Goal: Task Accomplishment & Management: Use online tool/utility

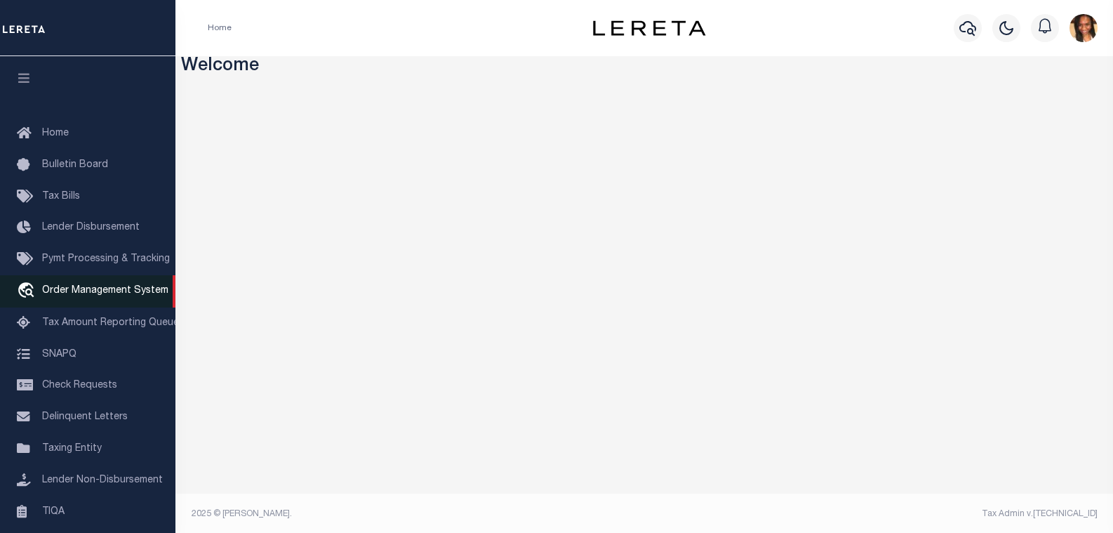
click at [127, 295] on span "Order Management System" at bounding box center [105, 291] width 126 height 10
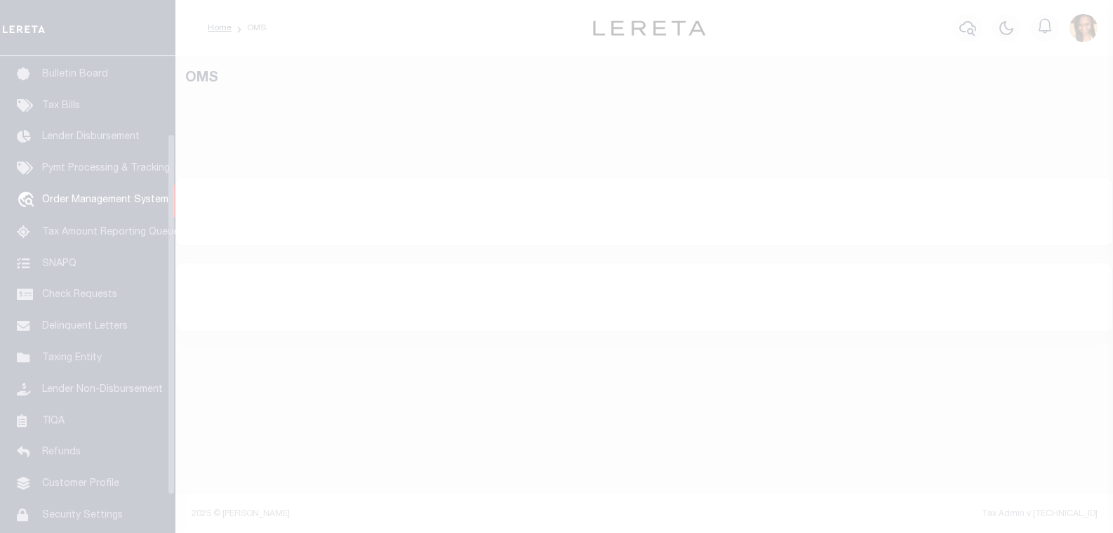
scroll to position [102, 0]
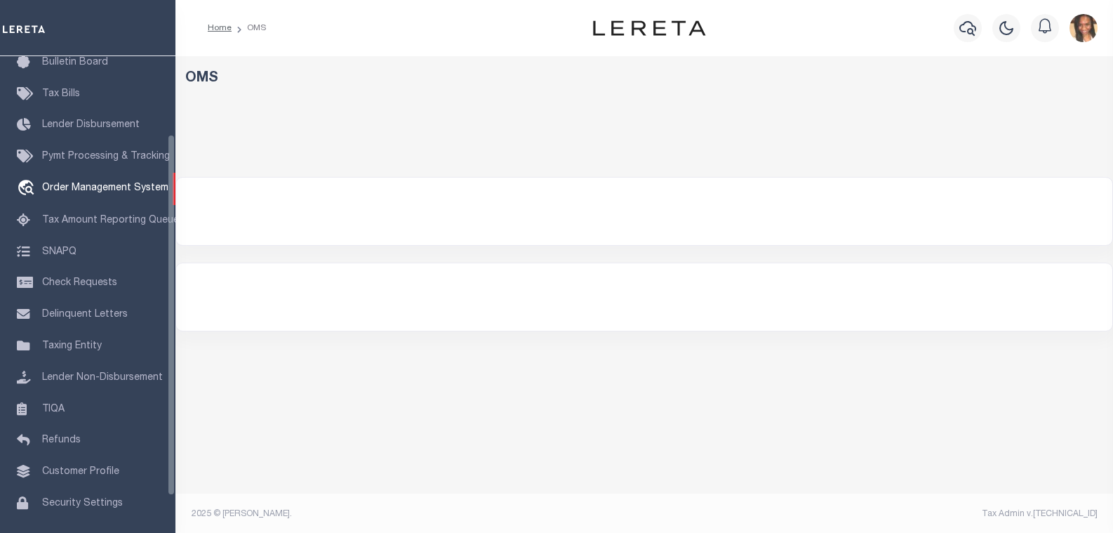
select select "200"
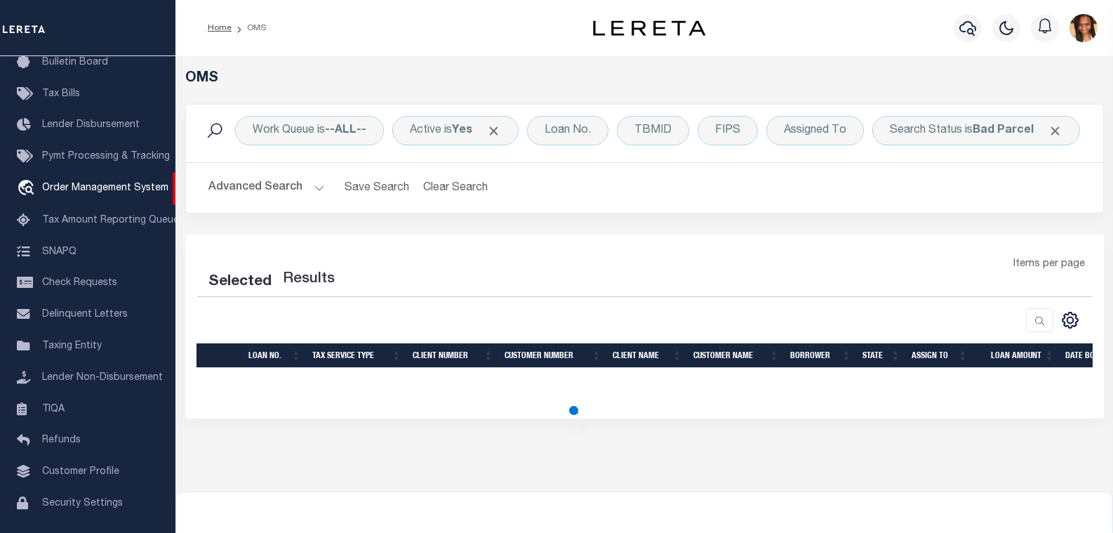
select select "200"
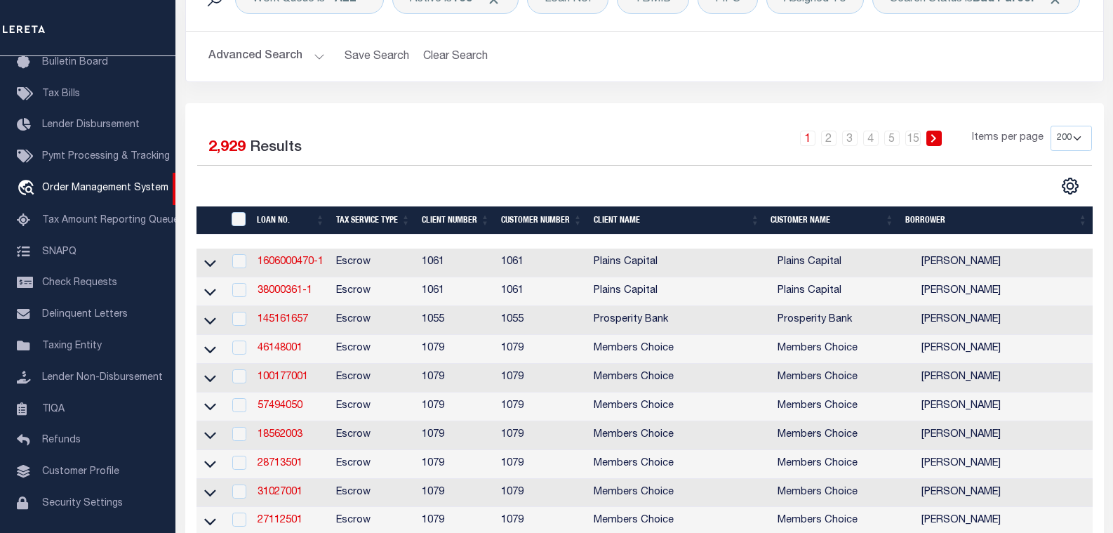
scroll to position [0, 0]
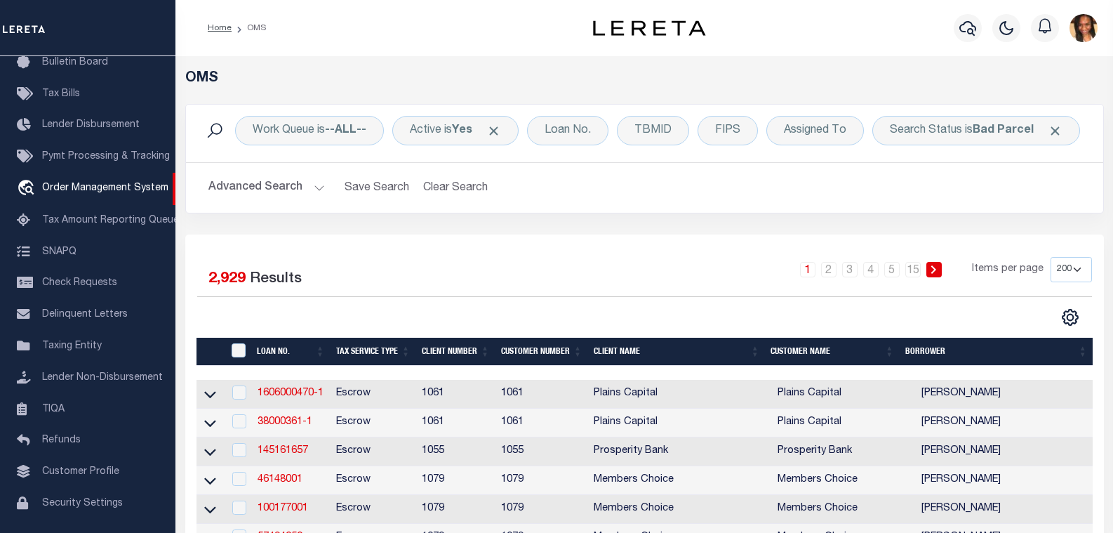
drag, startPoint x: 461, startPoint y: 180, endPoint x: 1067, endPoint y: 42, distance: 621.0
click at [453, 185] on button "Clear Search" at bounding box center [456, 187] width 76 height 27
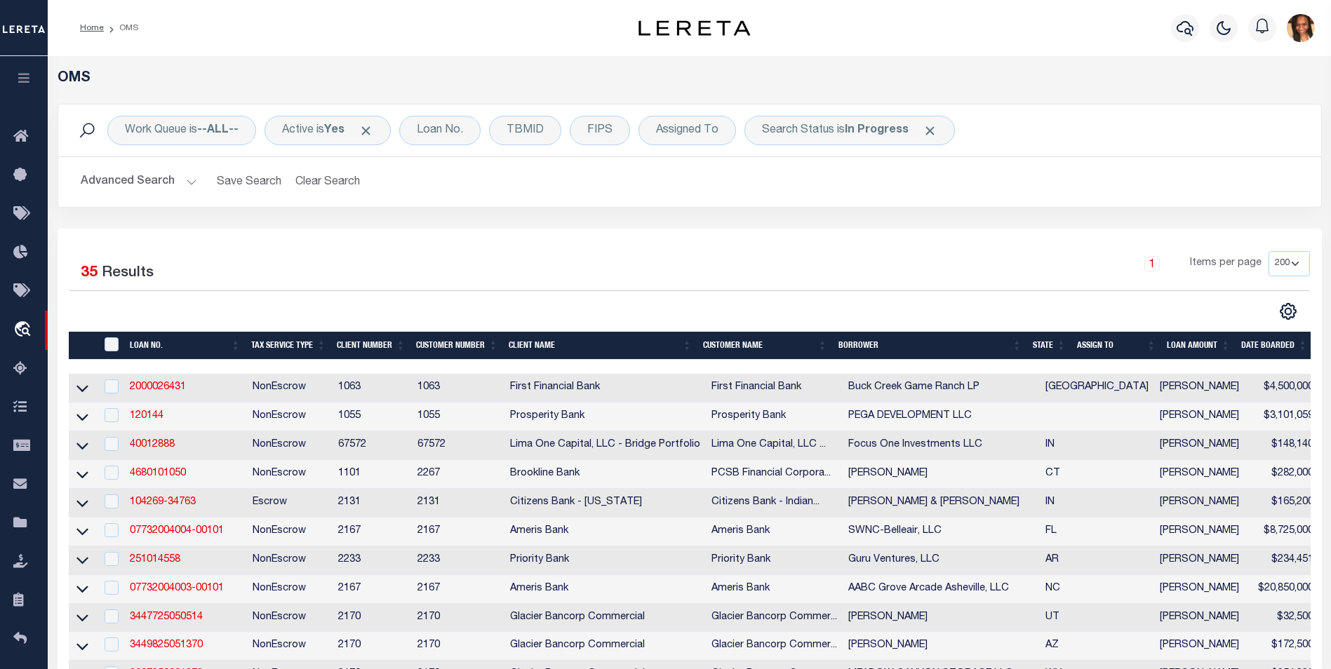
click at [1048, 347] on th "State" at bounding box center [1049, 346] width 44 height 29
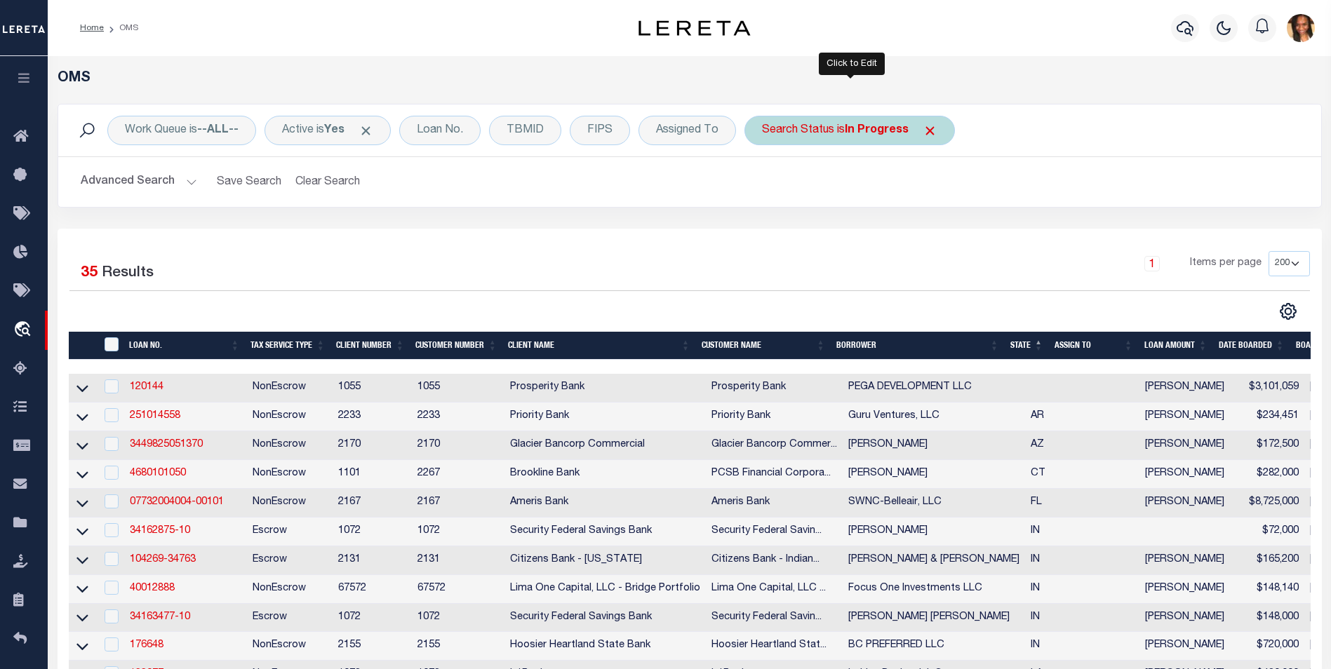
click at [890, 130] on b "In Progress" at bounding box center [877, 130] width 64 height 11
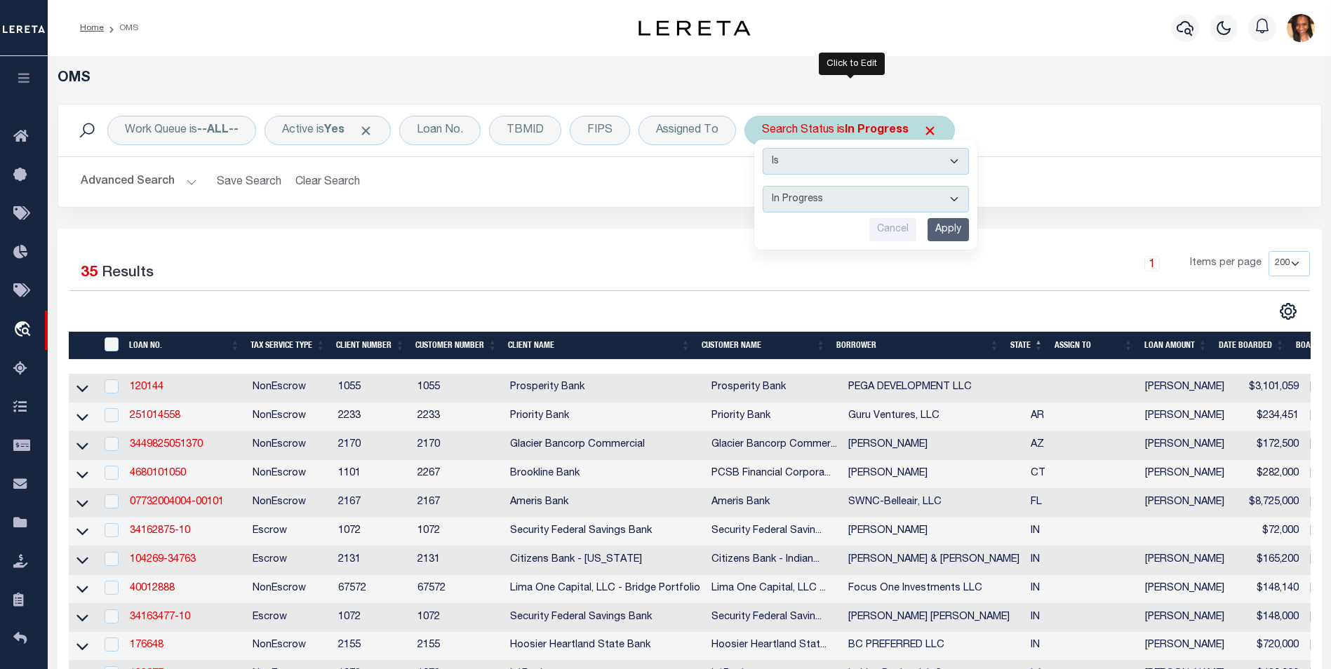
click at [881, 199] on select "Automated Search Bad Parcel Complete Duplicate Parcel High Dollar Reporting In …" at bounding box center [866, 199] width 206 height 27
select select "BP"
click at [763, 186] on select "Automated Search Bad Parcel Complete Duplicate Parcel High Dollar Reporting In …" at bounding box center [866, 199] width 206 height 27
click at [955, 233] on input "Apply" at bounding box center [948, 229] width 41 height 23
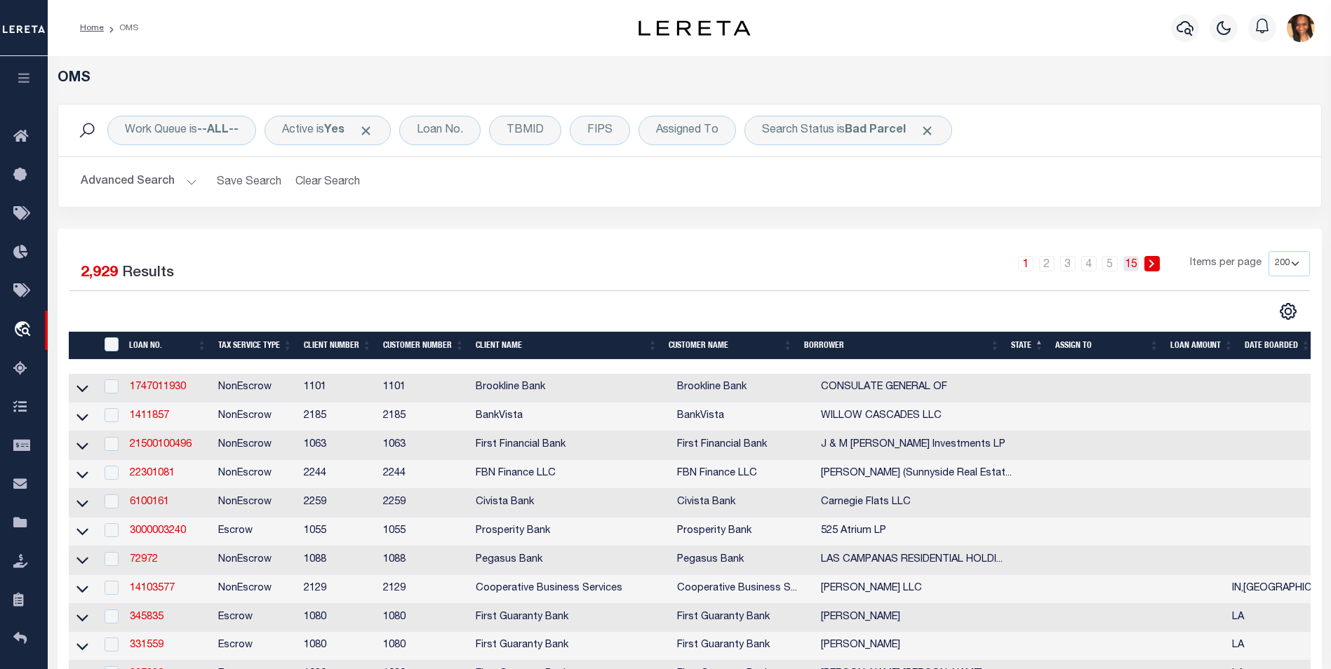
click at [1112, 265] on link "15" at bounding box center [1130, 263] width 15 height 15
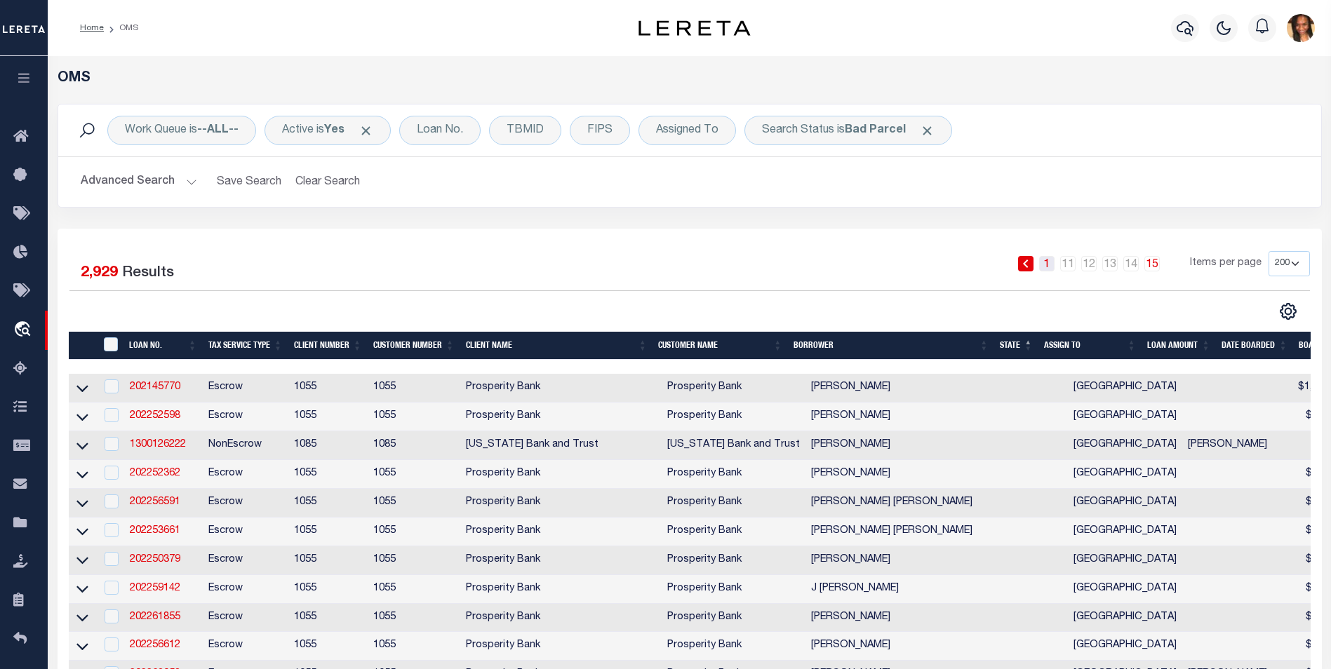
click at [1041, 268] on link "1" at bounding box center [1046, 263] width 15 height 15
click at [1047, 268] on link "1" at bounding box center [1046, 263] width 15 height 15
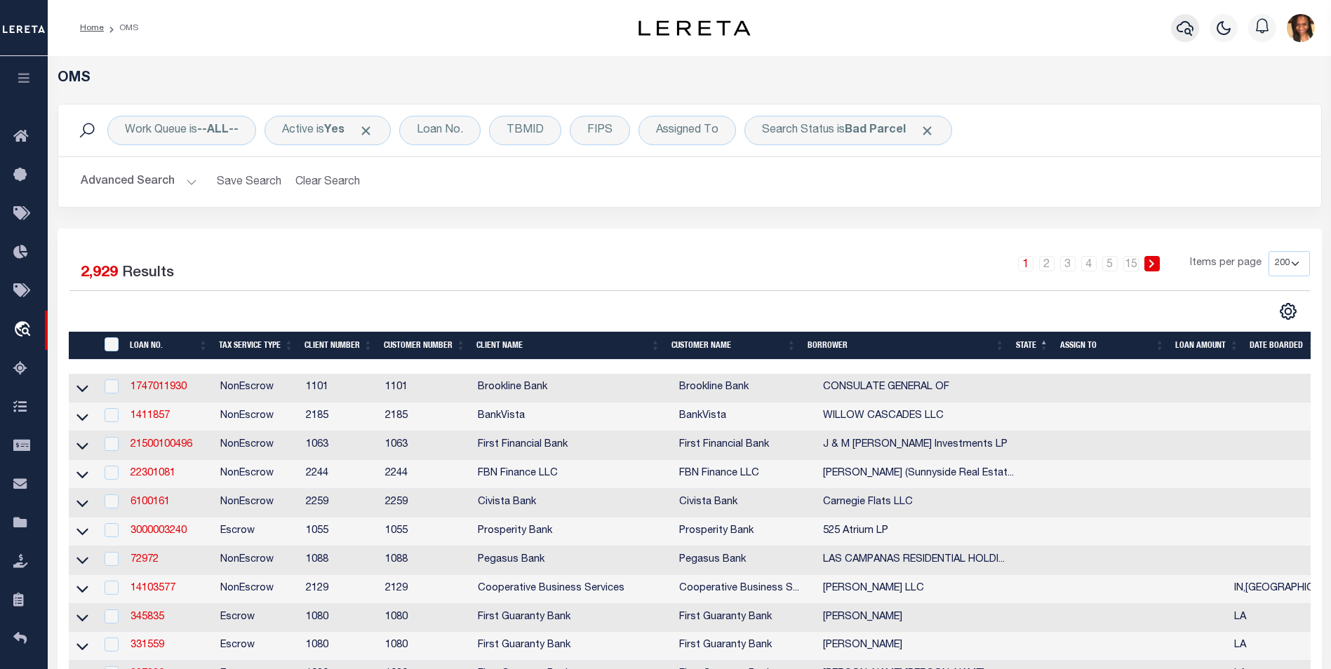
click at [1112, 30] on icon "button" at bounding box center [1185, 28] width 17 height 15
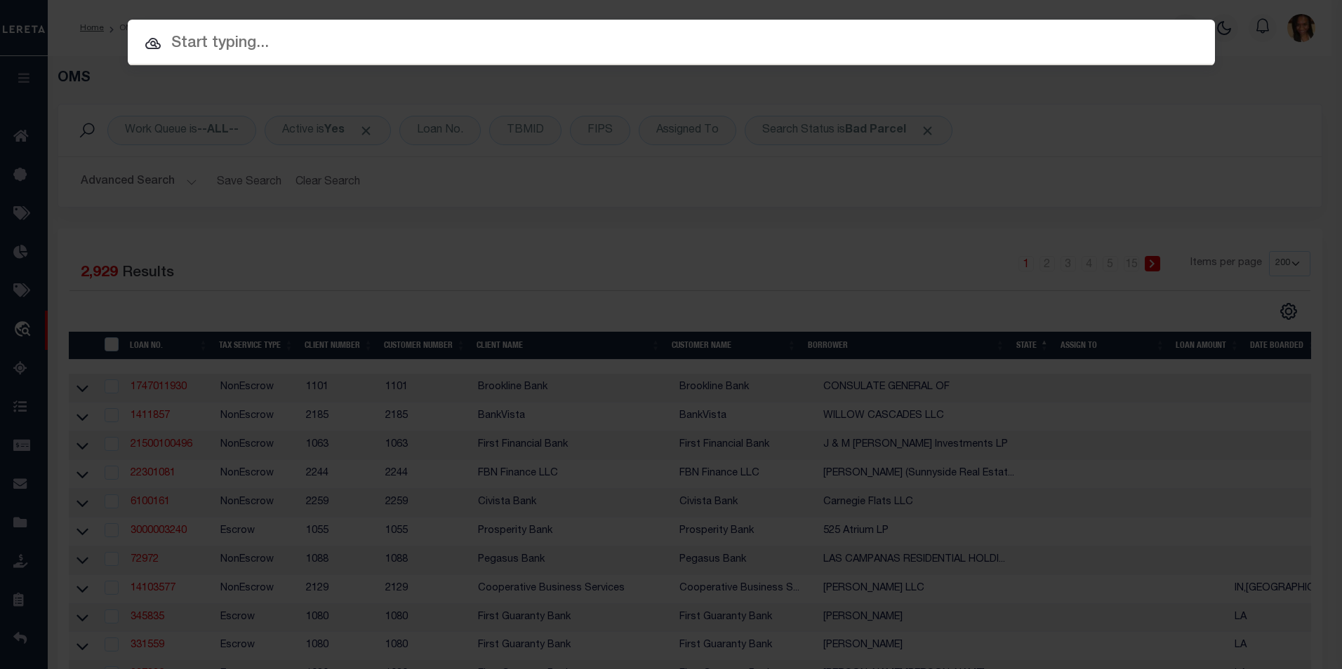
click at [224, 38] on input "text" at bounding box center [671, 44] width 1087 height 25
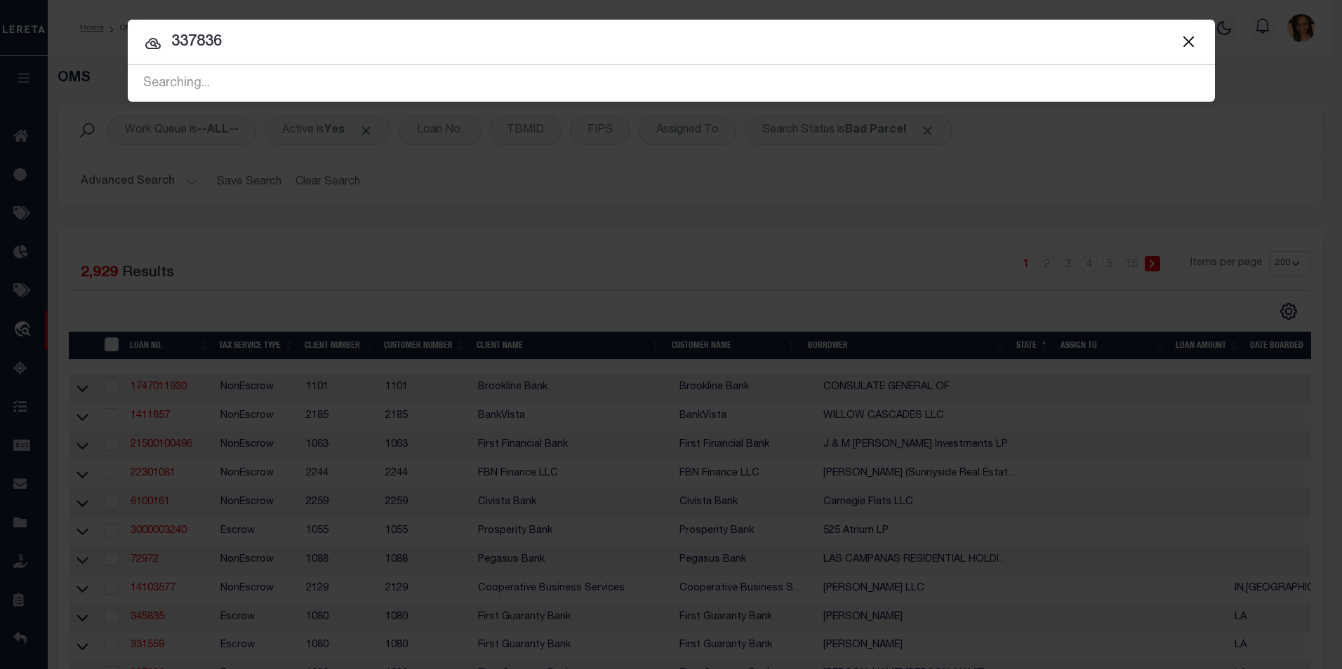
type input "337836"
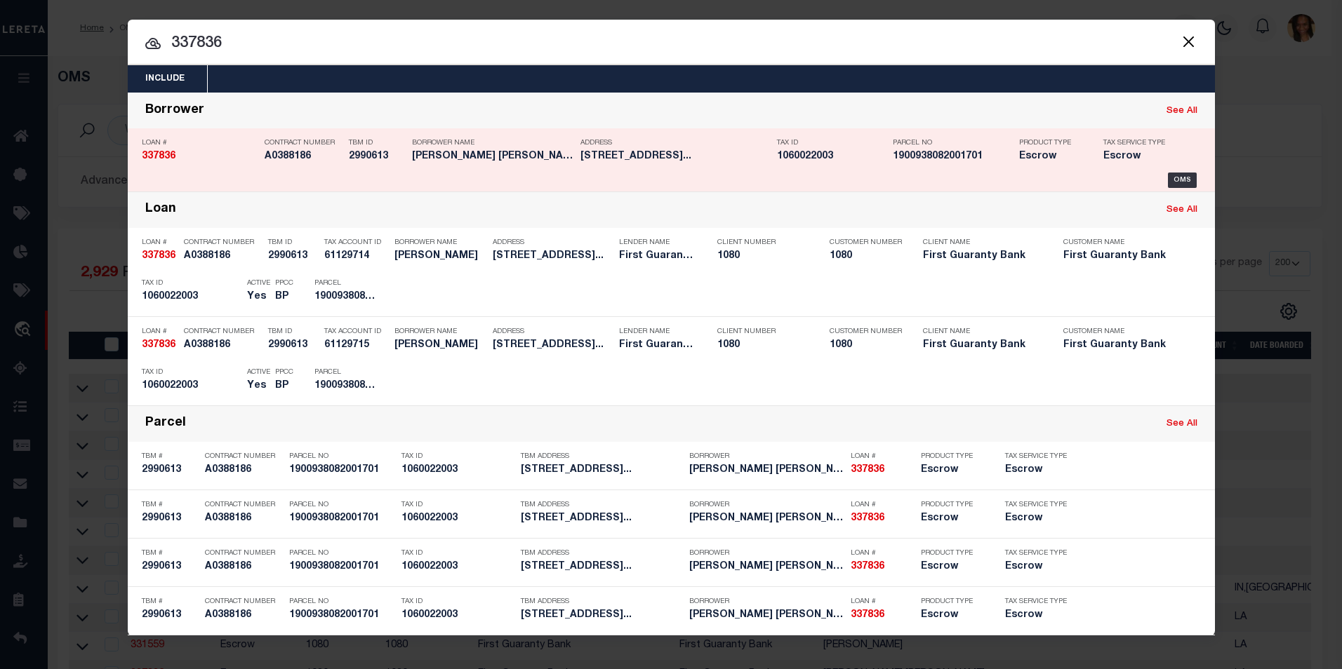
click at [1112, 173] on div "Tax Service Type Escrow" at bounding box center [1138, 152] width 91 height 41
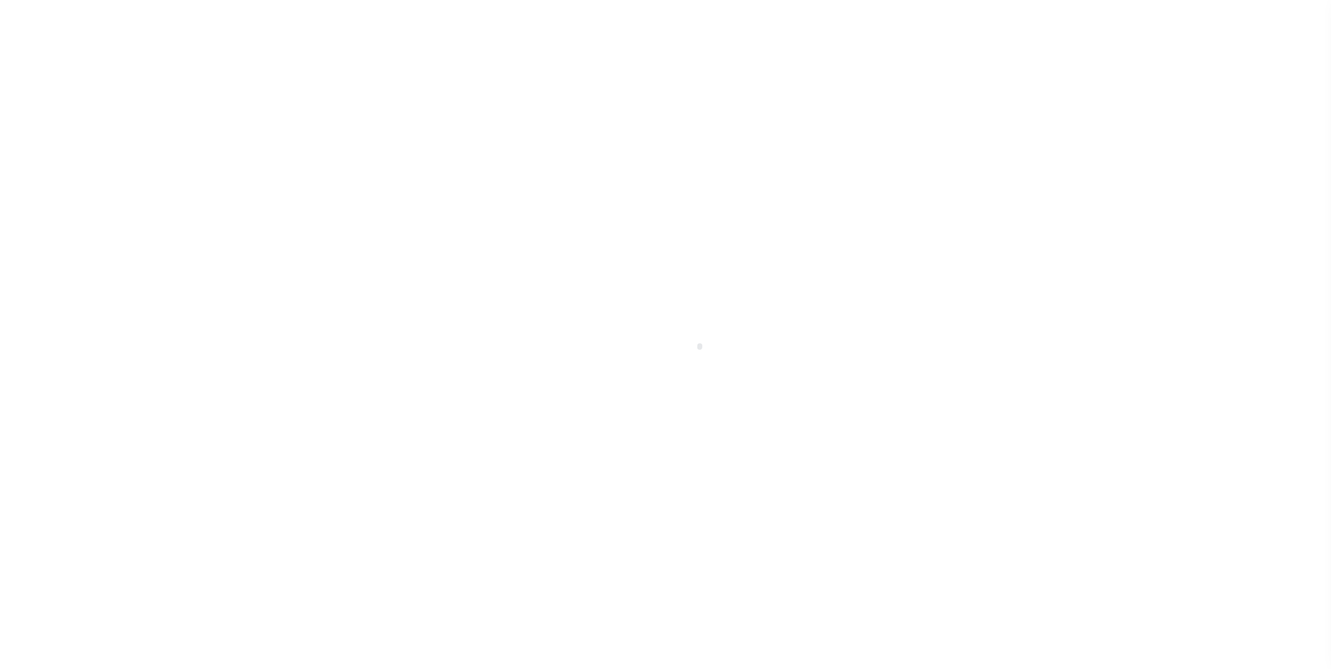
select select "Escrow"
type input "1018 HWY 71 SOUTH"
type input "1900938082001701"
select select
type input "CHENEYVILLE LA 71325"
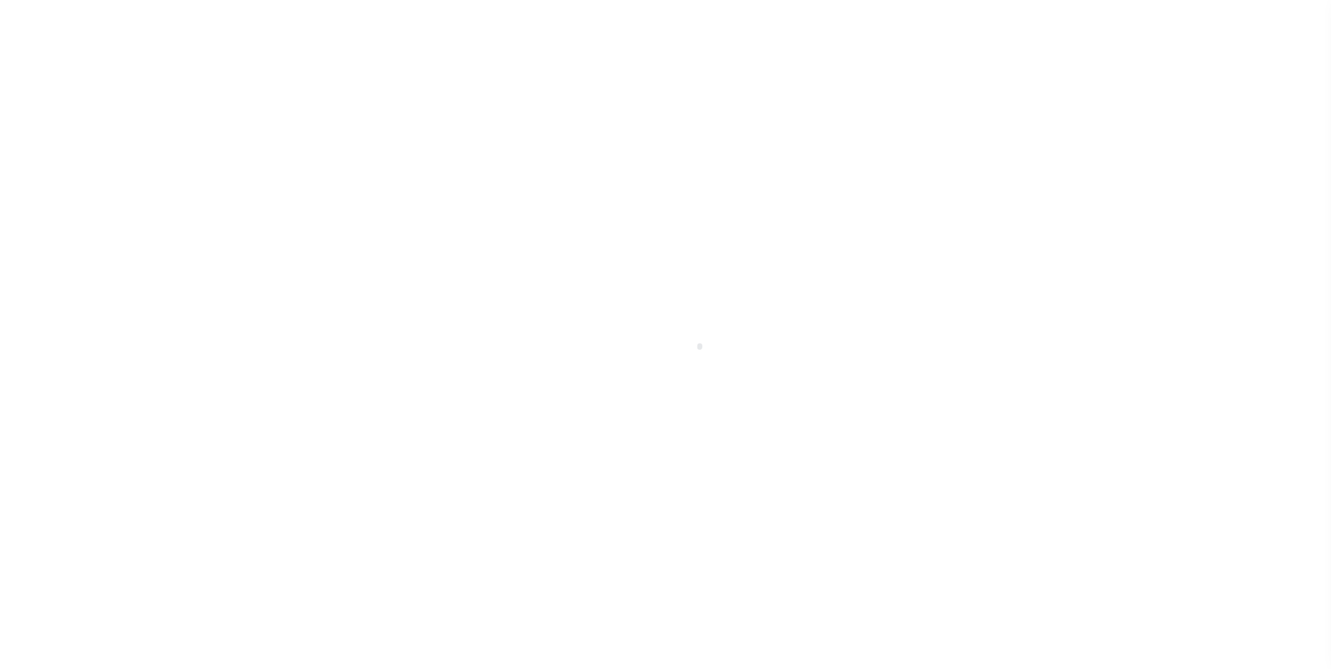
type input "8936870"
type input "LA"
select select
select select "12634"
select select "1570"
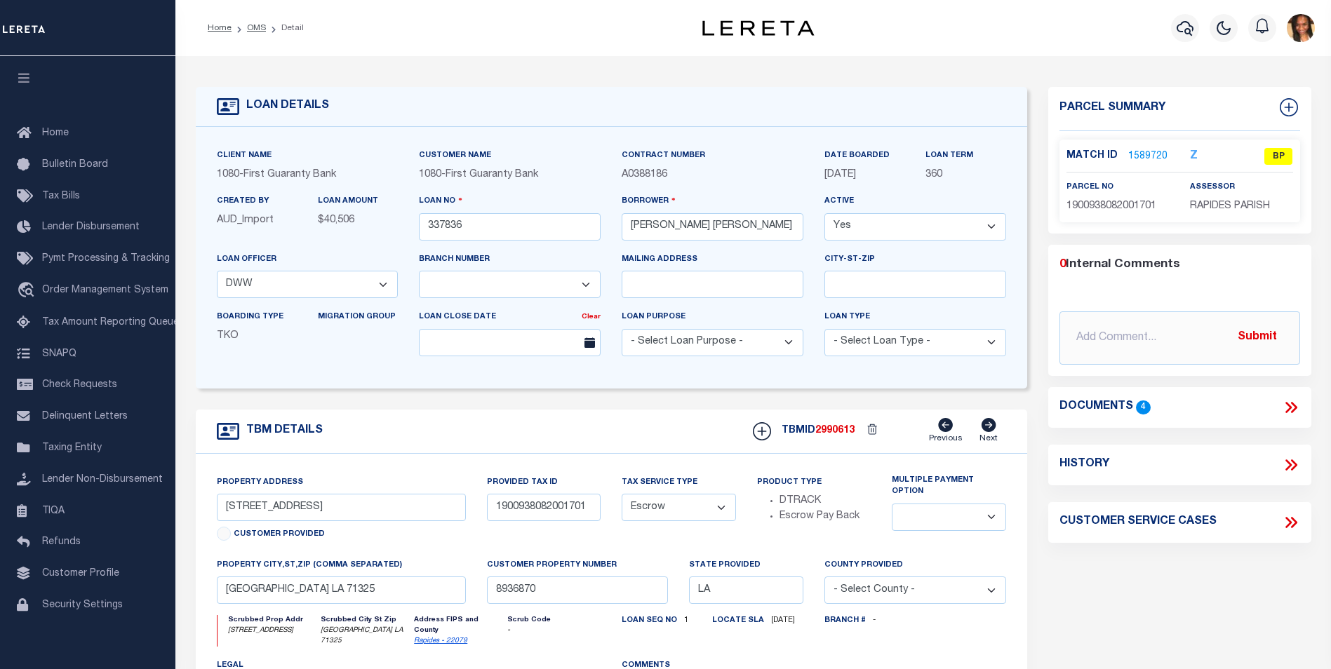
click at [1135, 150] on link "1589720" at bounding box center [1147, 156] width 39 height 15
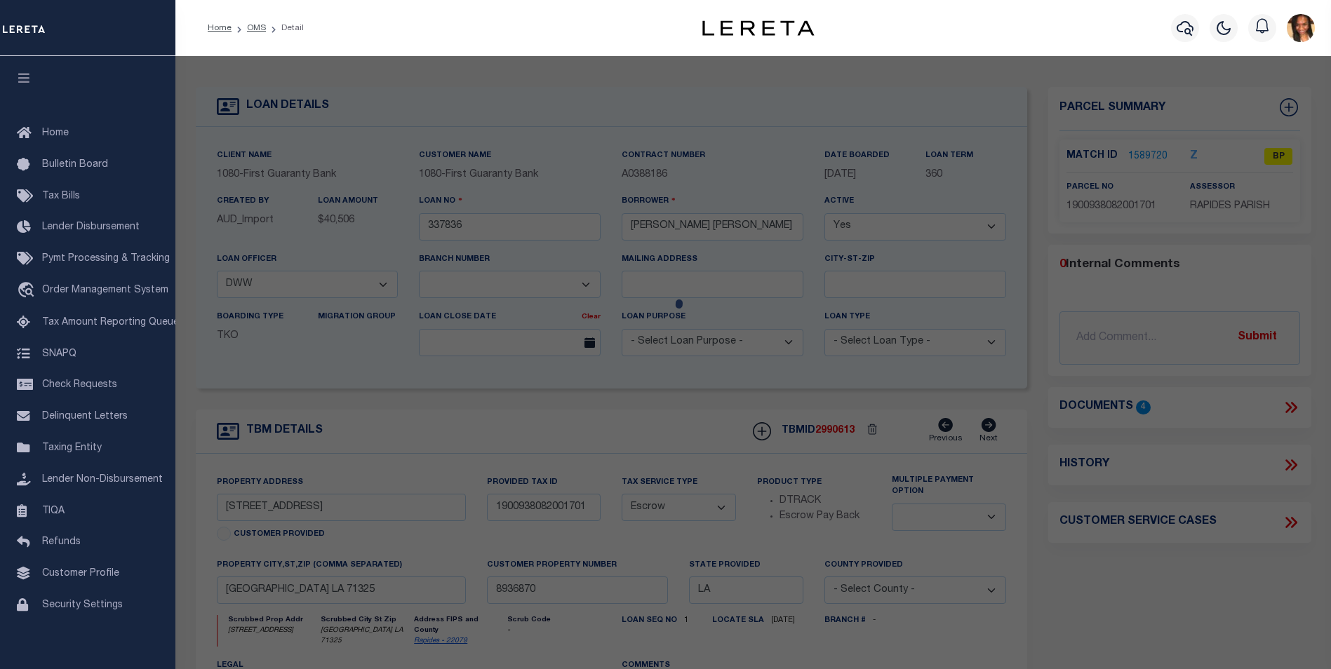
checkbox input "false"
select select "BP"
type input "KELLER EAFIN J, ET AL"
select select
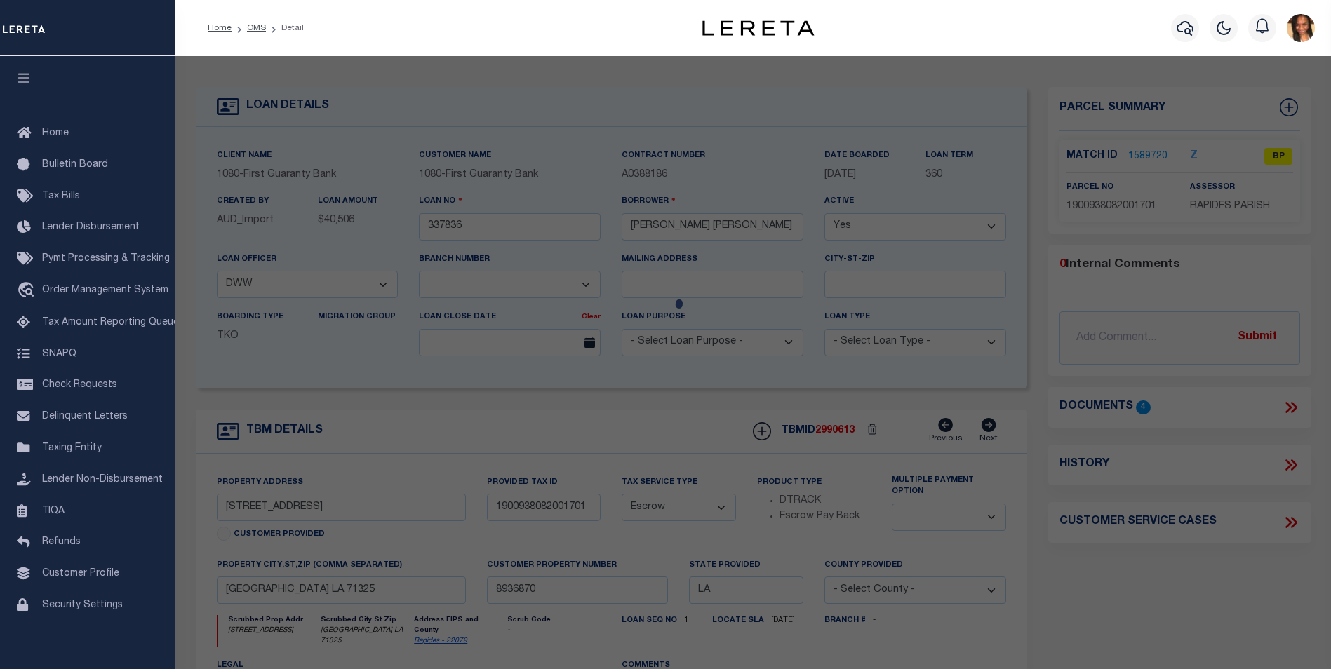
type input "1018 HWY 71 S ,"
checkbox input "false"
type input "LA 71325"
type textarea "---LT FRTG 130' ON S SIDE OF HWY 71 X 230' E BY EARL RUTLEDGE (300 IMP 4200)---…"
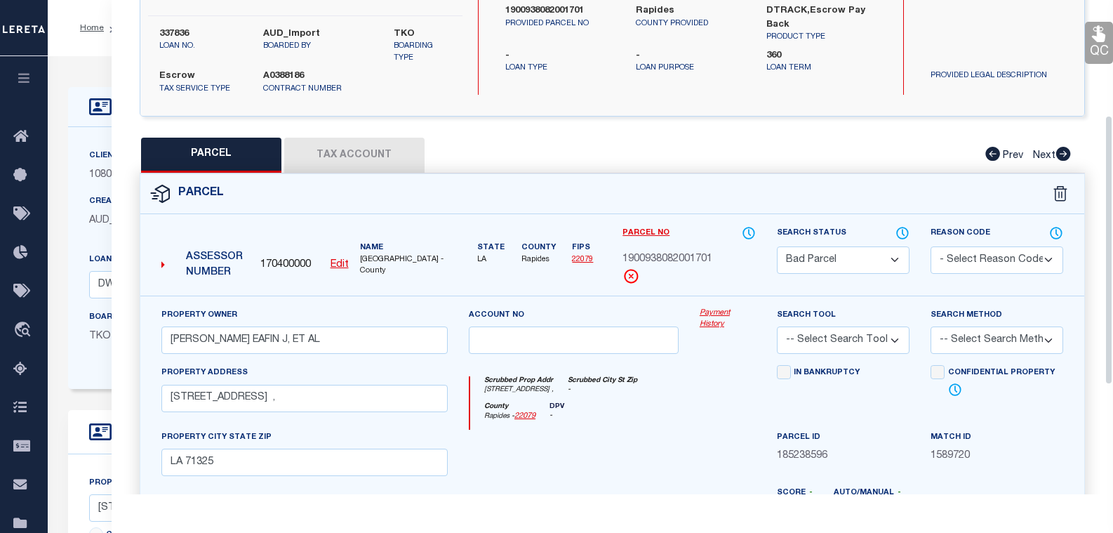
scroll to position [211, 0]
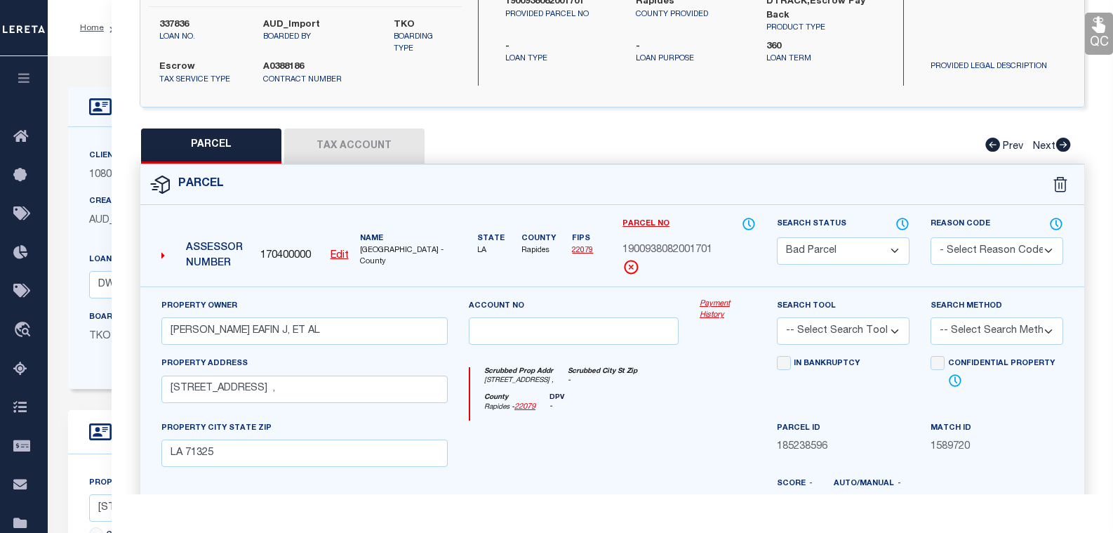
click at [402, 138] on button "Tax Account" at bounding box center [354, 145] width 140 height 35
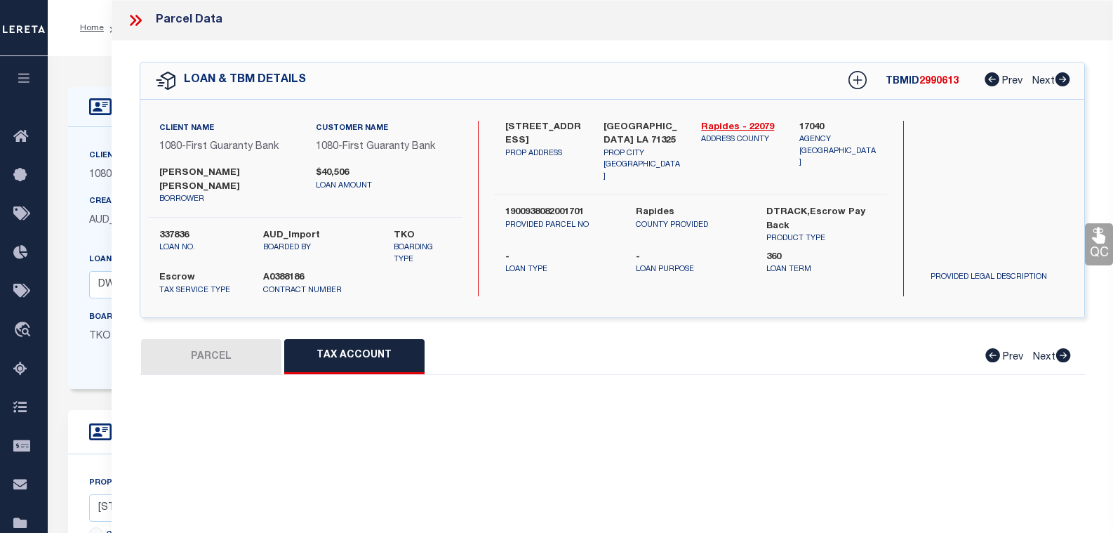
scroll to position [0, 0]
select select "100"
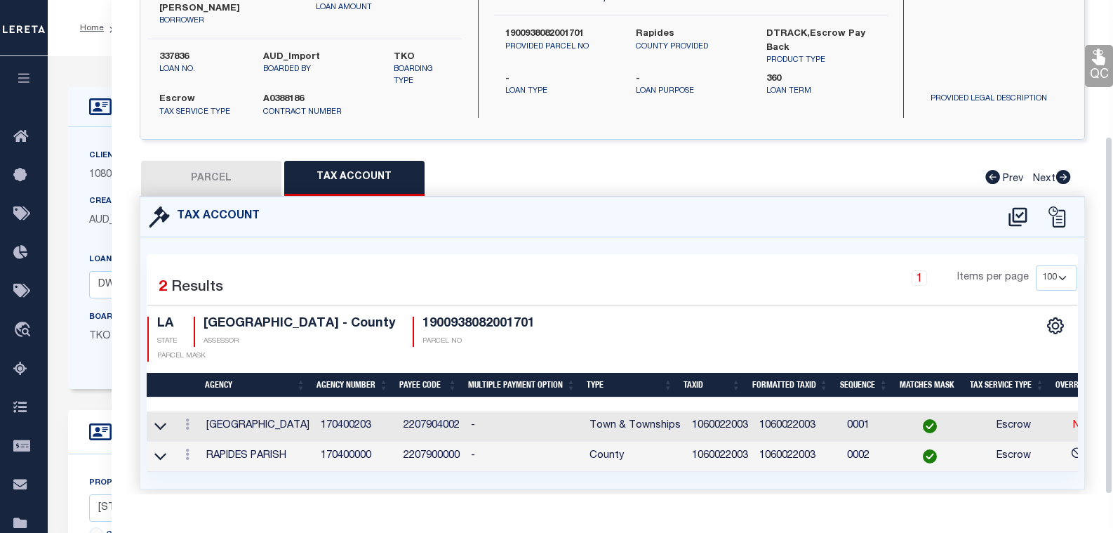
scroll to position [187, 0]
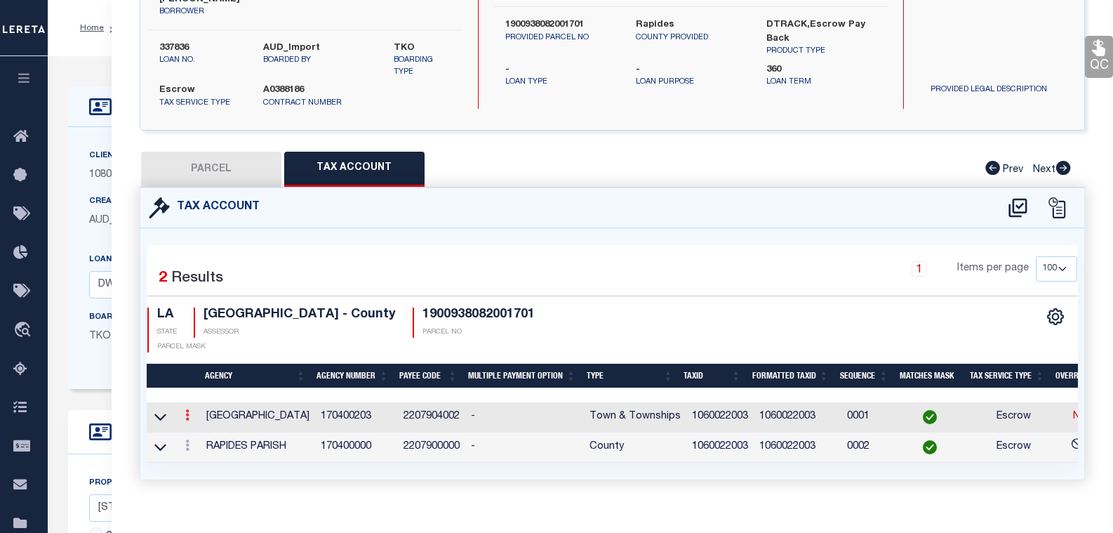
click at [187, 409] on icon at bounding box center [187, 414] width 4 height 11
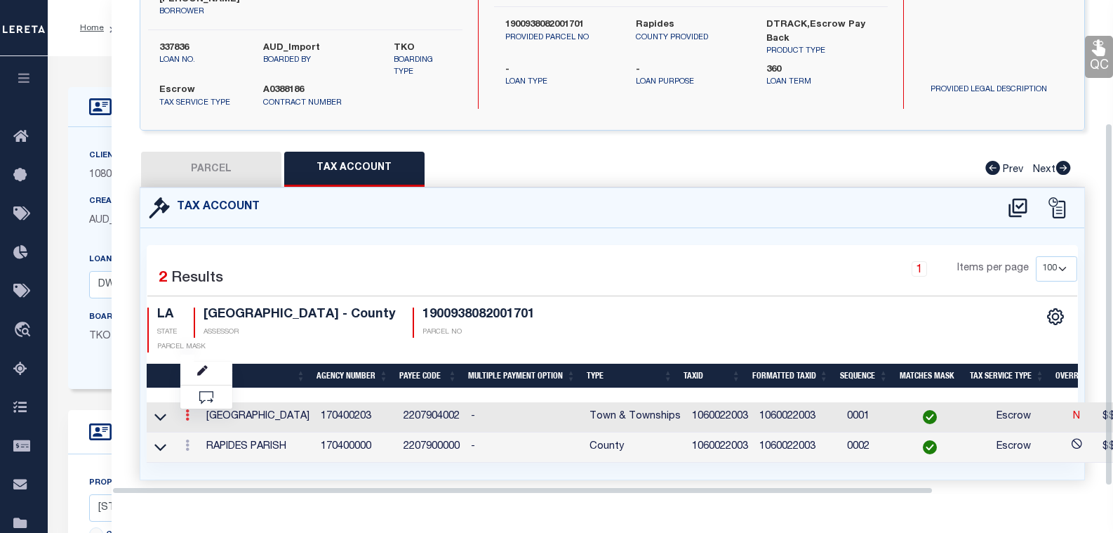
scroll to position [168, 0]
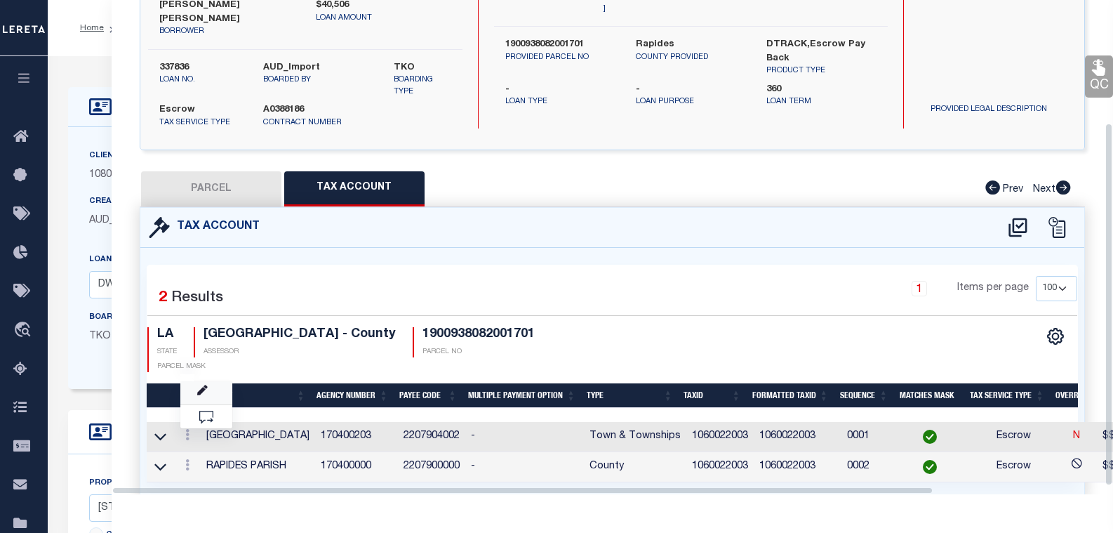
click at [196, 381] on link at bounding box center [206, 392] width 52 height 23
type input "1060022003"
type textarea "$$$$$$$$$$"
checkbox input "true"
type input "XXXXXXXXXX*"
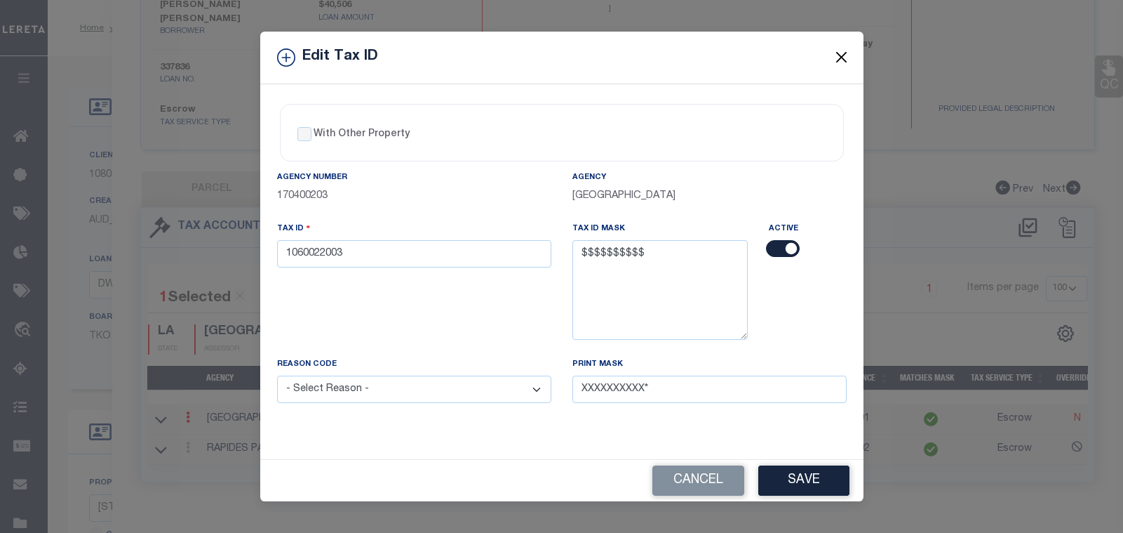
click at [848, 58] on button "Close" at bounding box center [841, 57] width 18 height 18
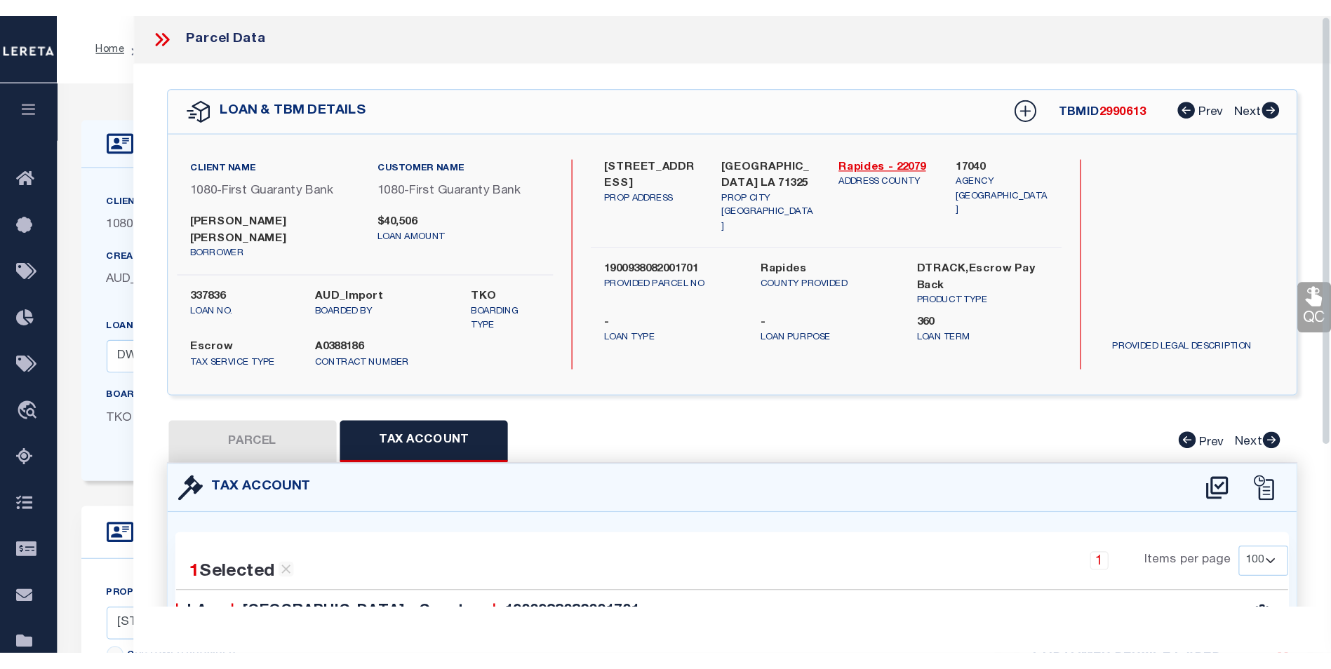
scroll to position [0, 0]
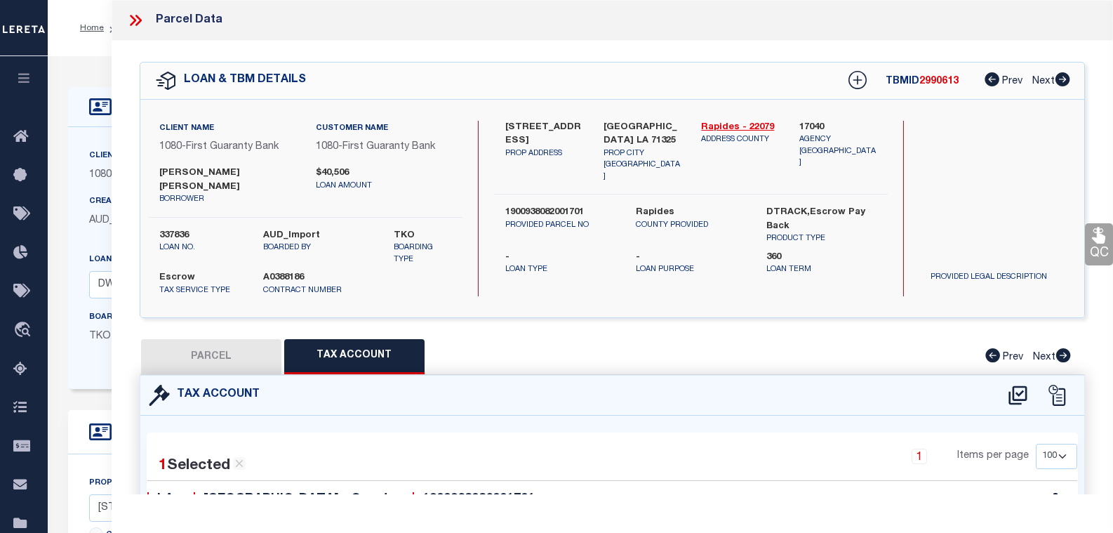
click at [140, 21] on icon at bounding box center [138, 20] width 6 height 11
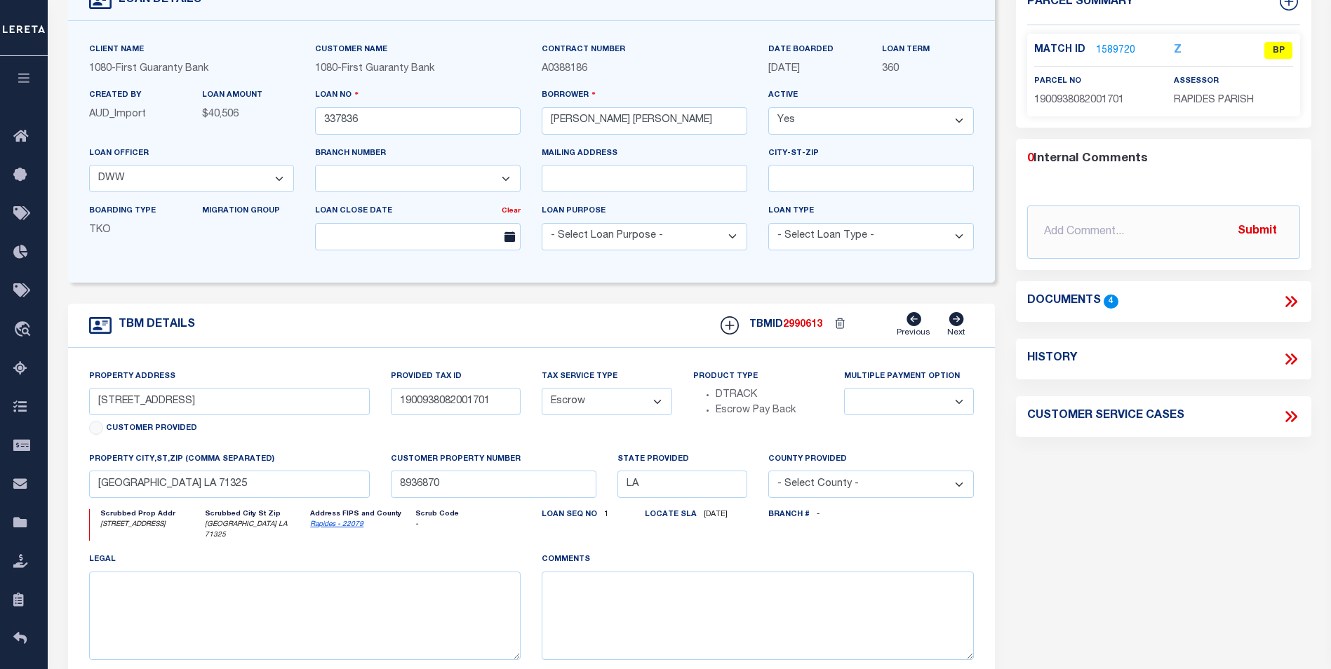
scroll to position [70, 0]
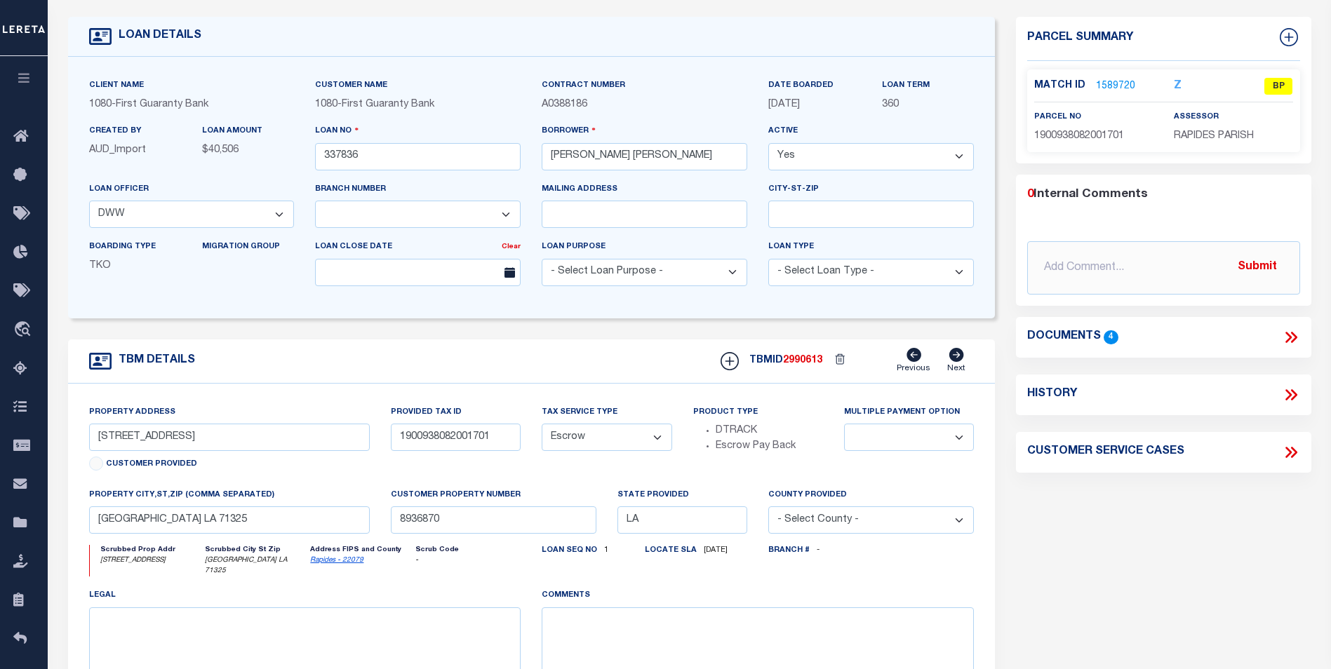
click at [1105, 89] on link "1589720" at bounding box center [1115, 86] width 39 height 15
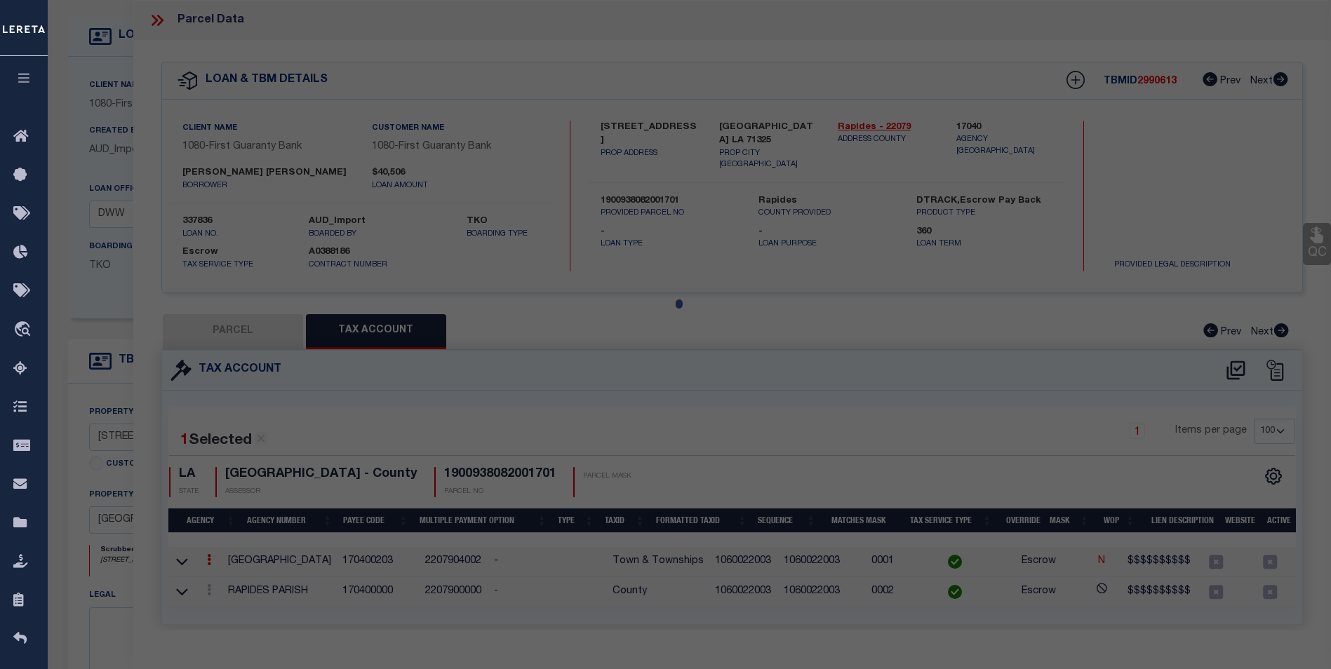
select select "AS"
checkbox input "false"
select select "BP"
type input "KELLER EAFIN J, ET AL"
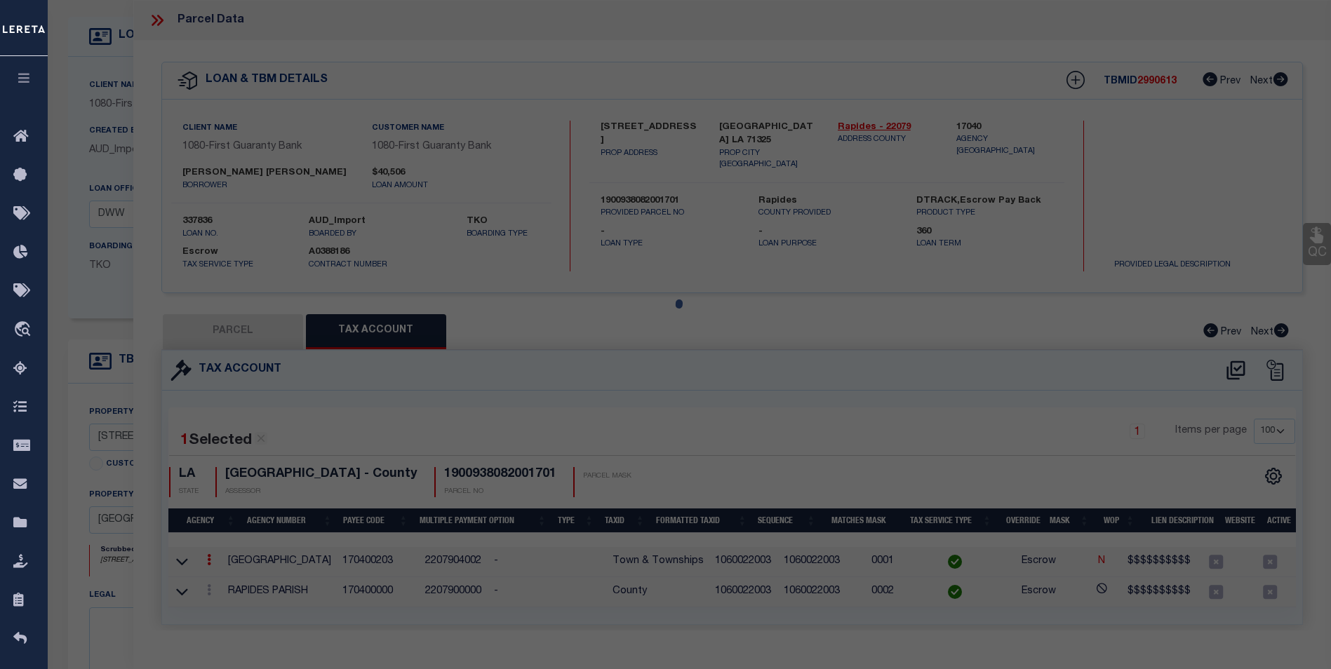
select select
type input "1018 HWY 71 S ,"
checkbox input "false"
type input "LA 71325"
type textarea "---LT FRTG 130' ON S SIDE OF HWY 71 X 230' E BY EARL RUTLEDGE (300 IMP 4200)---…"
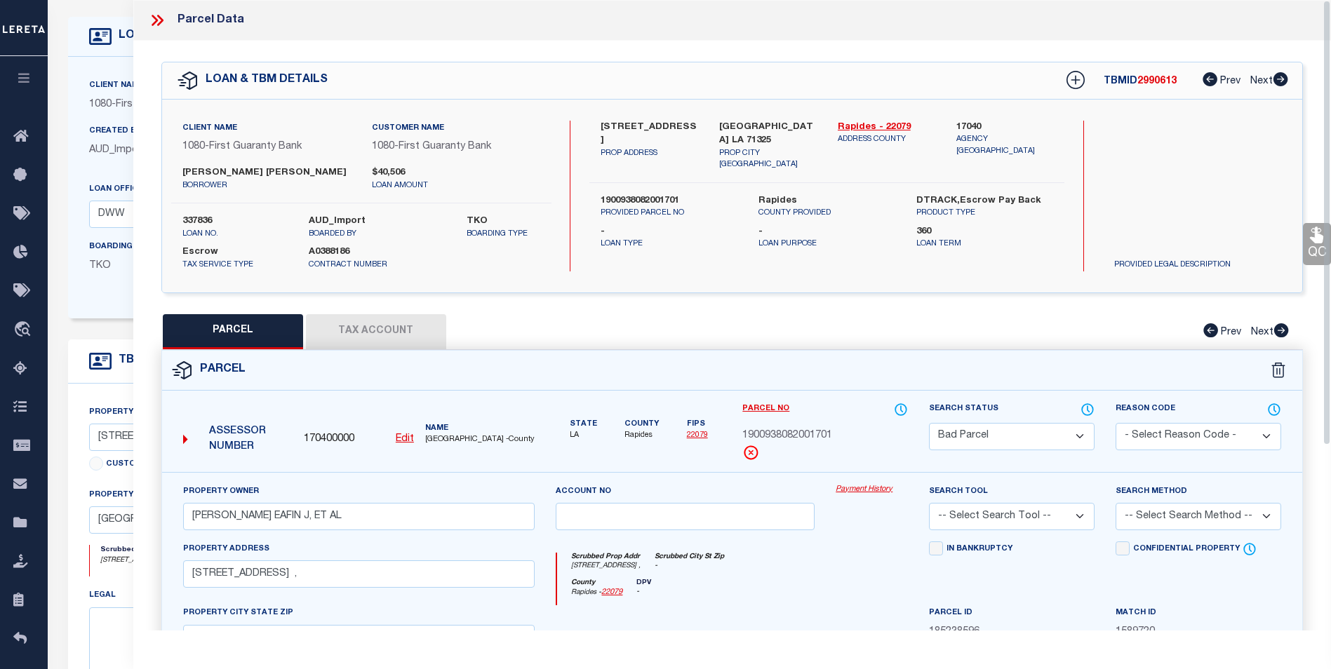
click at [382, 318] on button "Tax Account" at bounding box center [376, 331] width 140 height 35
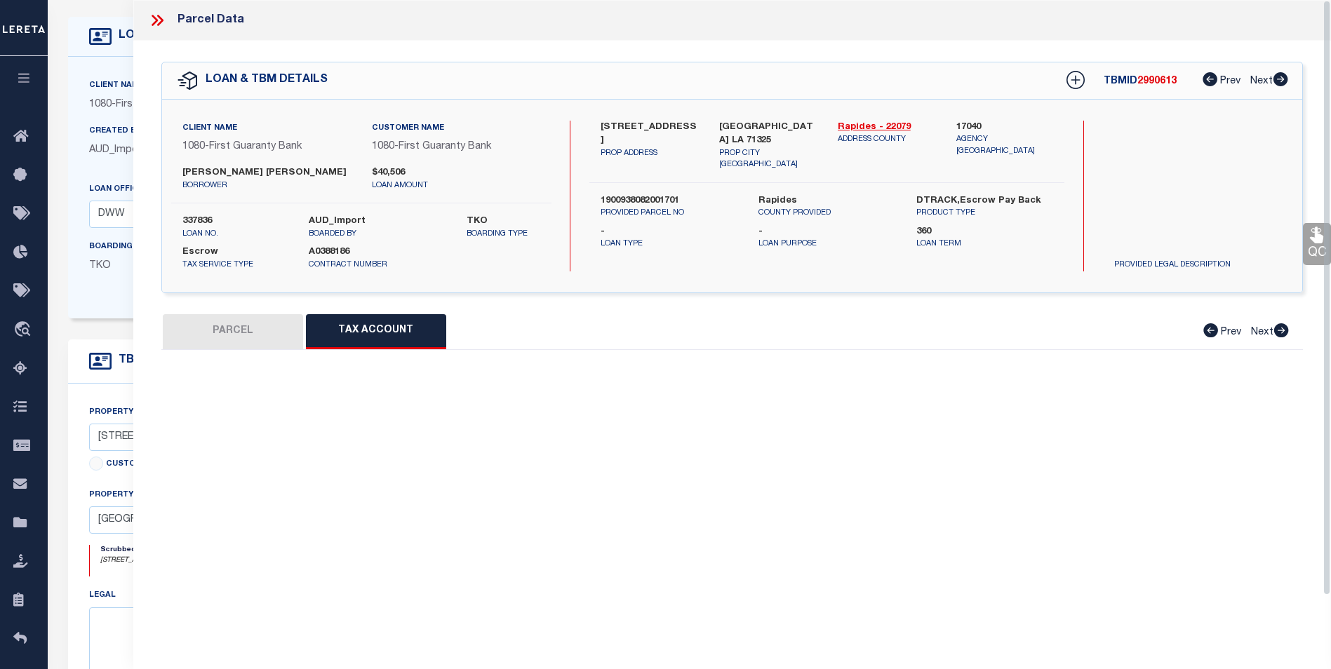
select select "100"
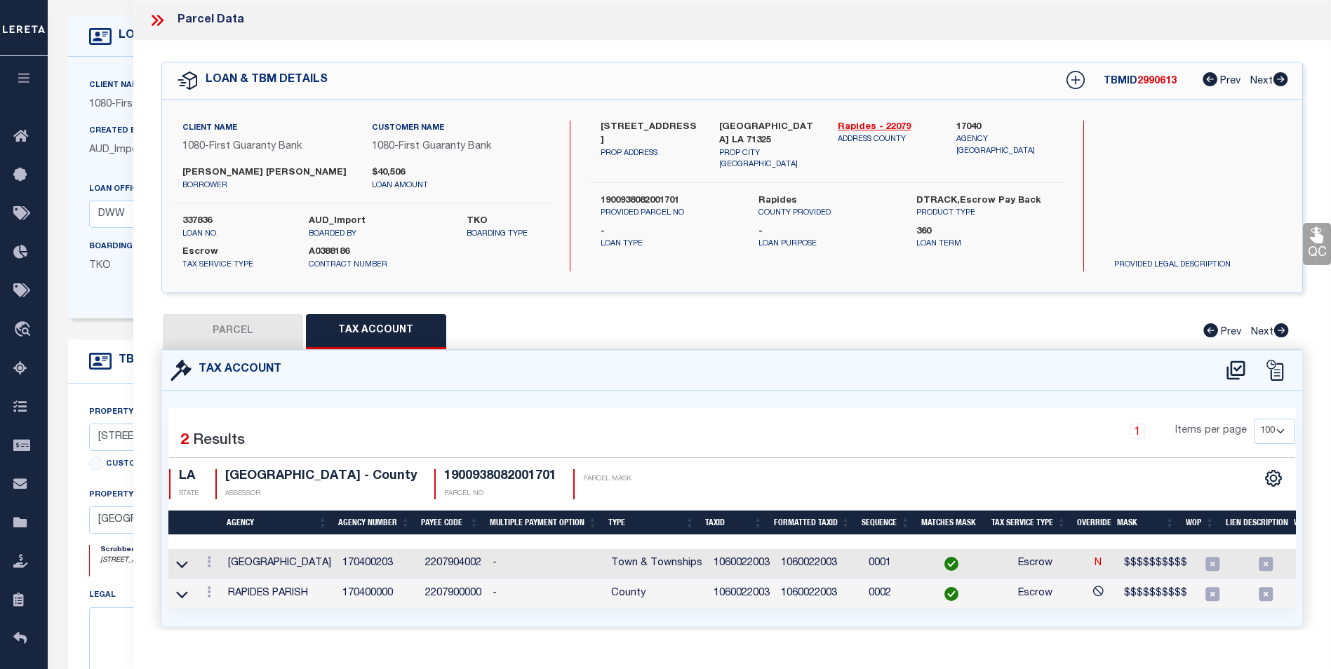
drag, startPoint x: 251, startPoint y: 325, endPoint x: 268, endPoint y: 315, distance: 19.5
click at [251, 325] on button "PARCEL" at bounding box center [233, 331] width 140 height 35
select select "AS"
checkbox input "false"
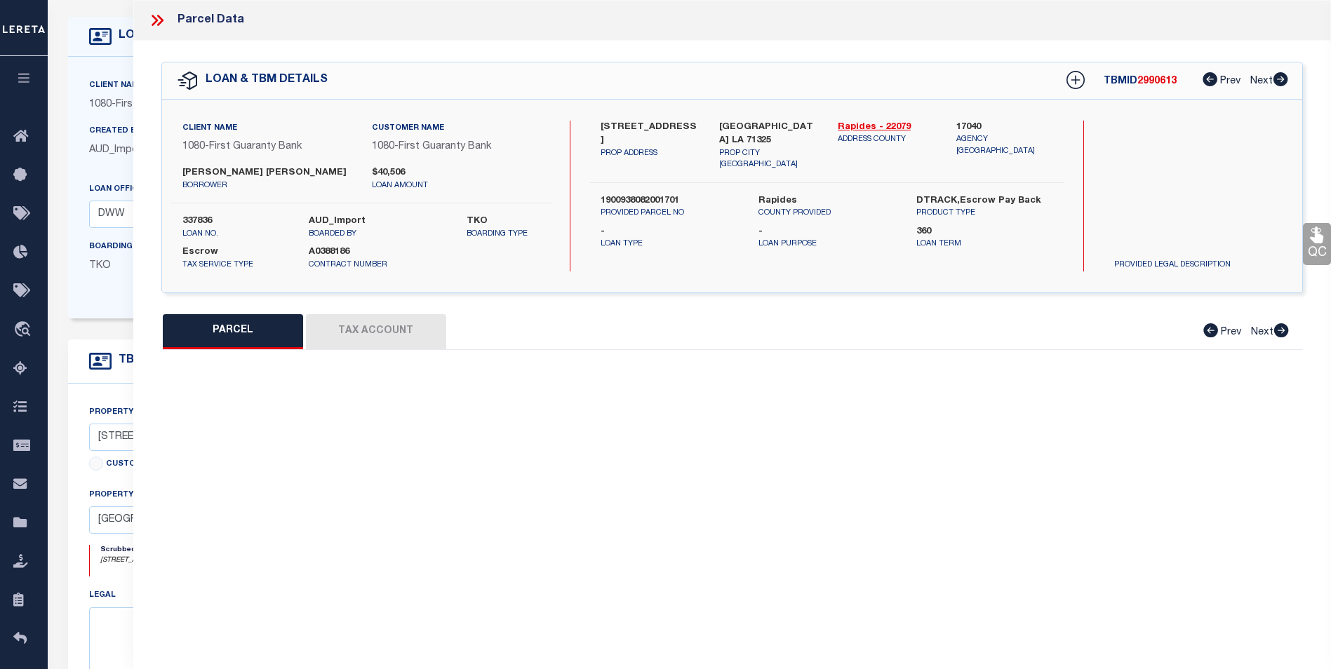
select select "BP"
type input "KELLER EAFIN J, ET AL"
select select
type input "1018 HWY 71 S ,"
checkbox input "false"
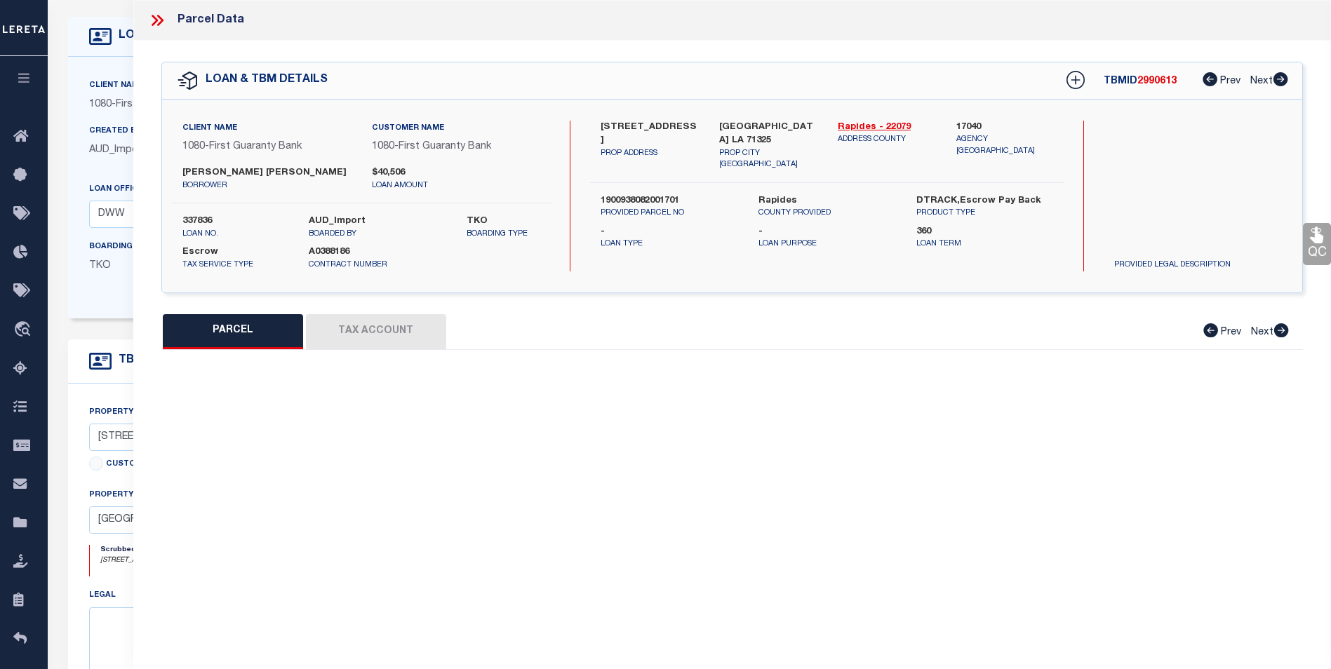
type input "LA 71325"
type textarea "---LT FRTG 130' ON S SIDE OF HWY 71 X 230' E BY EARL RUTLEDGE (300 IMP 4200)---…"
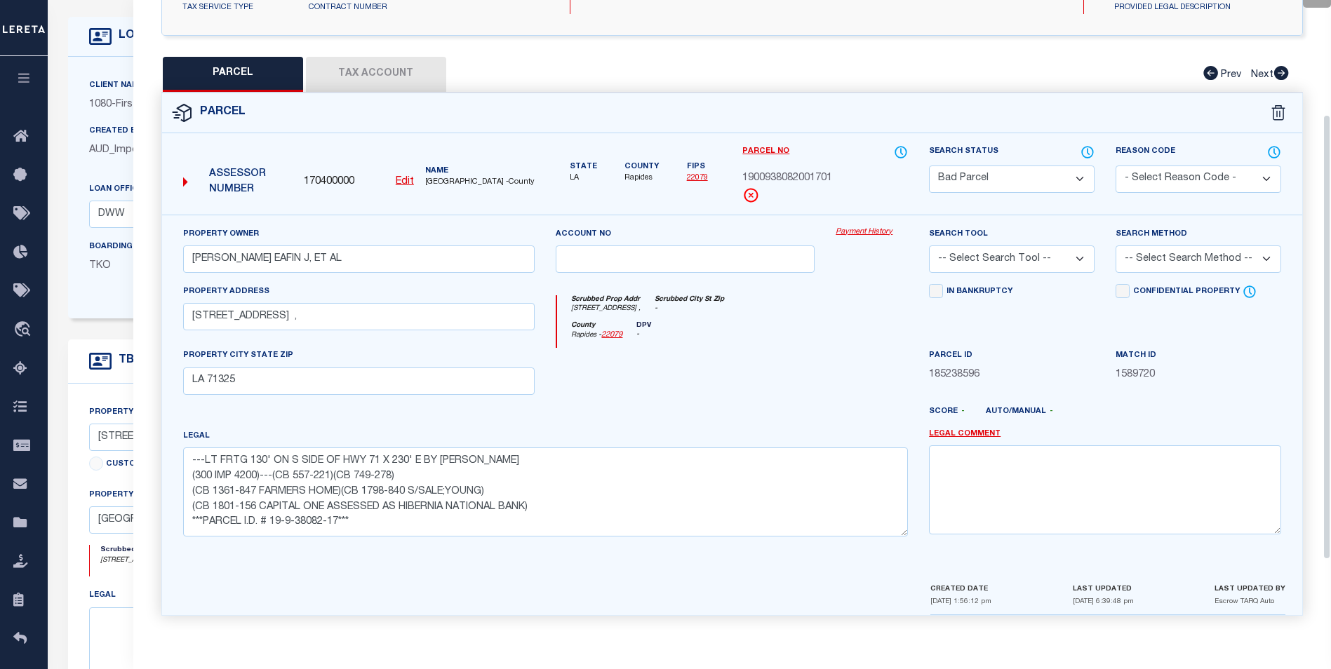
scroll to position [261, 0]
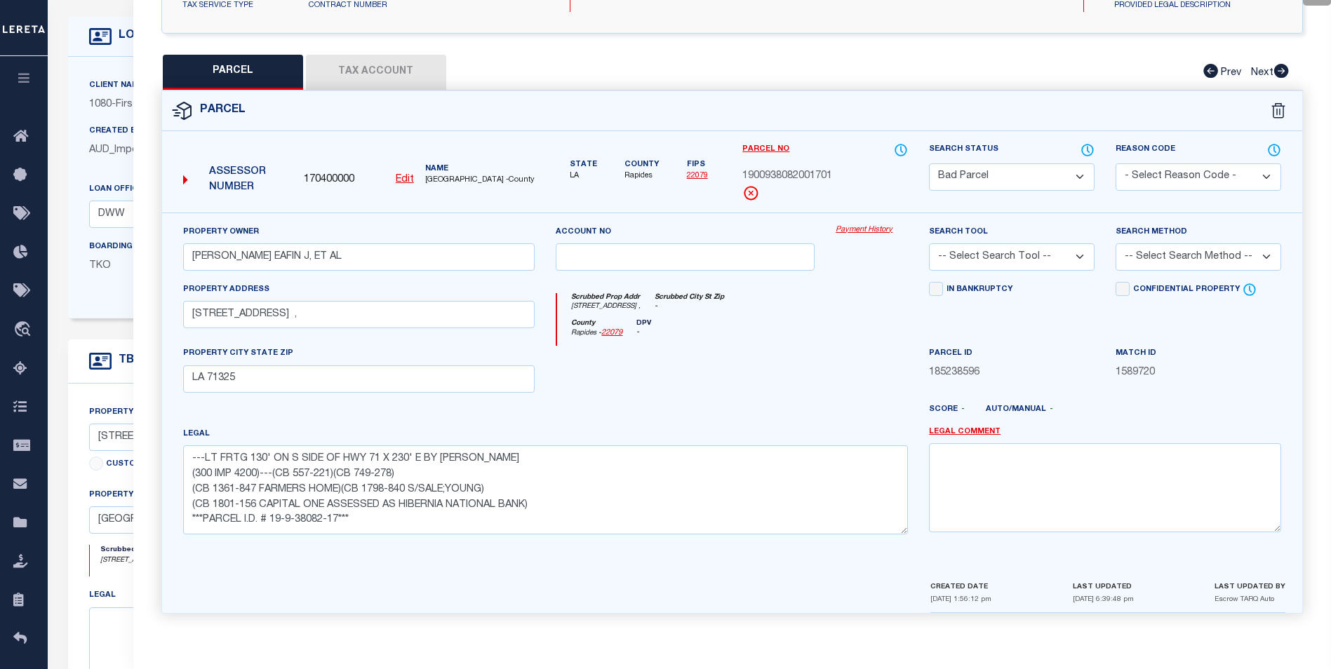
click at [390, 82] on button "Tax Account" at bounding box center [376, 72] width 140 height 35
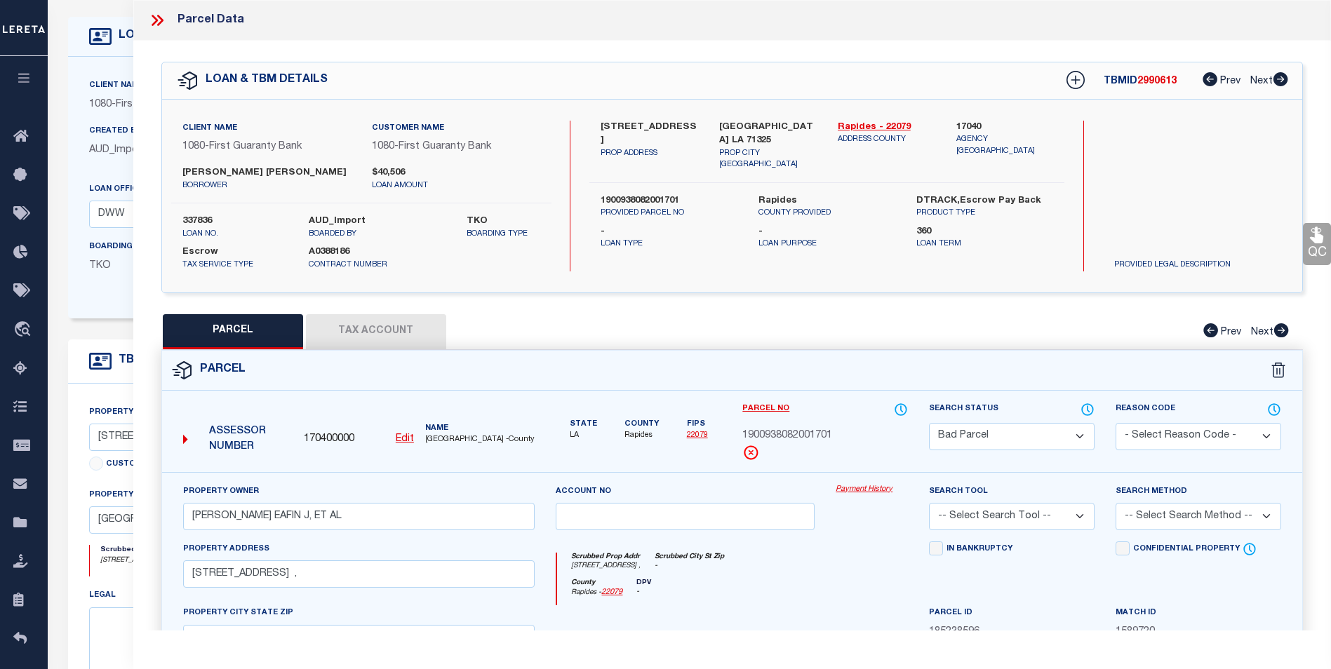
select select "100"
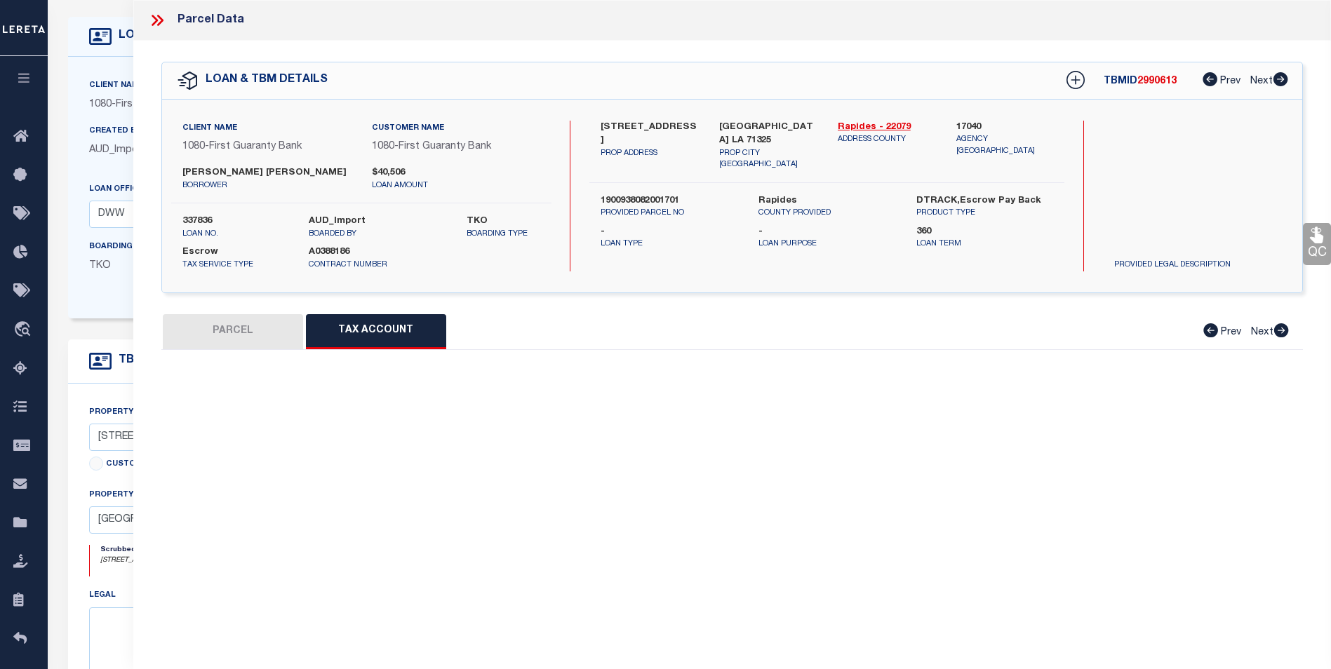
select select "100"
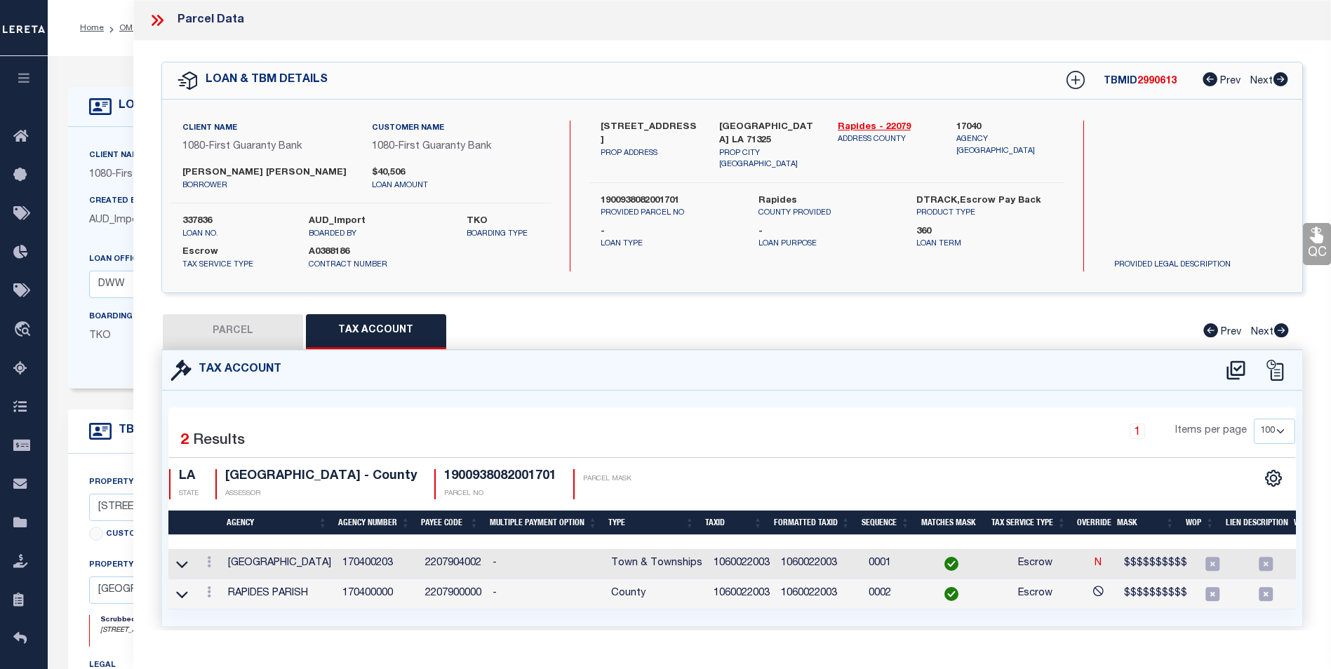
click at [204, 336] on button "PARCEL" at bounding box center [233, 331] width 140 height 35
select select "AS"
checkbox input "false"
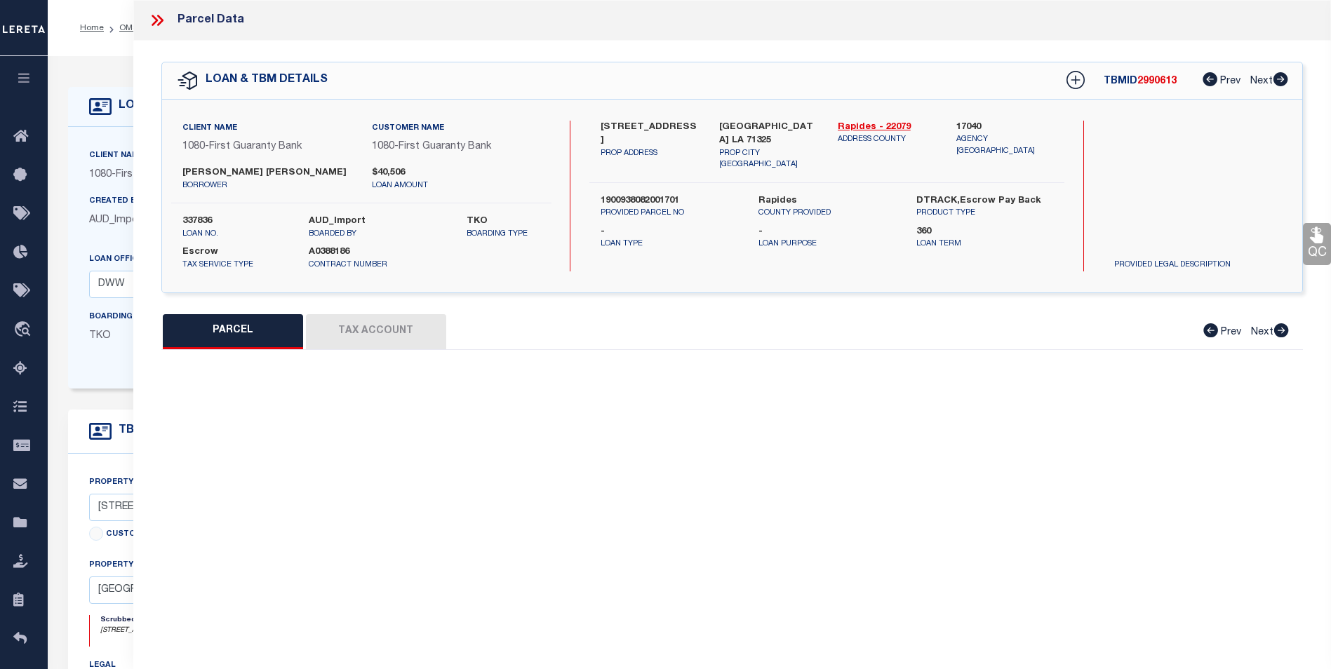
select select "BP"
type input "KELLER EAFIN J, ET AL"
select select
type input "1018 HWY 71 S ,"
checkbox input "false"
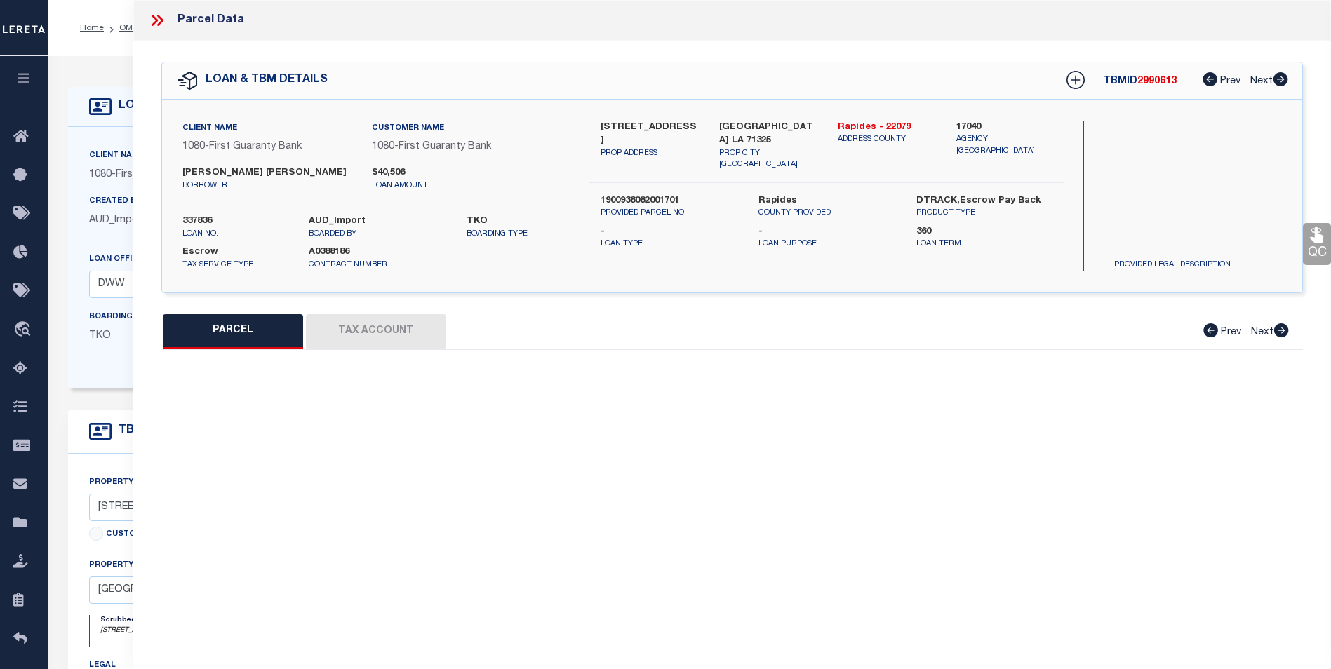
type input "LA 71325"
type textarea "---LT FRTG 130' ON S SIDE OF HWY 71 X 230' E BY EARL RUTLEDGE (300 IMP 4200)---…"
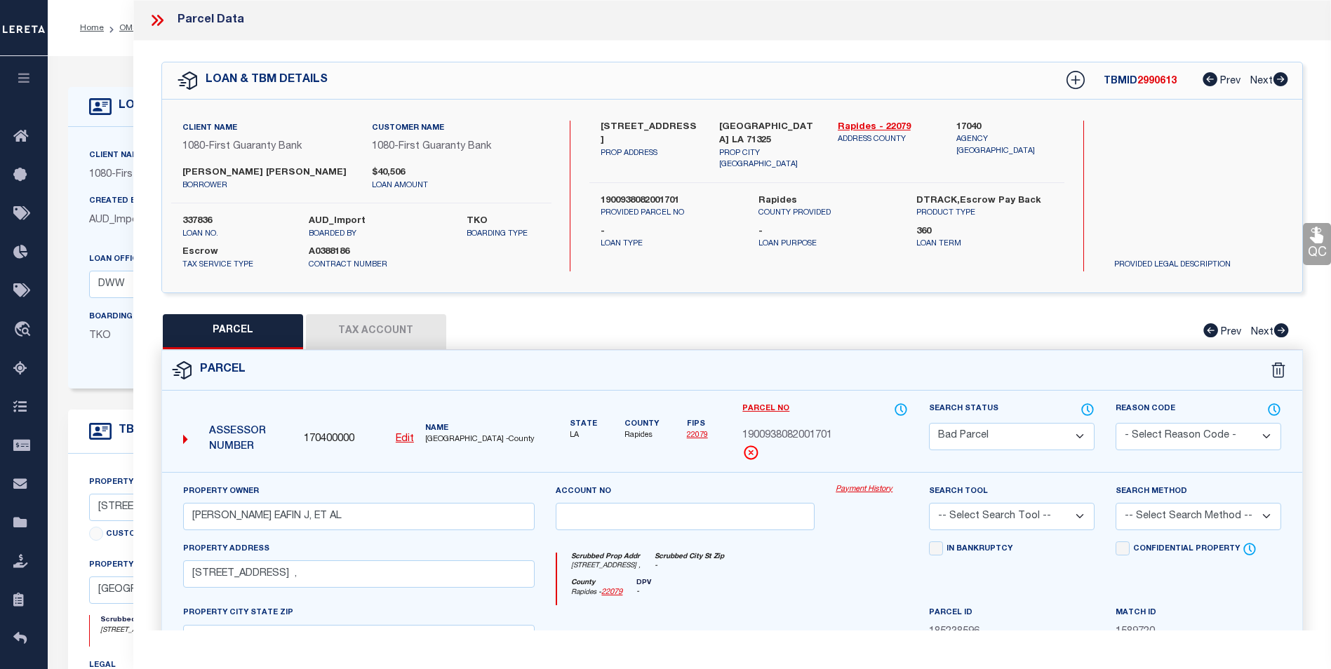
click at [408, 438] on u "Edit" at bounding box center [405, 439] width 18 height 10
type input "170400000"
type input "1900938082001701"
select select "BP"
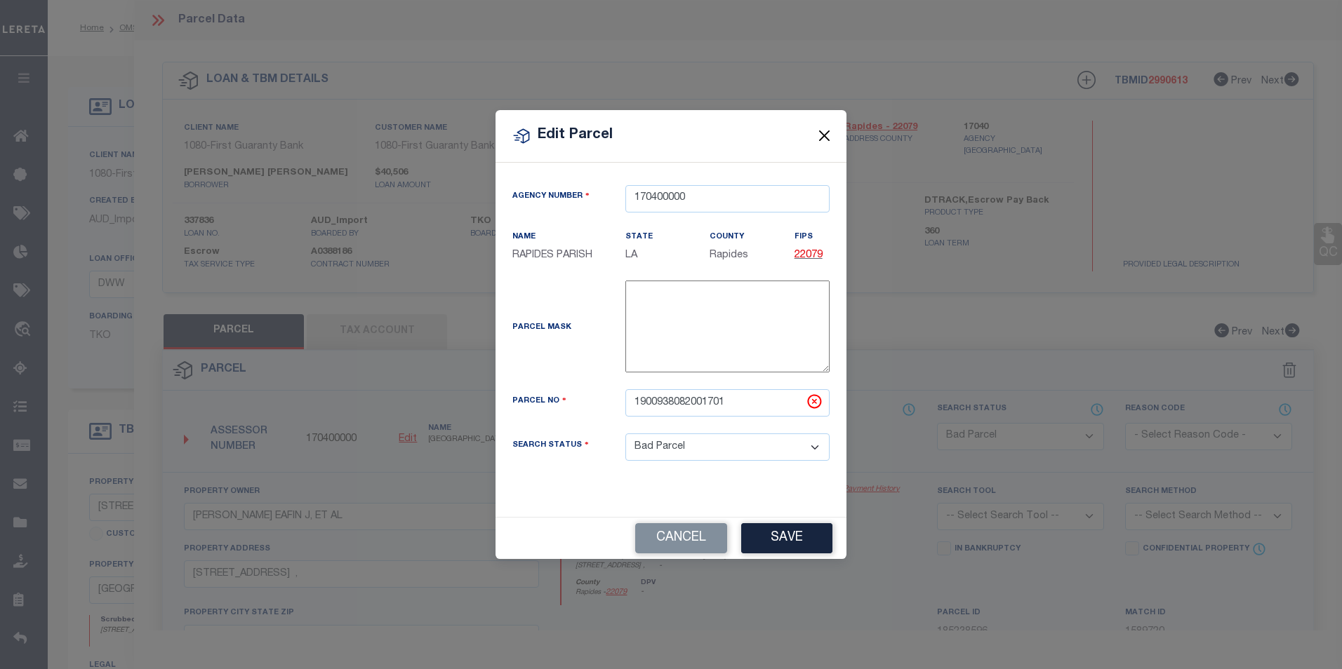
click at [825, 141] on button "Close" at bounding box center [824, 136] width 18 height 18
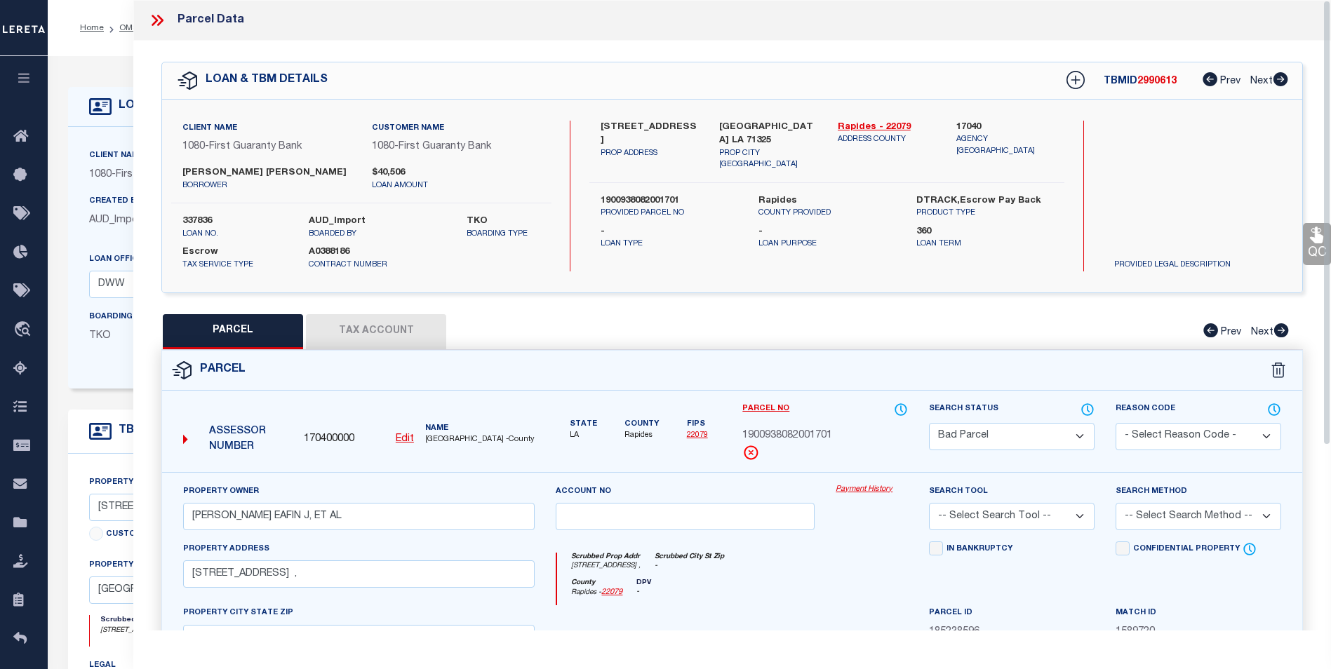
click at [161, 17] on icon at bounding box center [157, 20] width 18 height 18
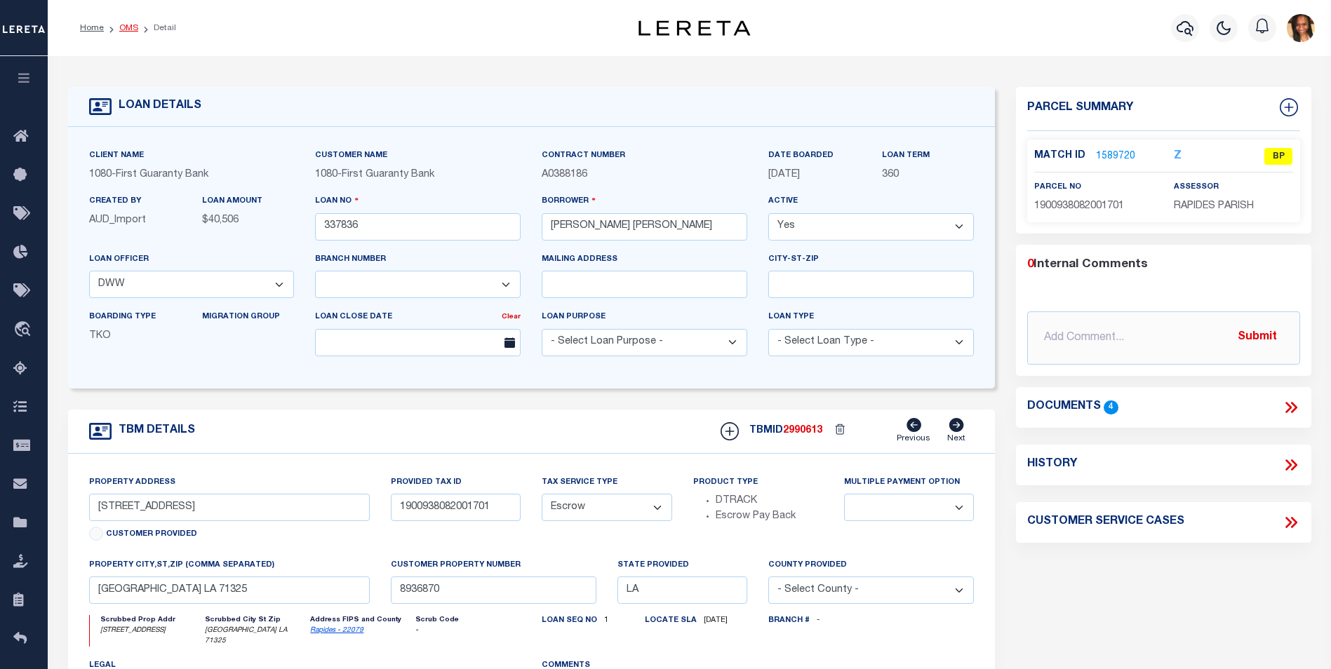
click at [124, 29] on link "OMS" at bounding box center [128, 28] width 19 height 8
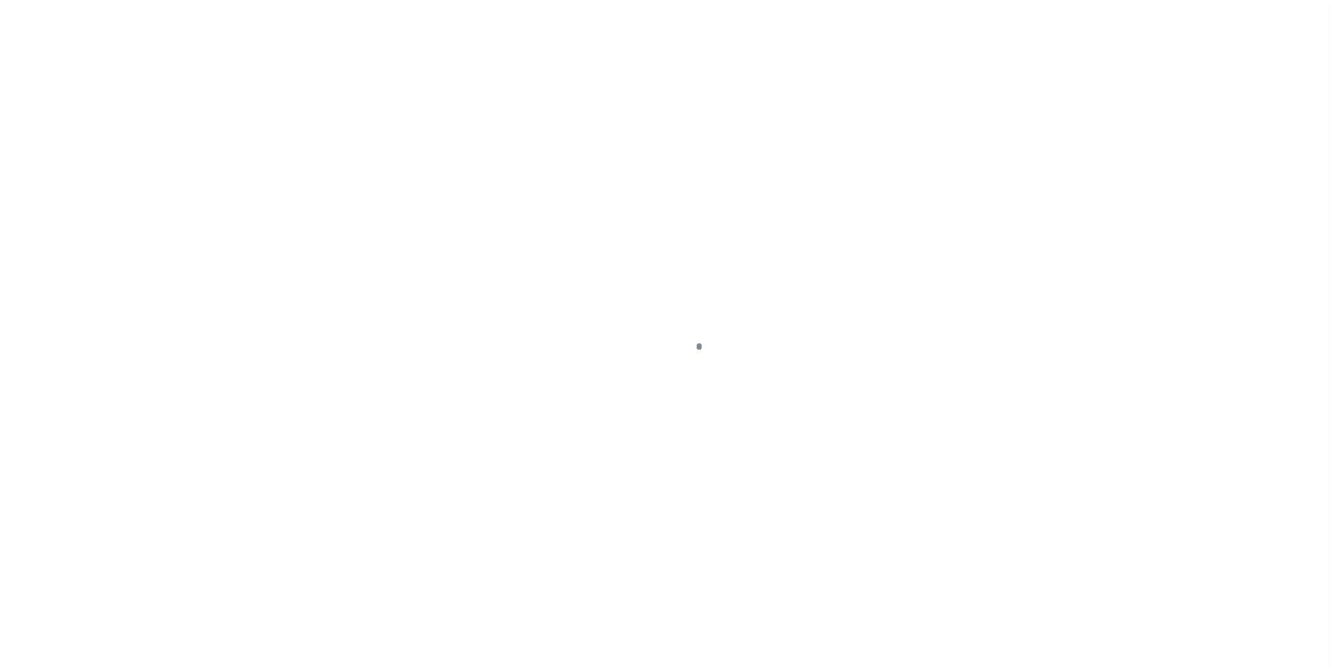
scroll to position [14, 0]
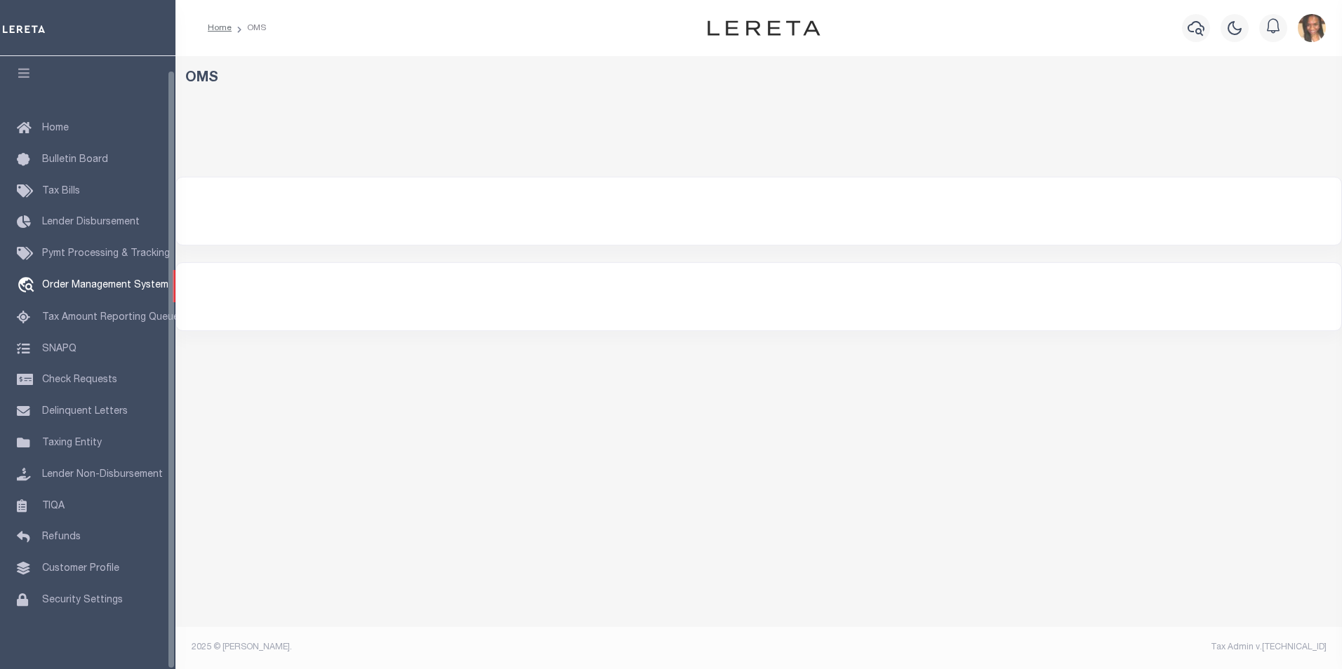
select select "200"
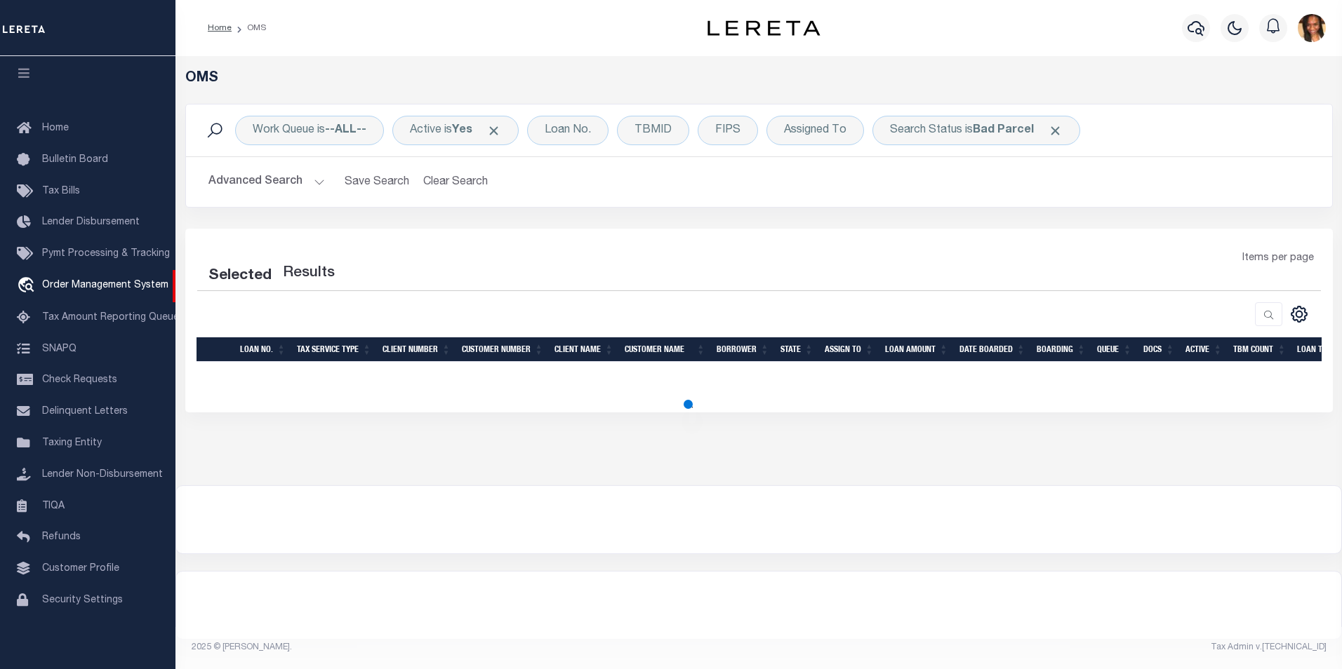
select select "200"
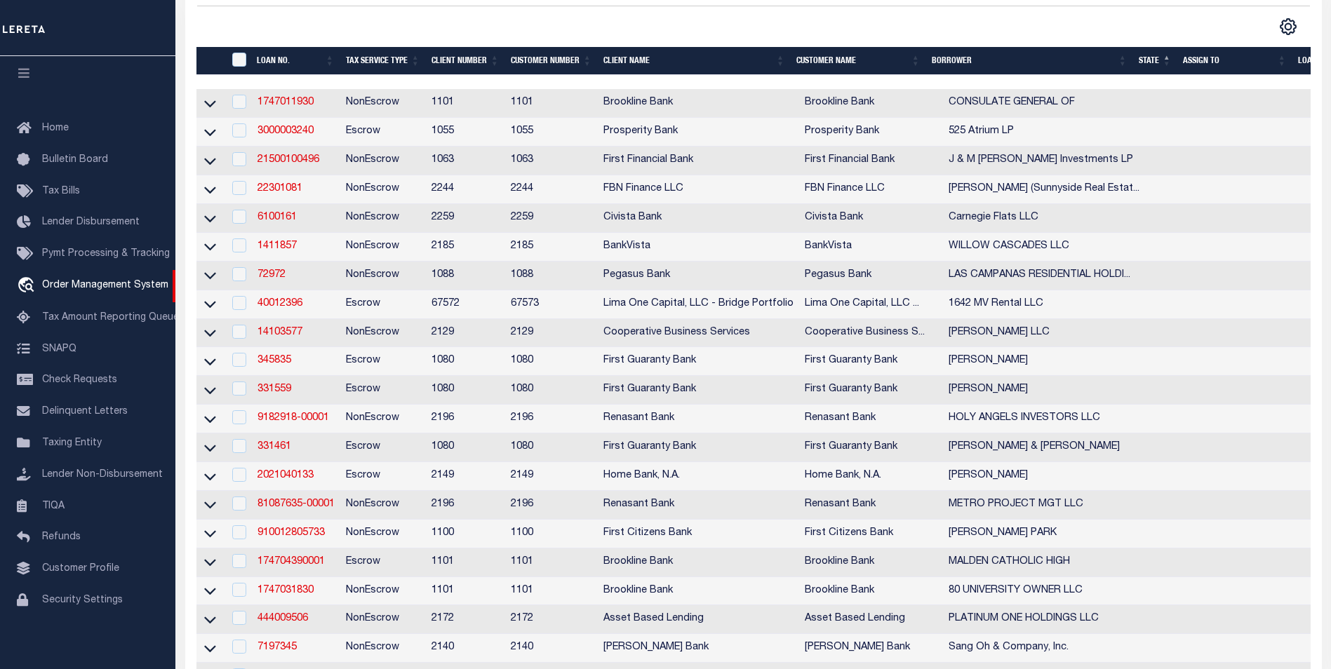
scroll to position [0, 0]
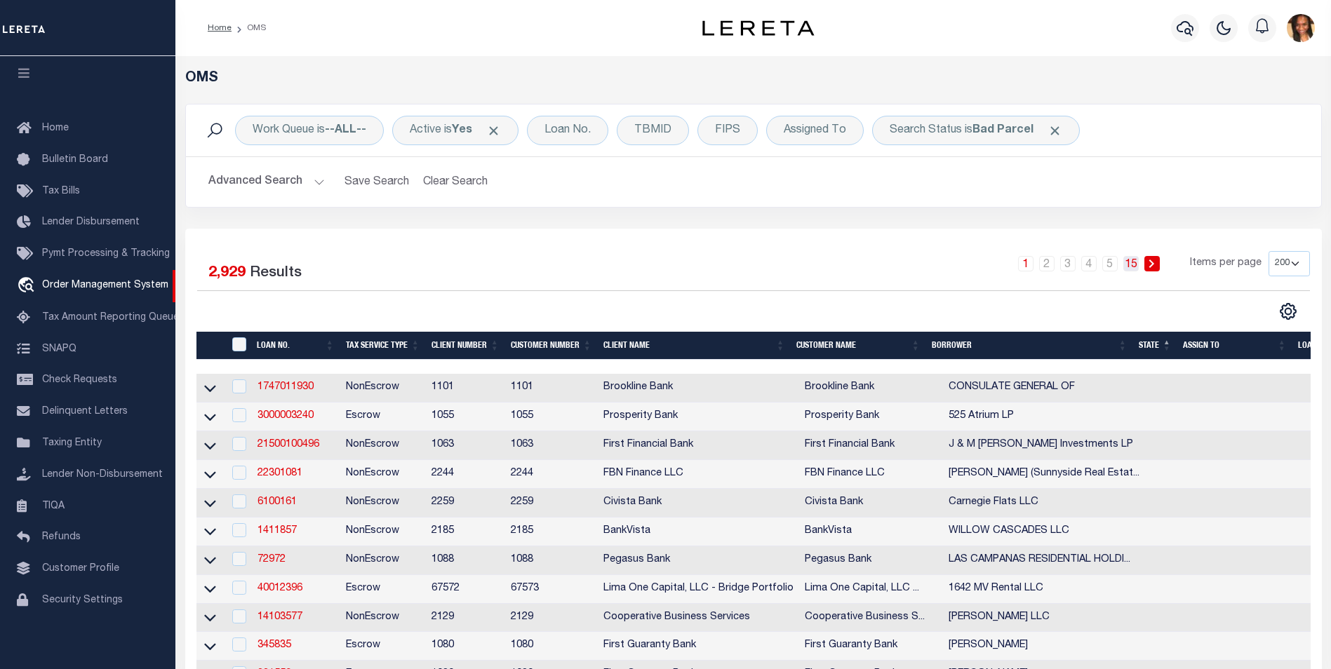
click at [1138, 267] on link "15" at bounding box center [1130, 263] width 15 height 15
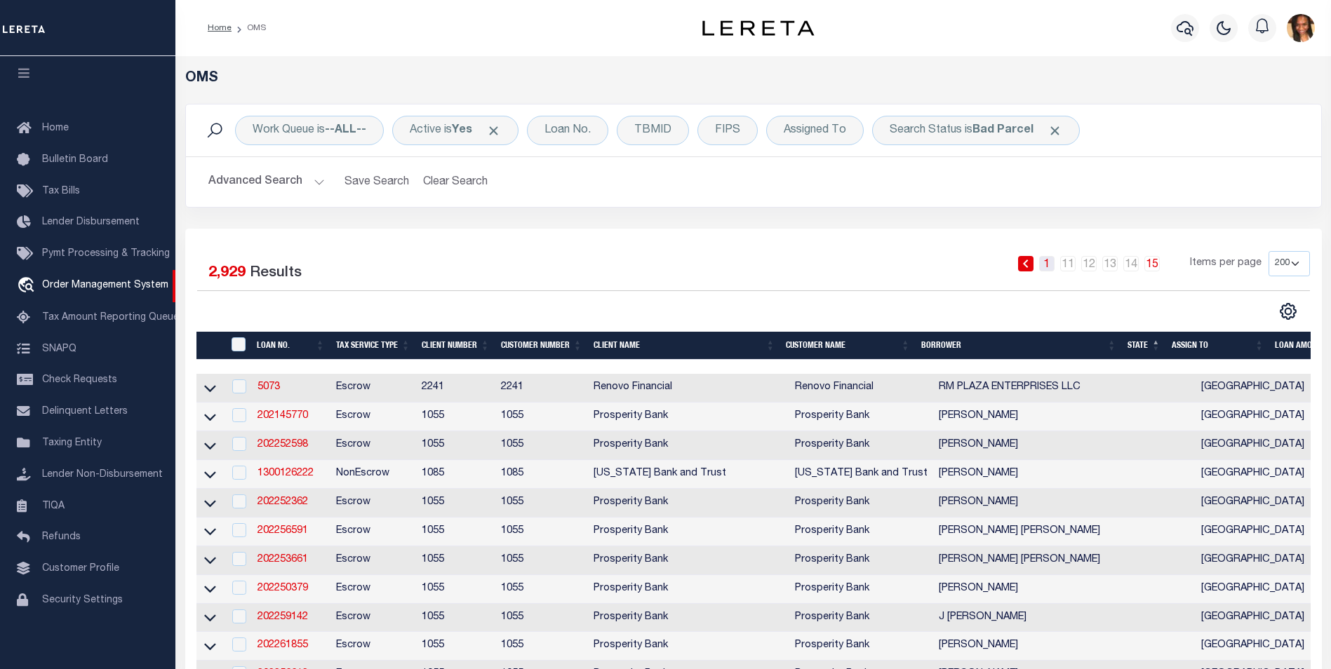
click at [1052, 267] on link "1" at bounding box center [1046, 263] width 15 height 15
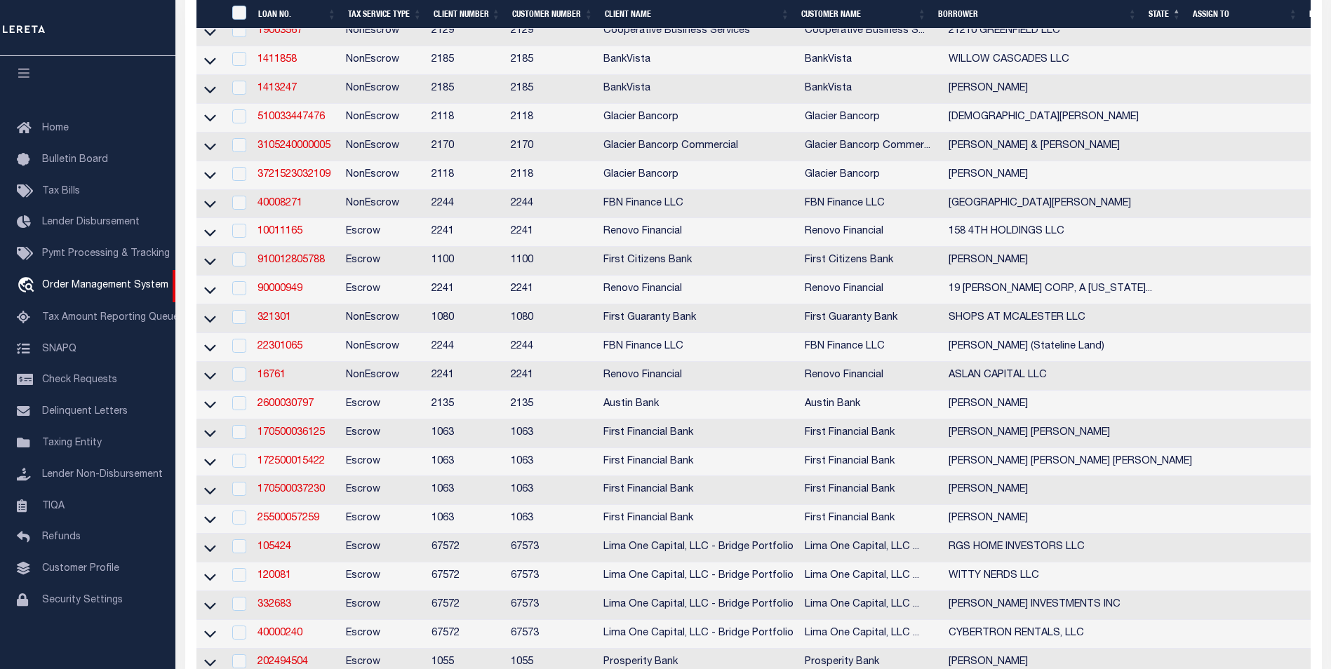
scroll to position [1053, 0]
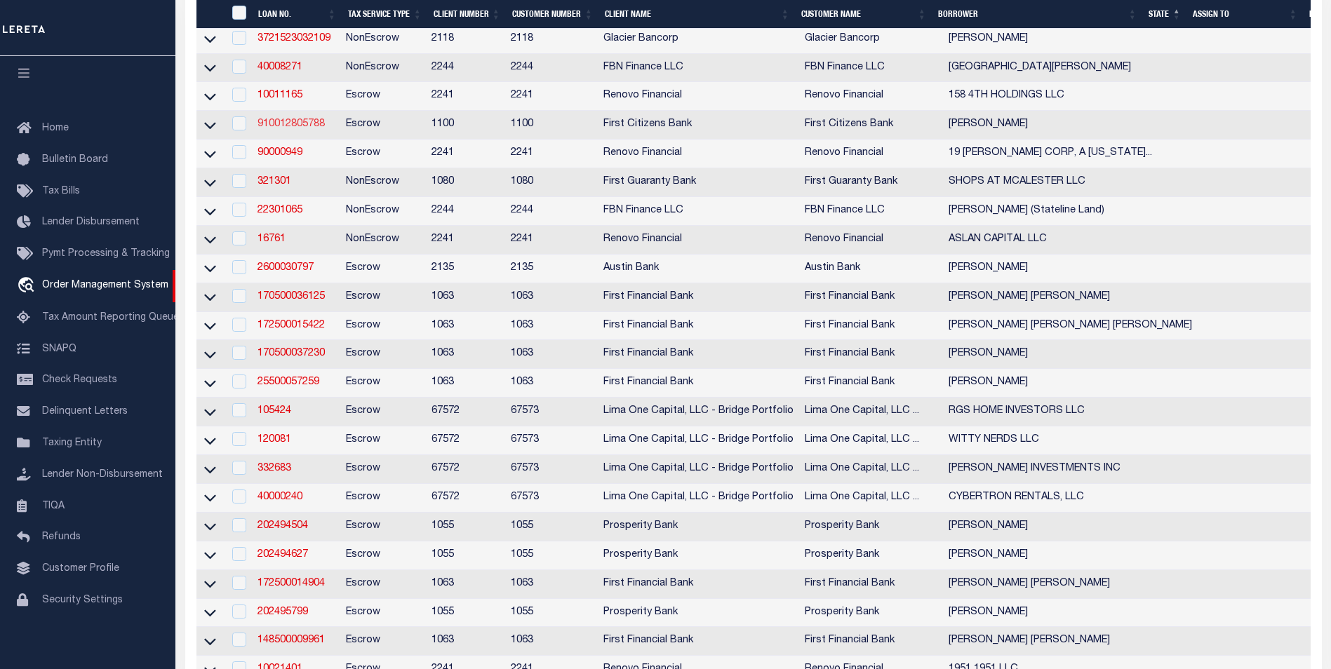
click at [308, 129] on link "910012805788" at bounding box center [291, 124] width 67 height 10
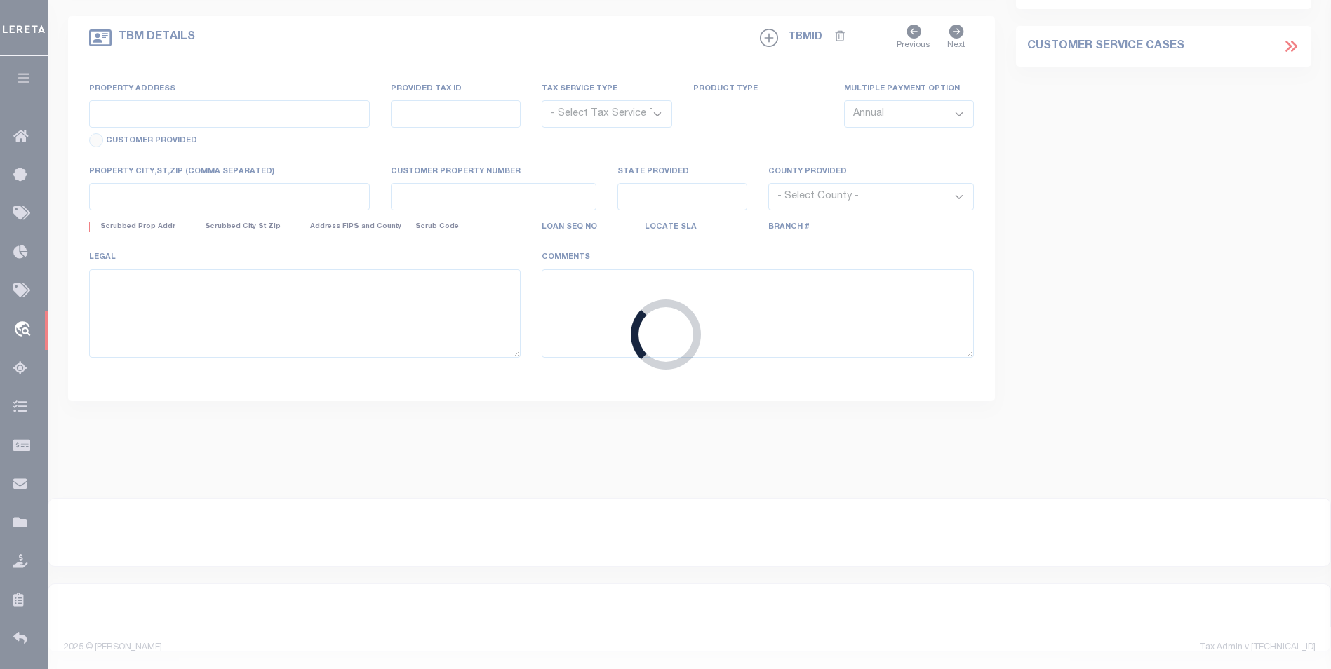
type input "910012805788"
type input "[PERSON_NAME]"
select select
select select "Escrow"
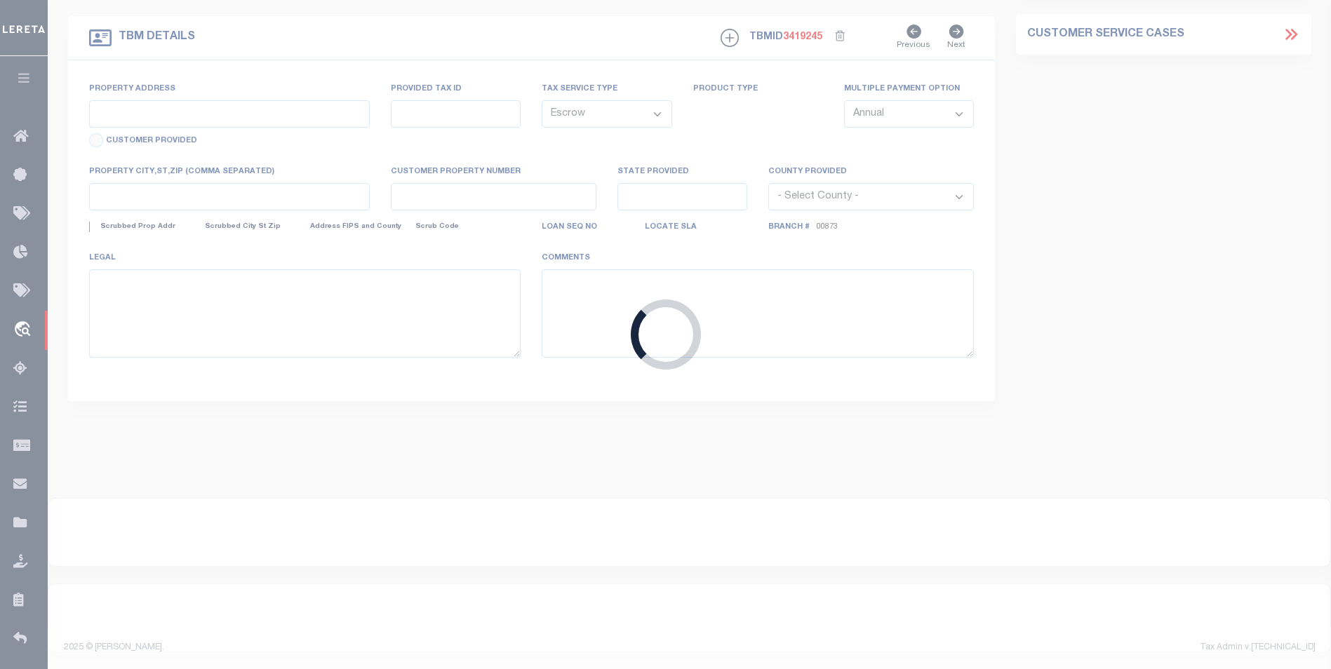
select select "24377"
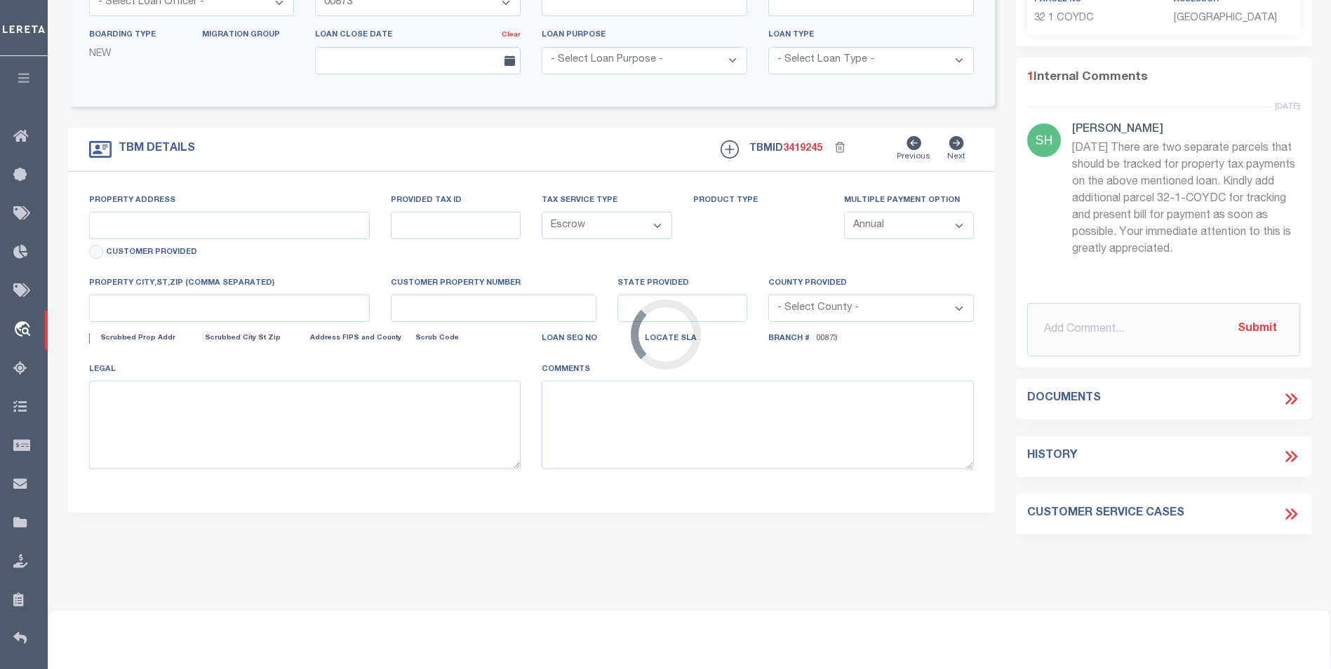
type input "[STREET_ADDRESS]"
select select
type input "[GEOGRAPHIC_DATA]"
type input "NJ"
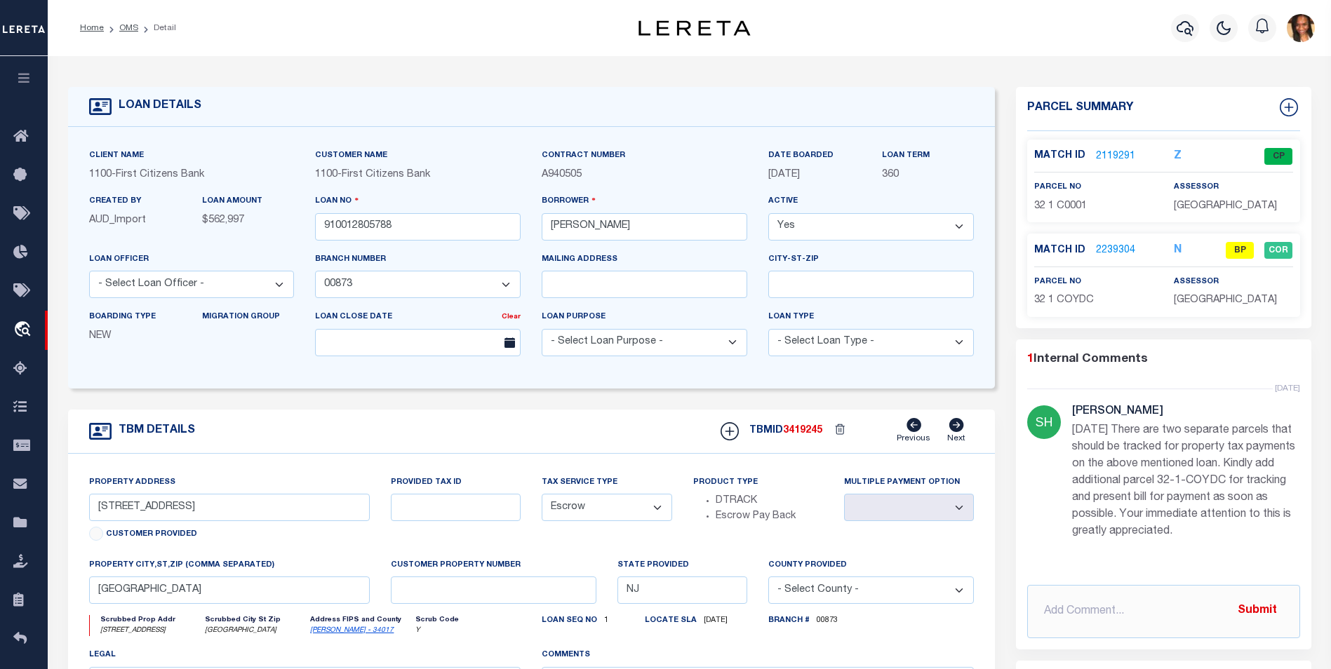
click at [1120, 162] on div "Match ID 2119291 Z CP" at bounding box center [1164, 156] width 280 height 17
click at [1124, 156] on link "2119291" at bounding box center [1115, 156] width 39 height 15
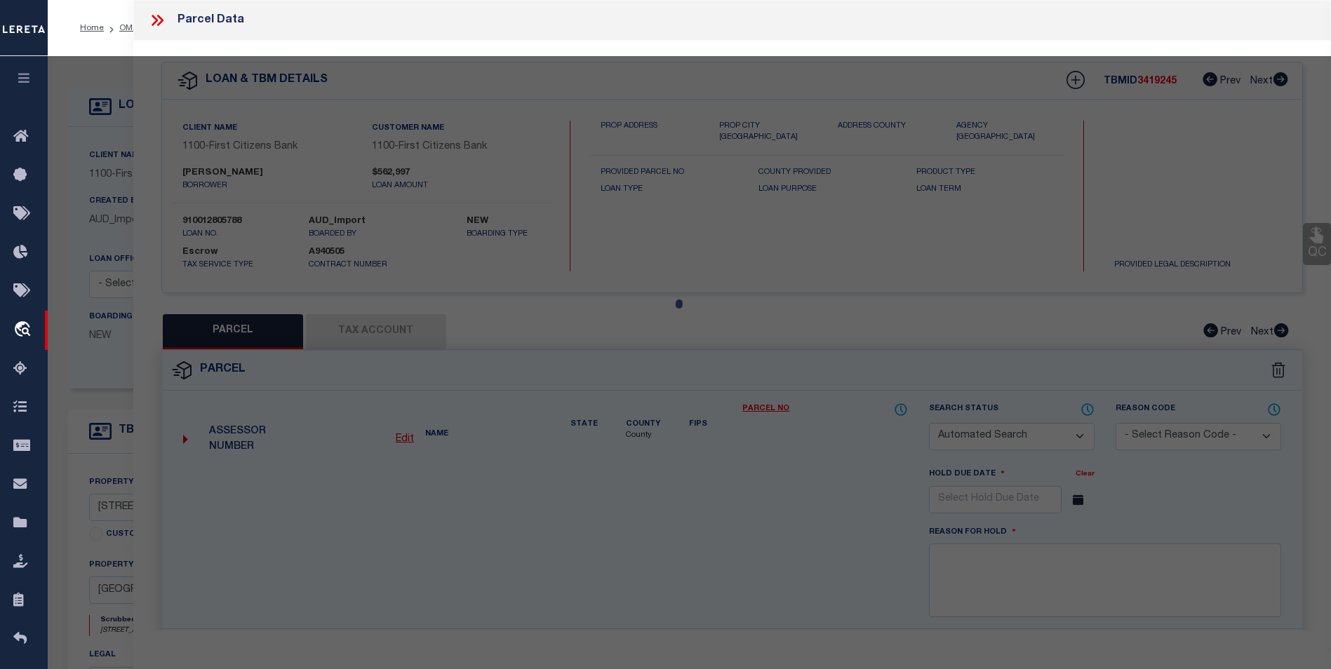
checkbox input "false"
select select "CP"
type input "[PERSON_NAME]"
select select "AGW"
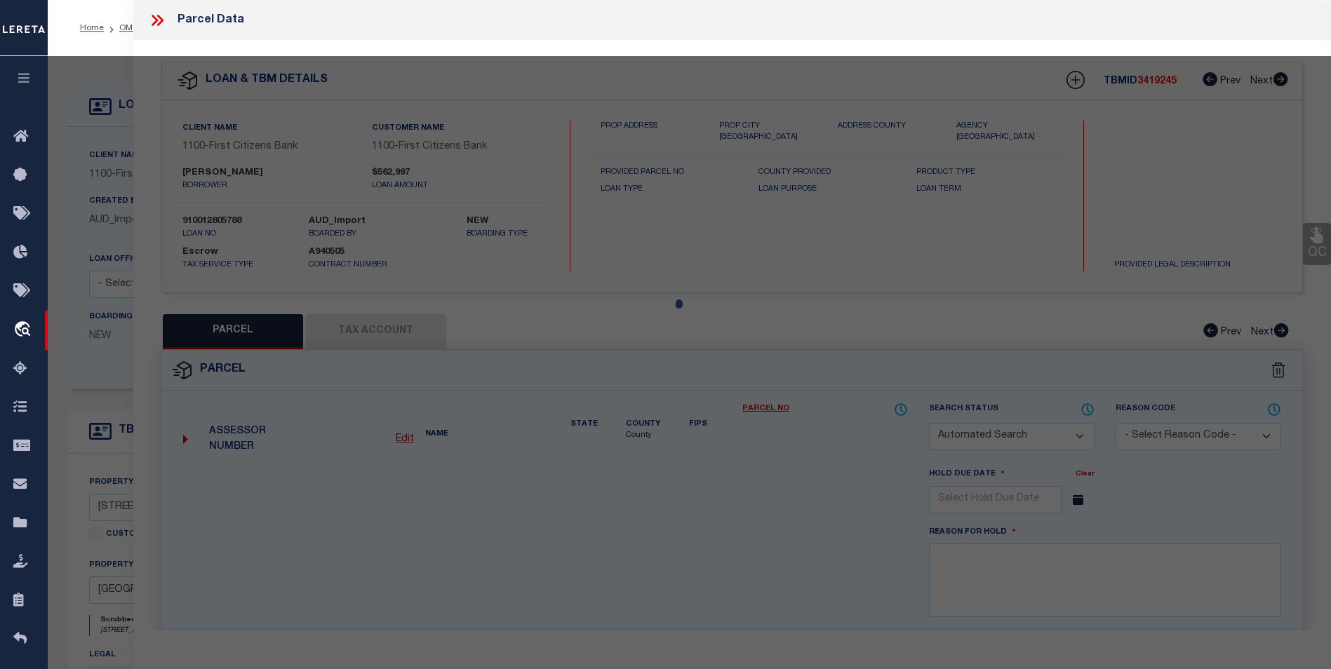
select select
type input "360 FIRST ST"
type input "[GEOGRAPHIC_DATA]"
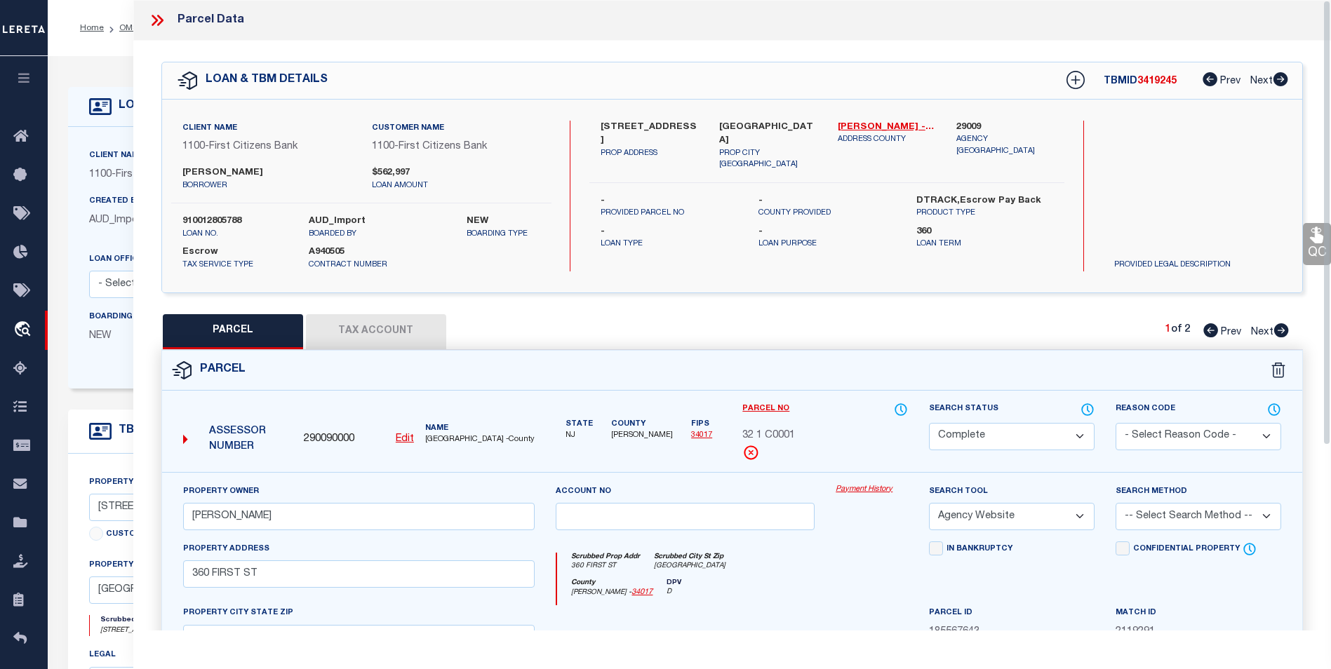
click at [155, 23] on icon at bounding box center [157, 20] width 18 height 18
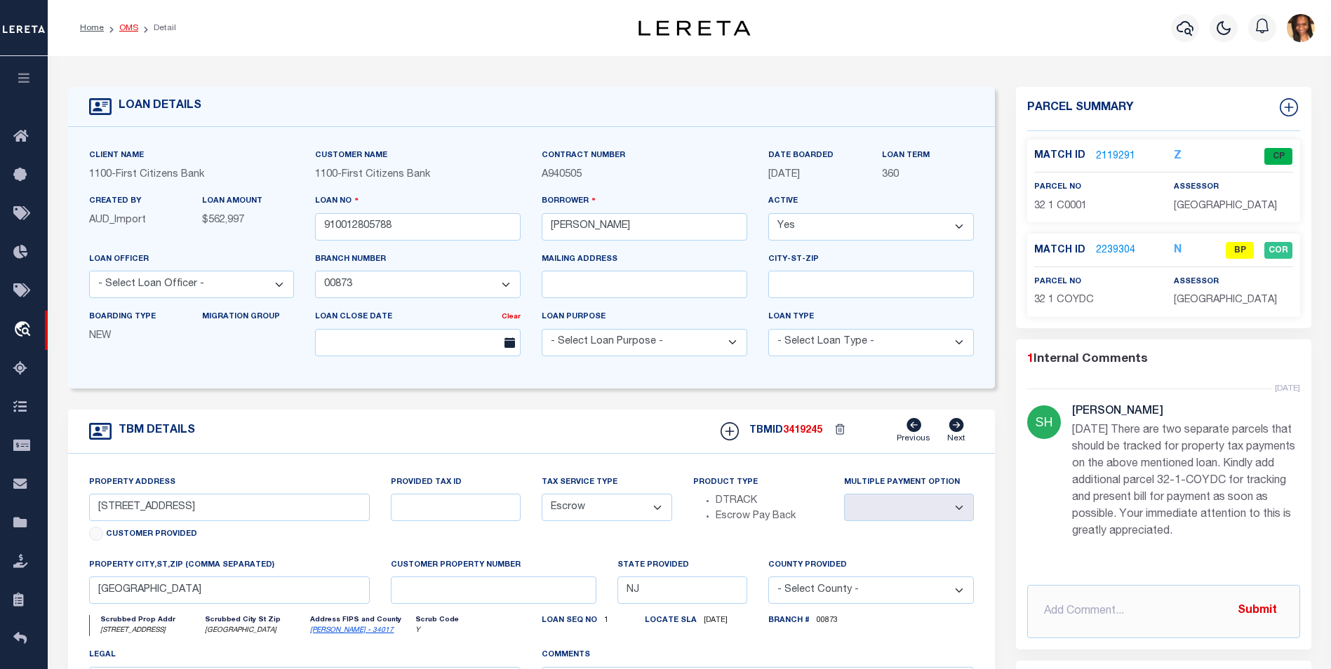
click at [129, 25] on link "OMS" at bounding box center [128, 28] width 19 height 8
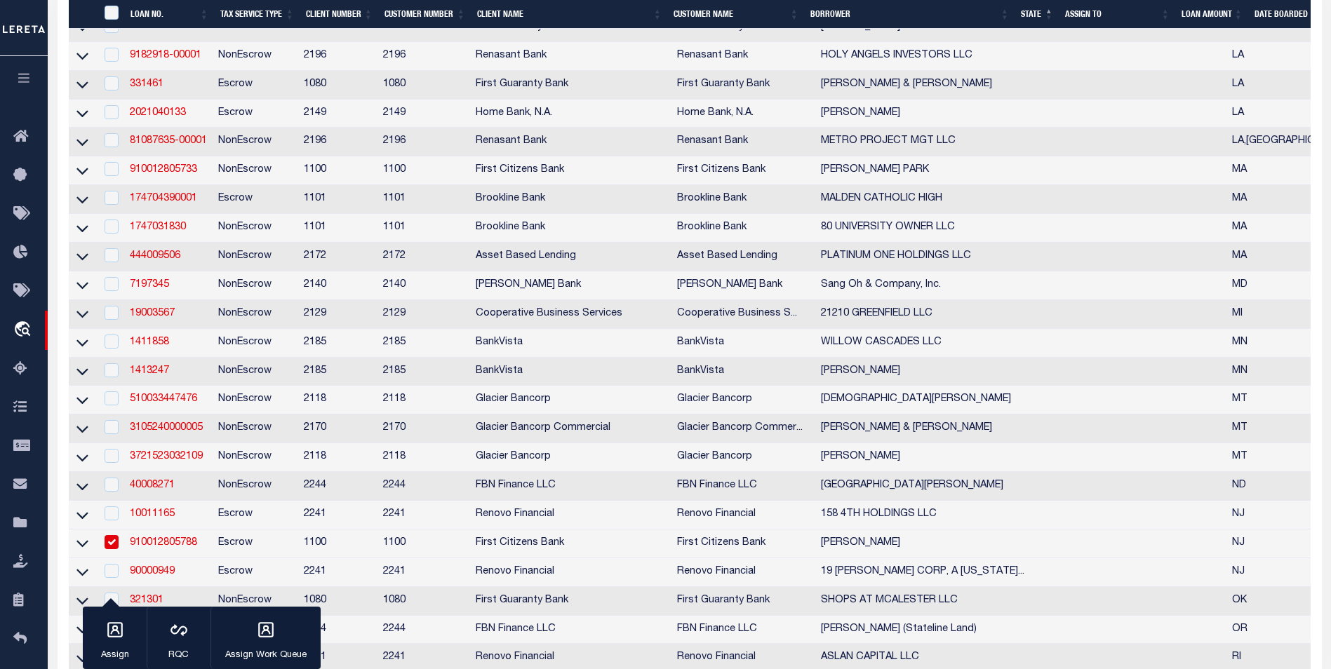
scroll to position [702, 0]
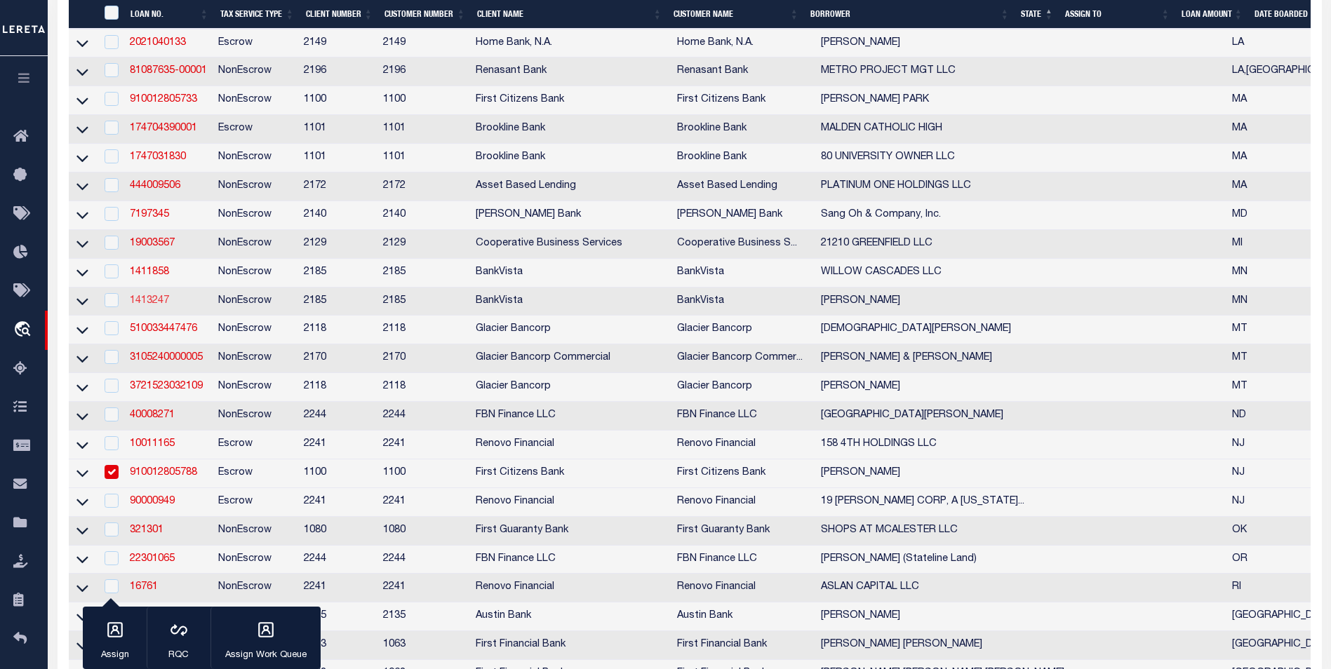
click at [142, 306] on link "1413247" at bounding box center [149, 301] width 39 height 10
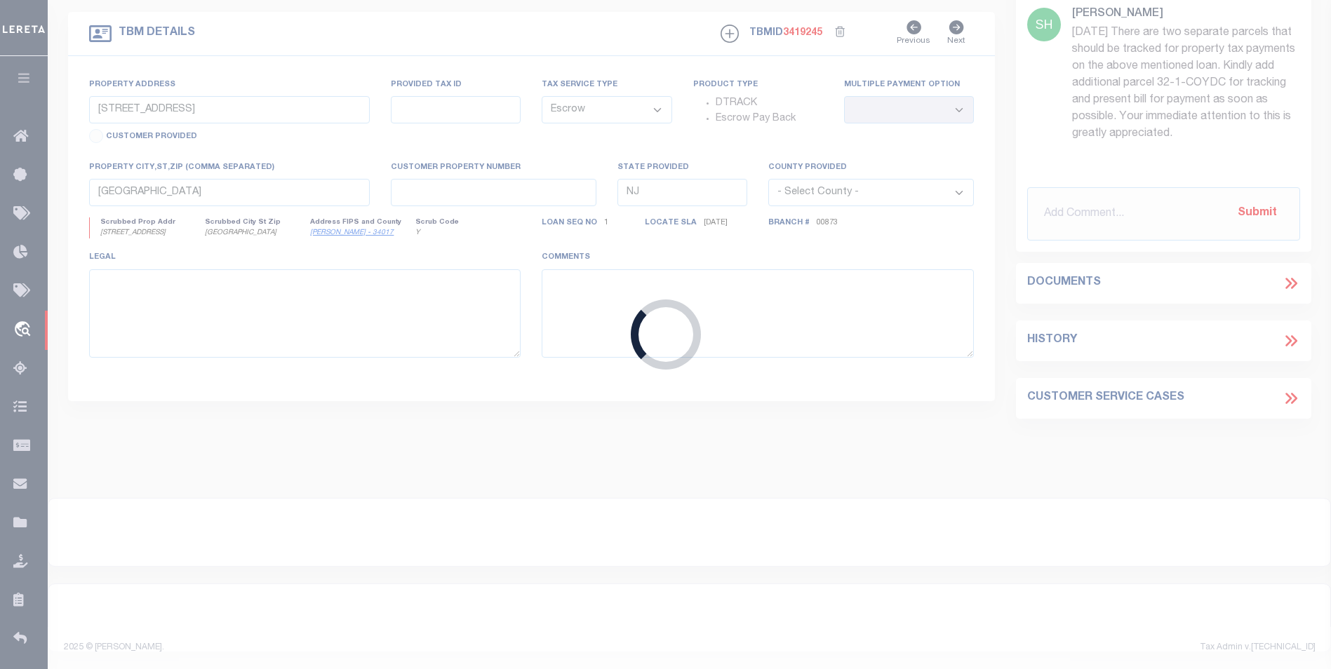
type input "1413247"
type input "[PERSON_NAME]"
select select
type input "[STREET_ADDRESS]"
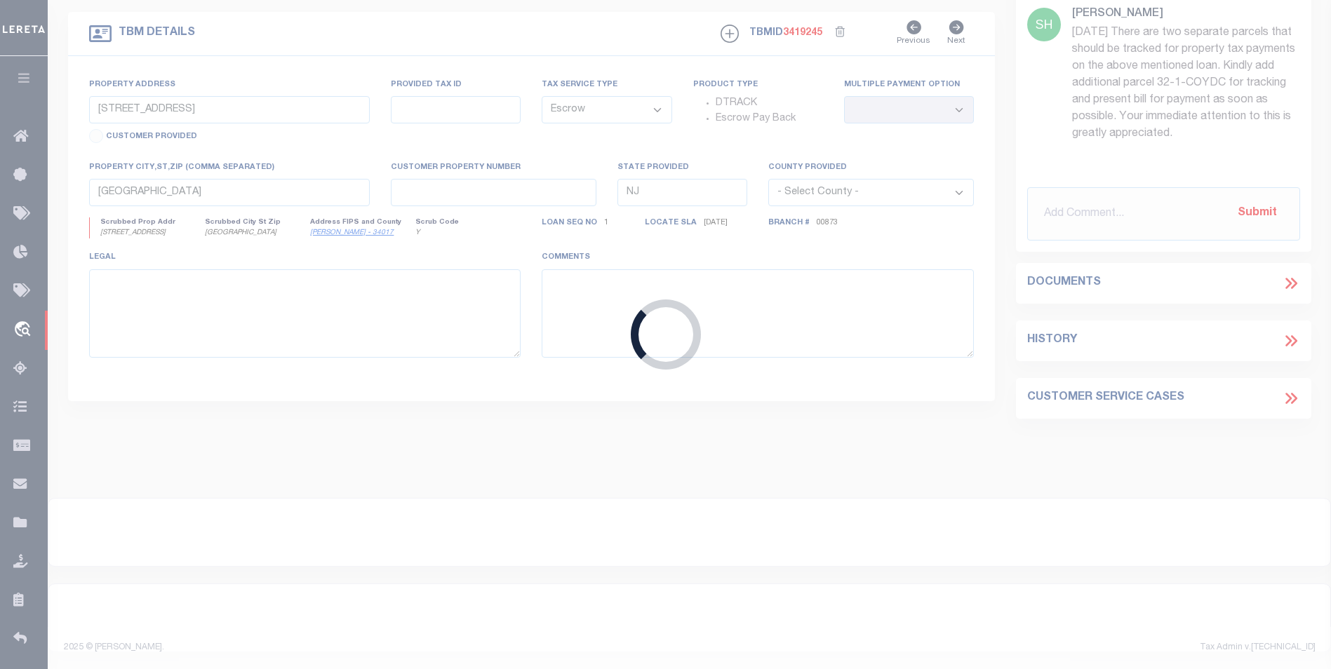
type input "[GEOGRAPHIC_DATA]-0938"
select select "100"
select select "NonEscrow"
select select "12353"
select select "4780"
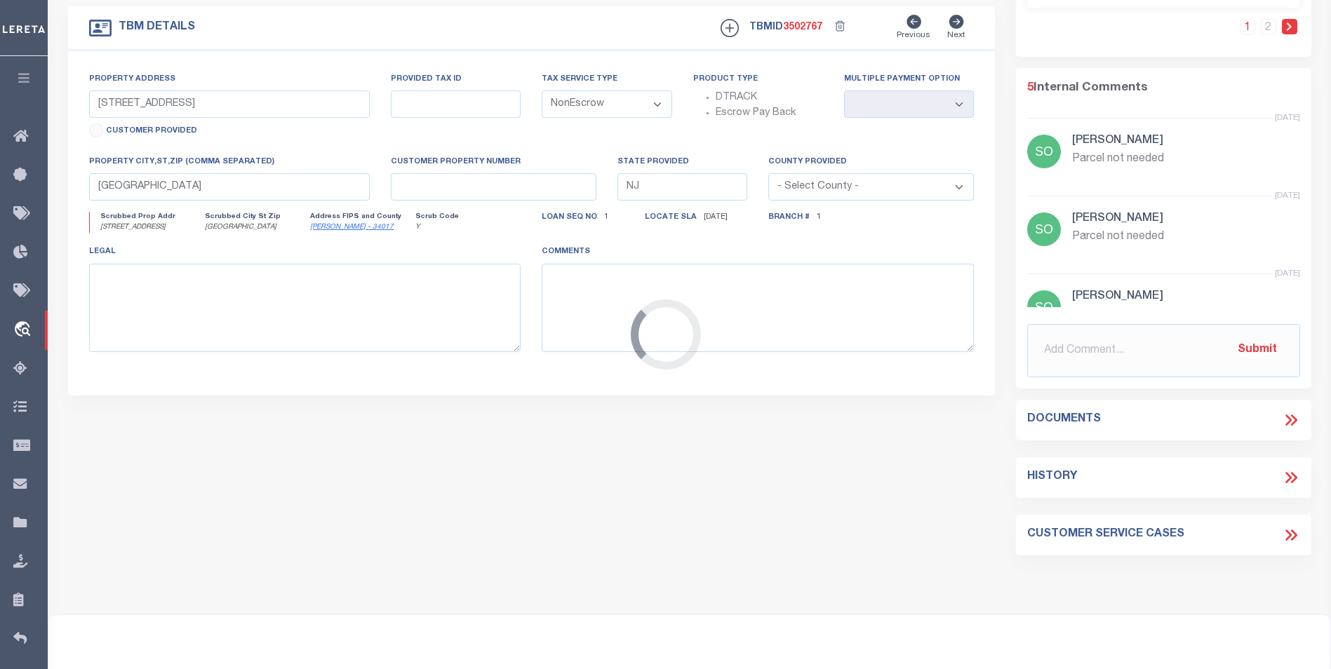
type input "[STREET_ADDRESS]"
type input "82.44893.0123"
select select
type input "[GEOGRAPHIC_DATA]"
type input "18620"
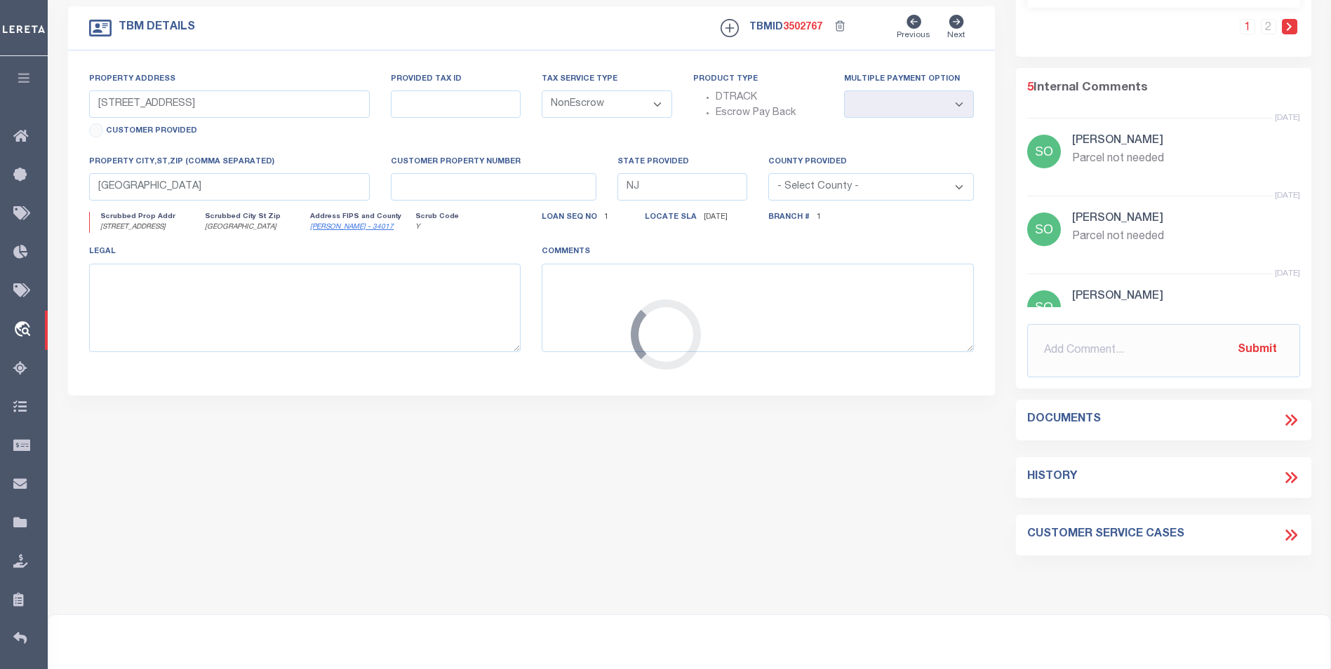
type input "MN"
select select
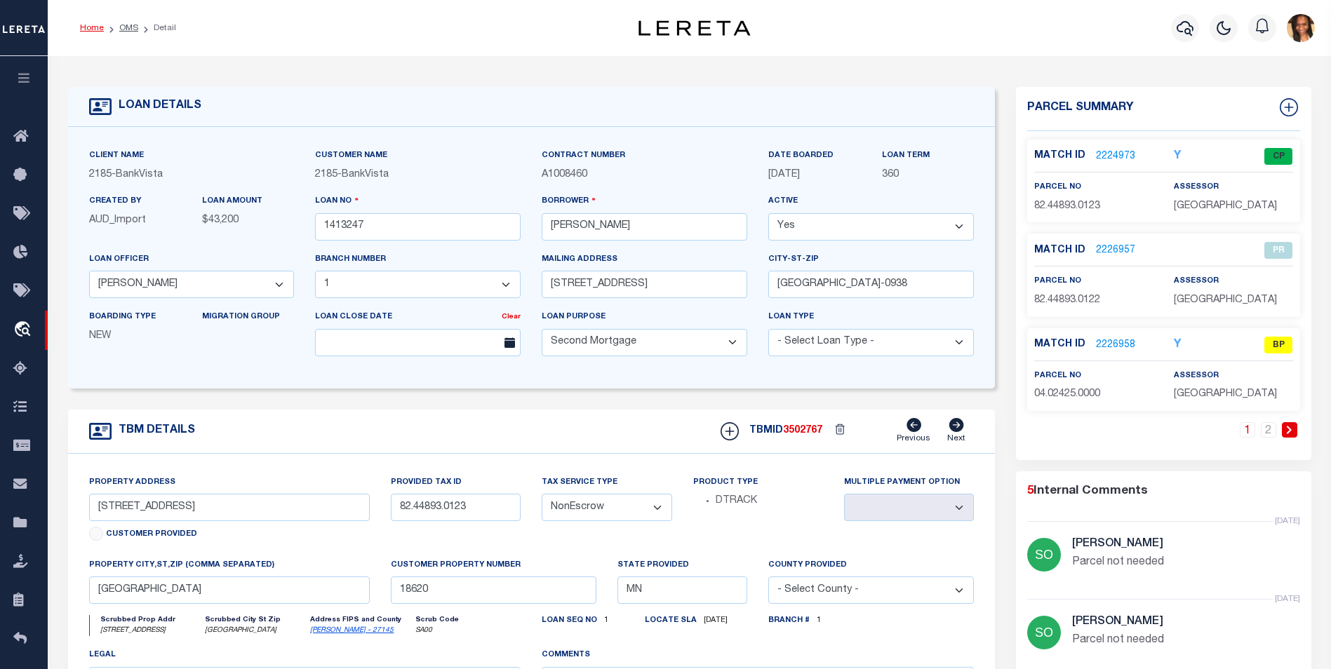
click at [93, 27] on link "Home" at bounding box center [92, 28] width 24 height 8
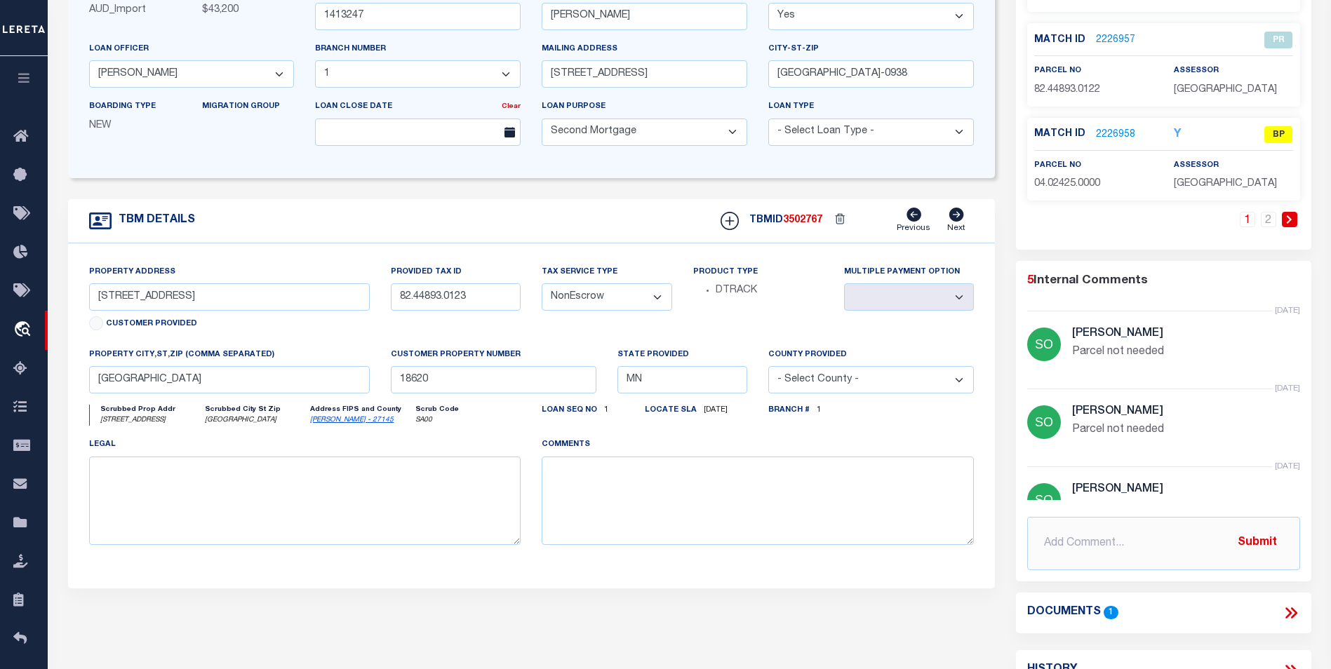
scroll to position [296, 0]
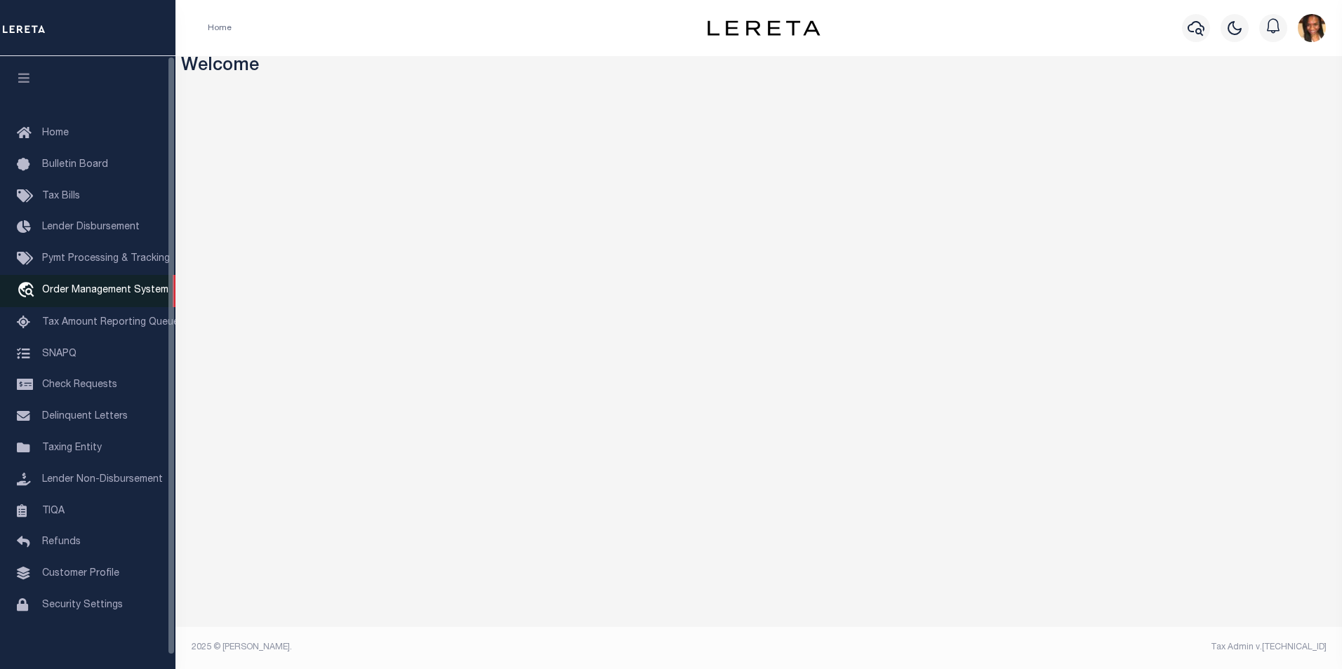
click at [71, 289] on span "Order Management System" at bounding box center [105, 291] width 126 height 10
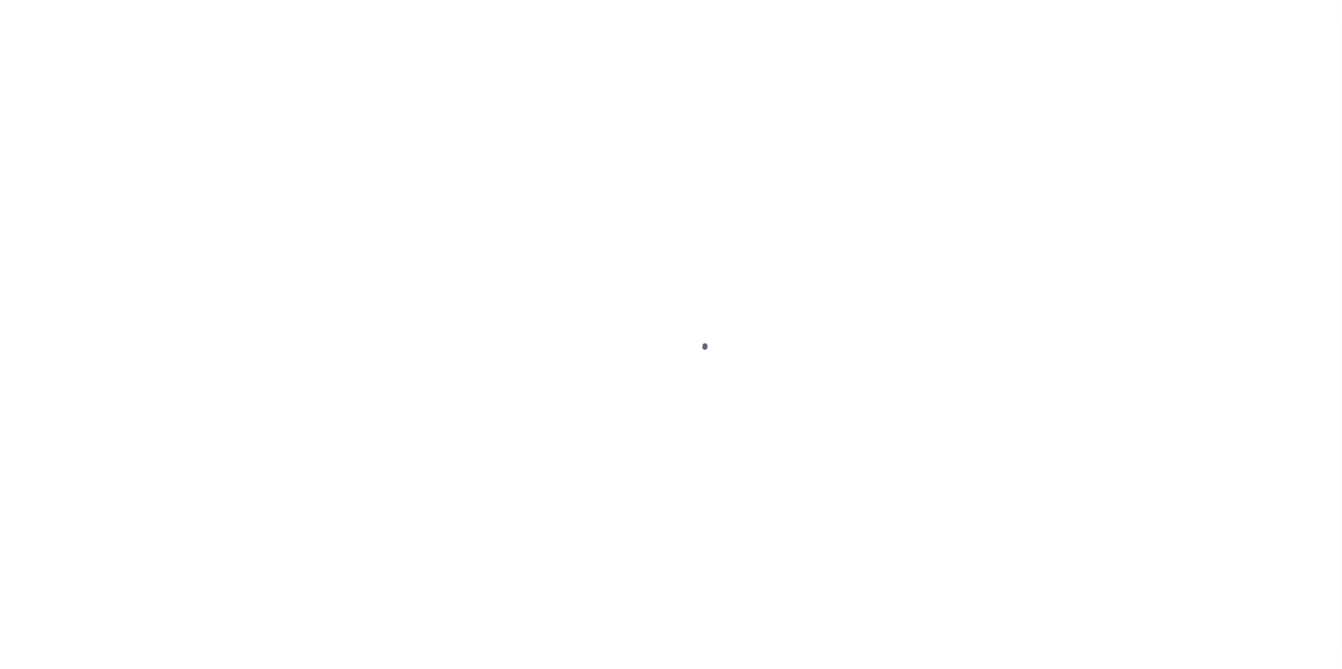
scroll to position [14, 0]
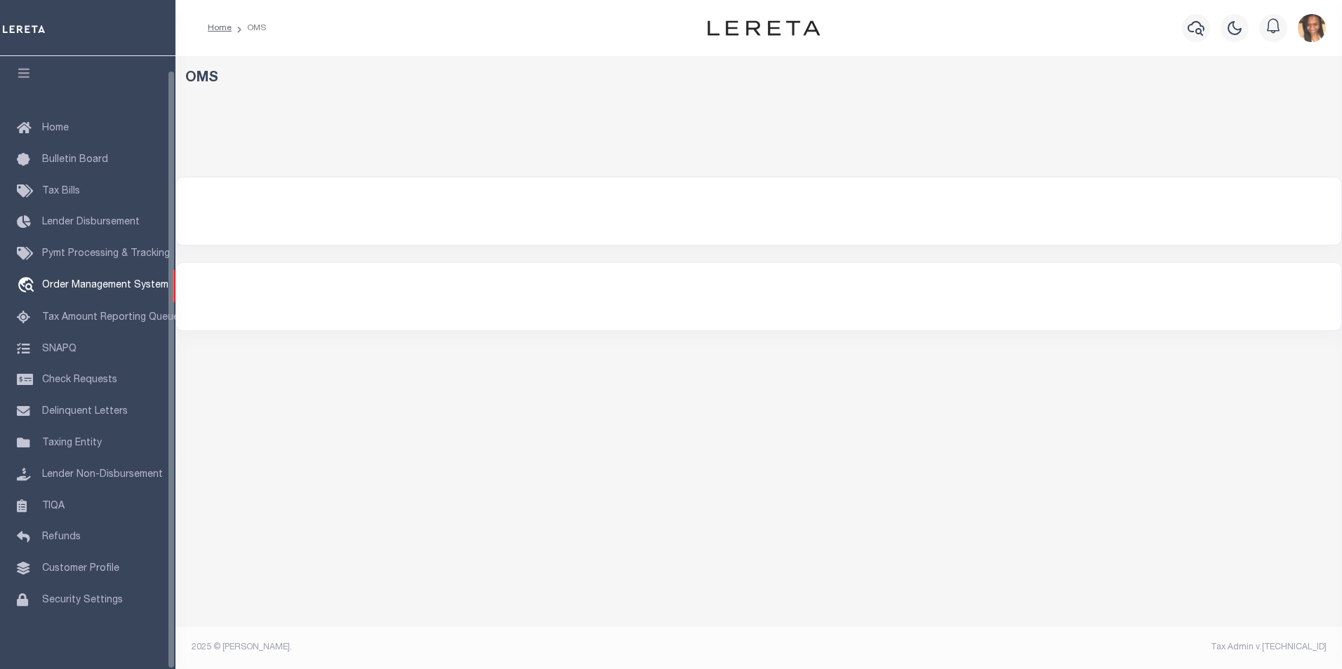
select select "200"
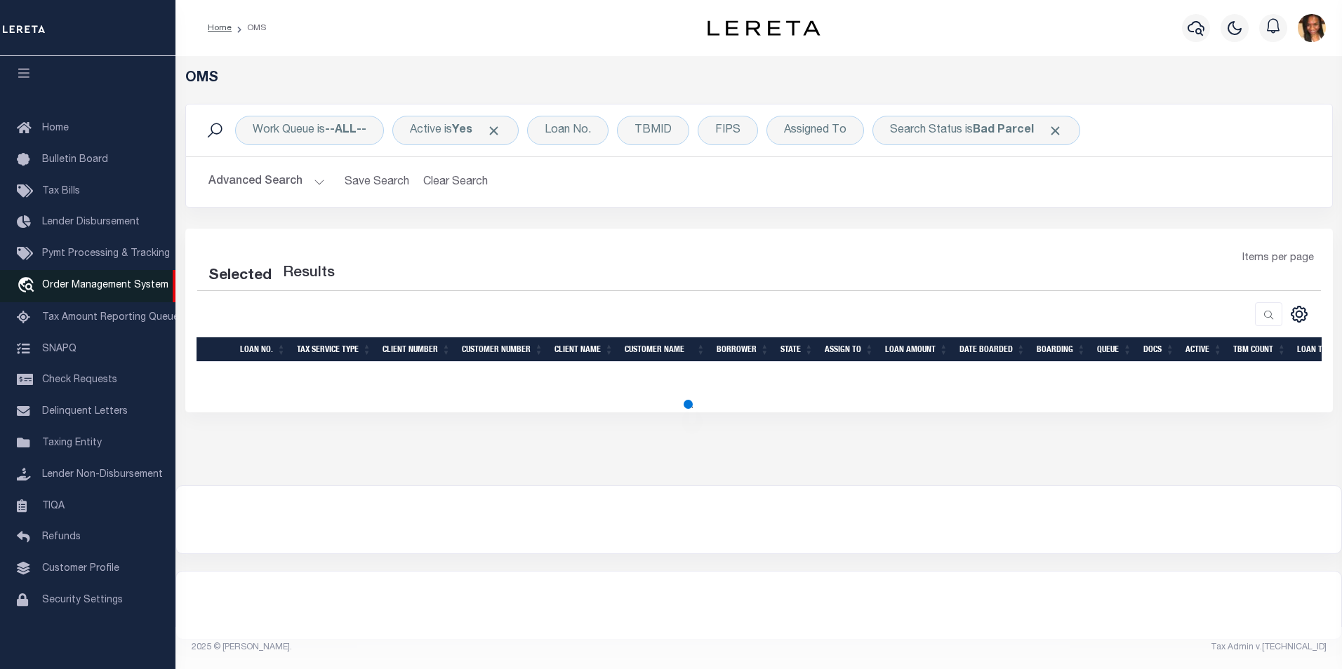
click at [117, 281] on span "Order Management System" at bounding box center [105, 286] width 126 height 10
select select "200"
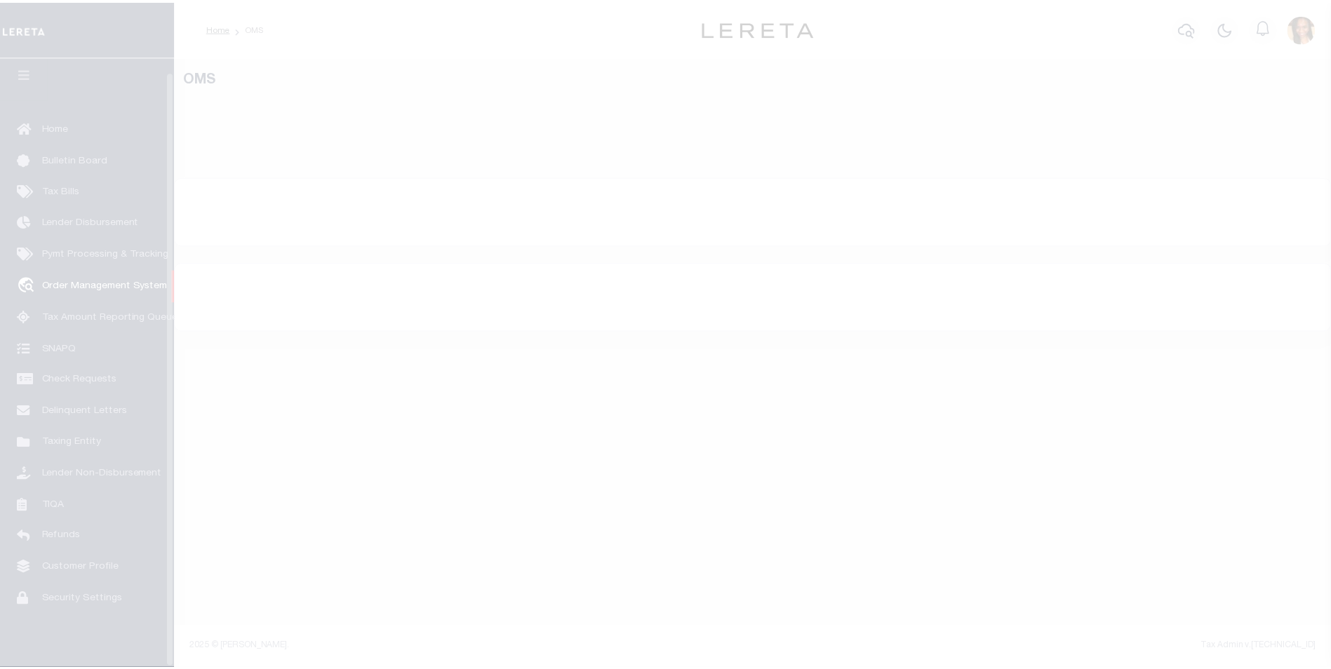
scroll to position [14, 0]
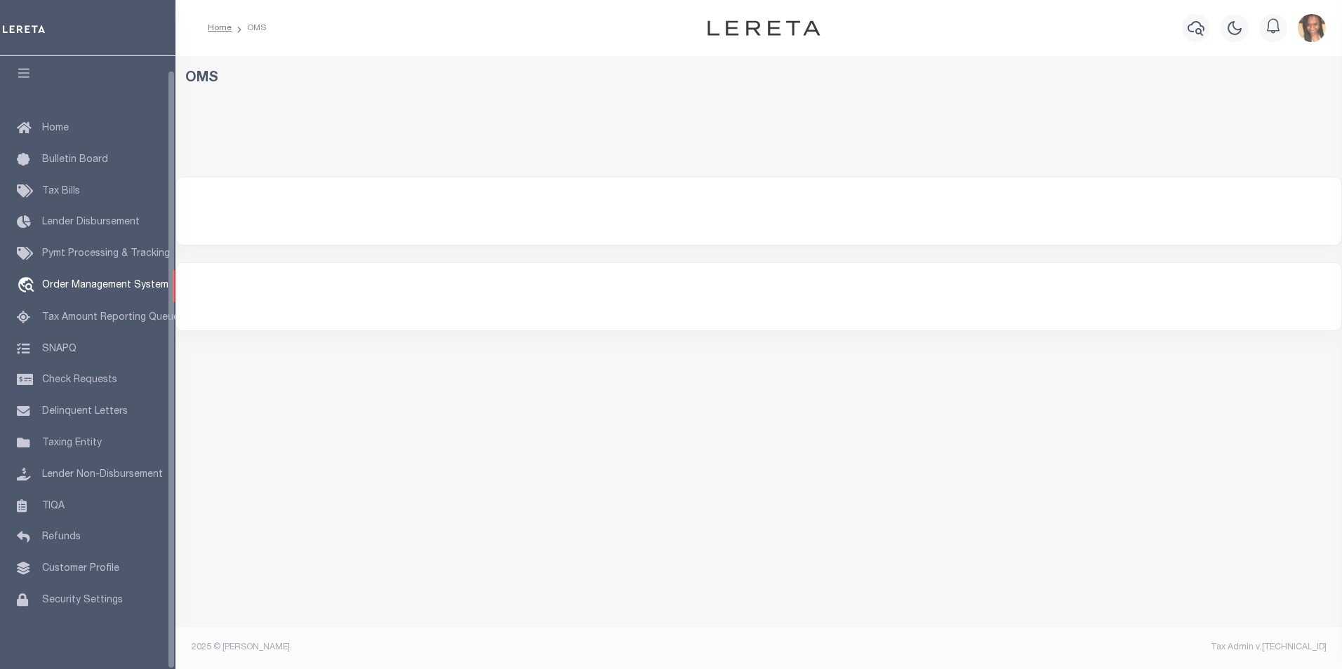
select select "200"
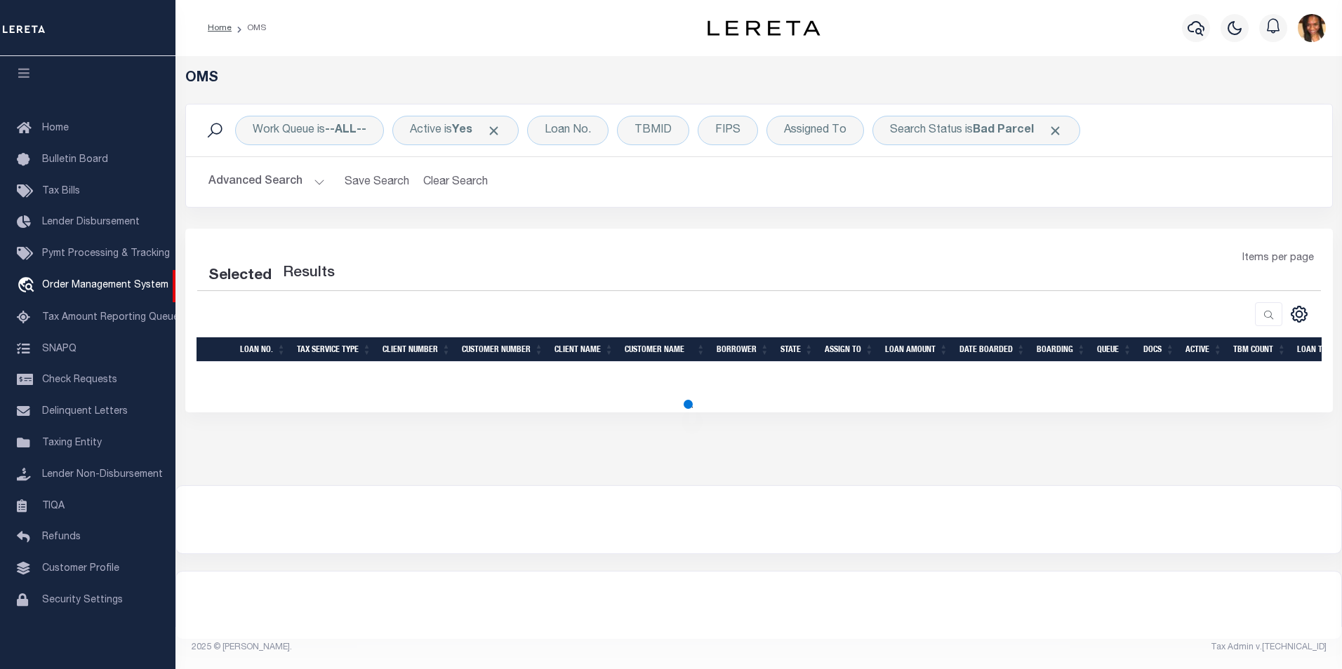
select select "200"
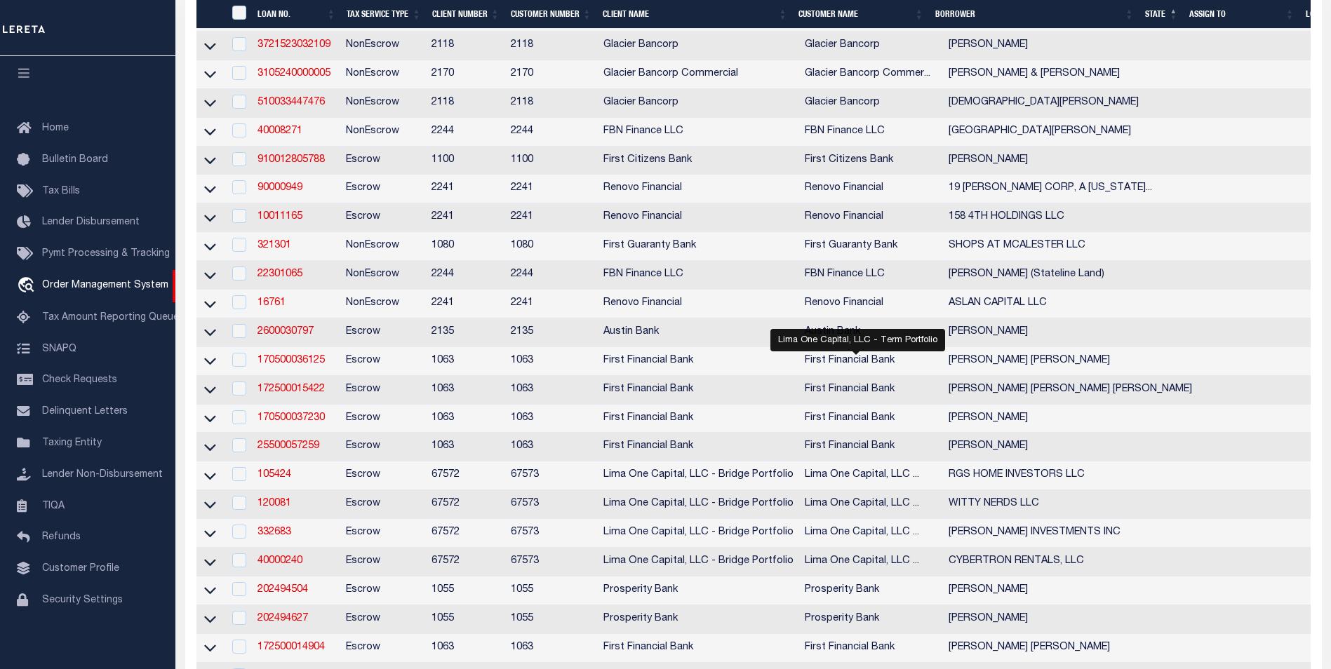
scroll to position [982, 0]
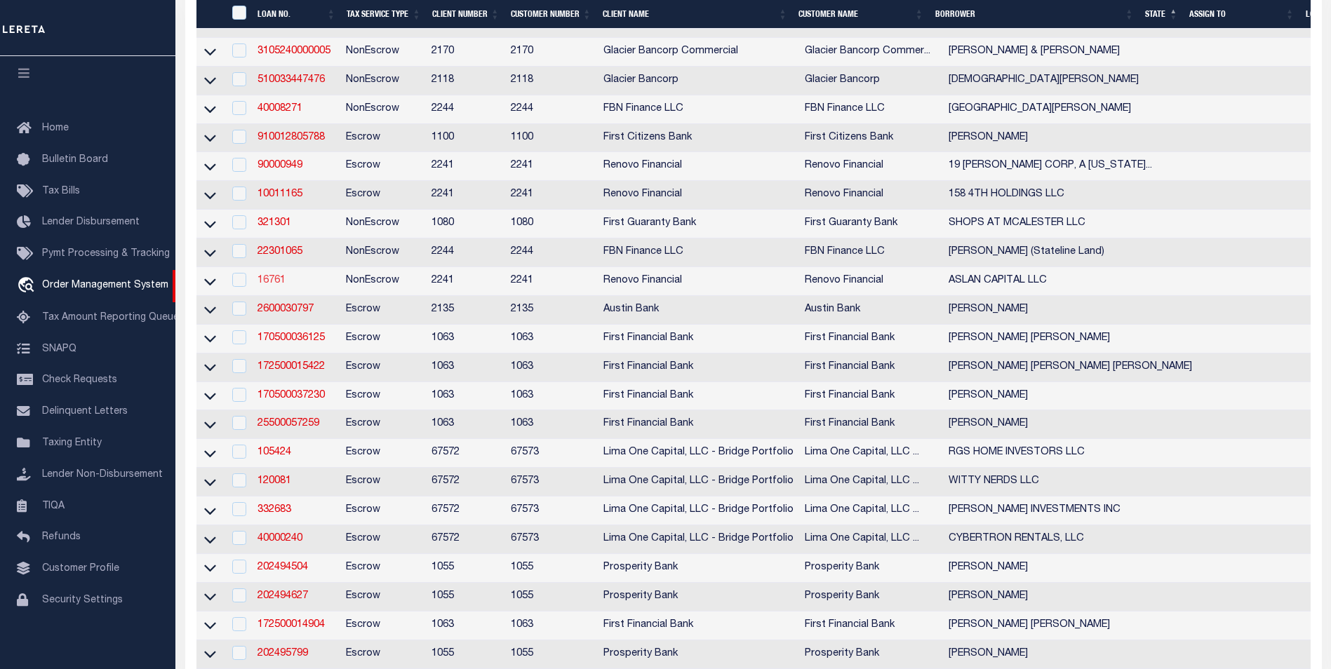
click at [275, 286] on link "16761" at bounding box center [272, 281] width 28 height 10
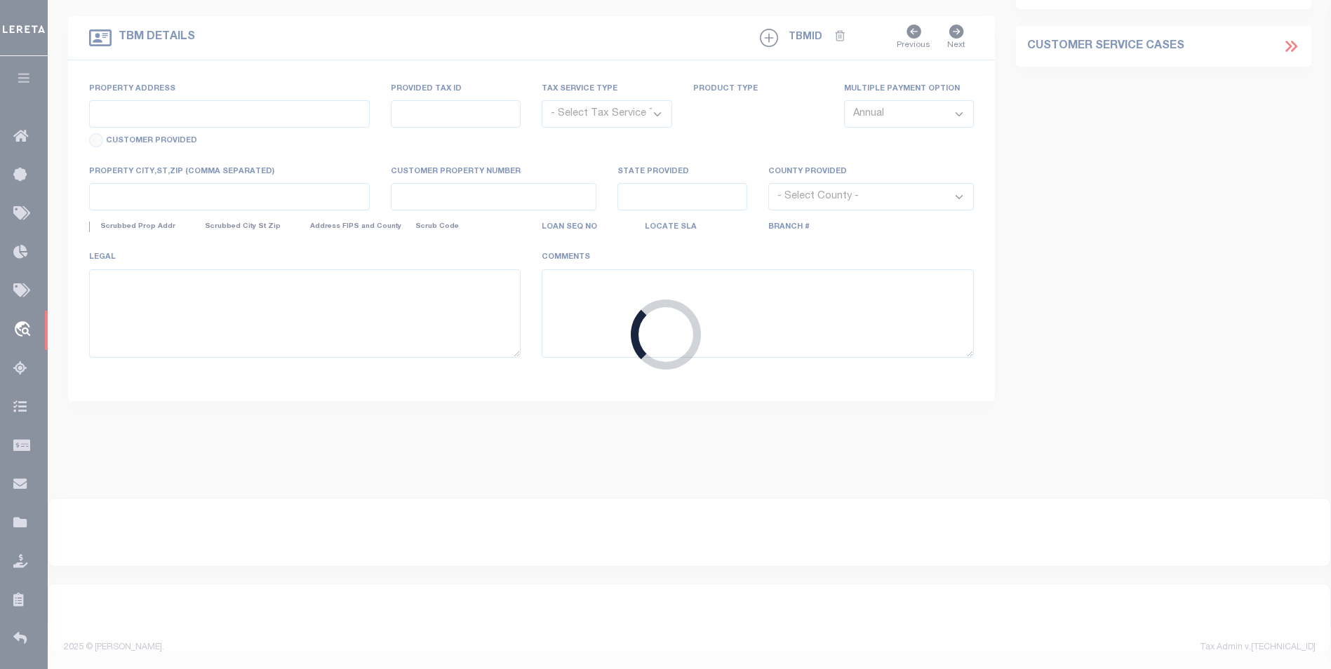
type input "16761"
type input "ASLAN CAPITAL LLC"
select select
type input "1000 Willett Ave"
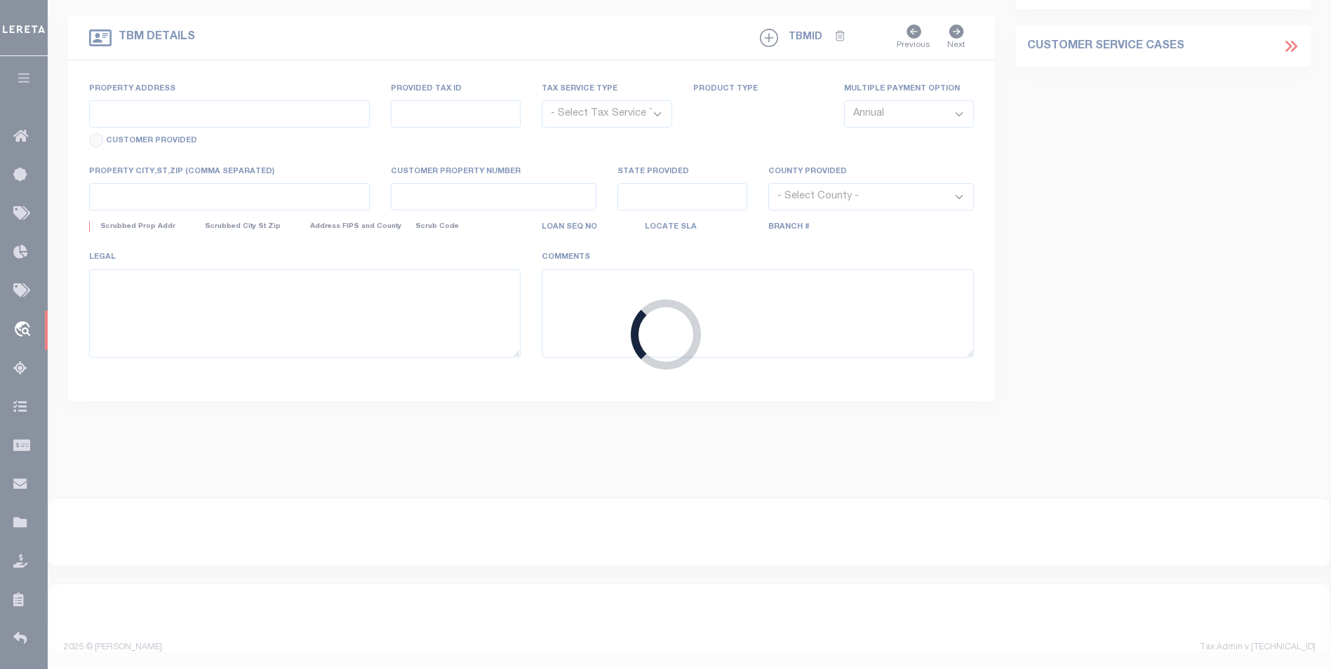
type input "Riverside RI 02915"
select select "10"
select select "NonEscrow"
type input "4115 South County Trail"
type input "Charlestown, RI 02813"
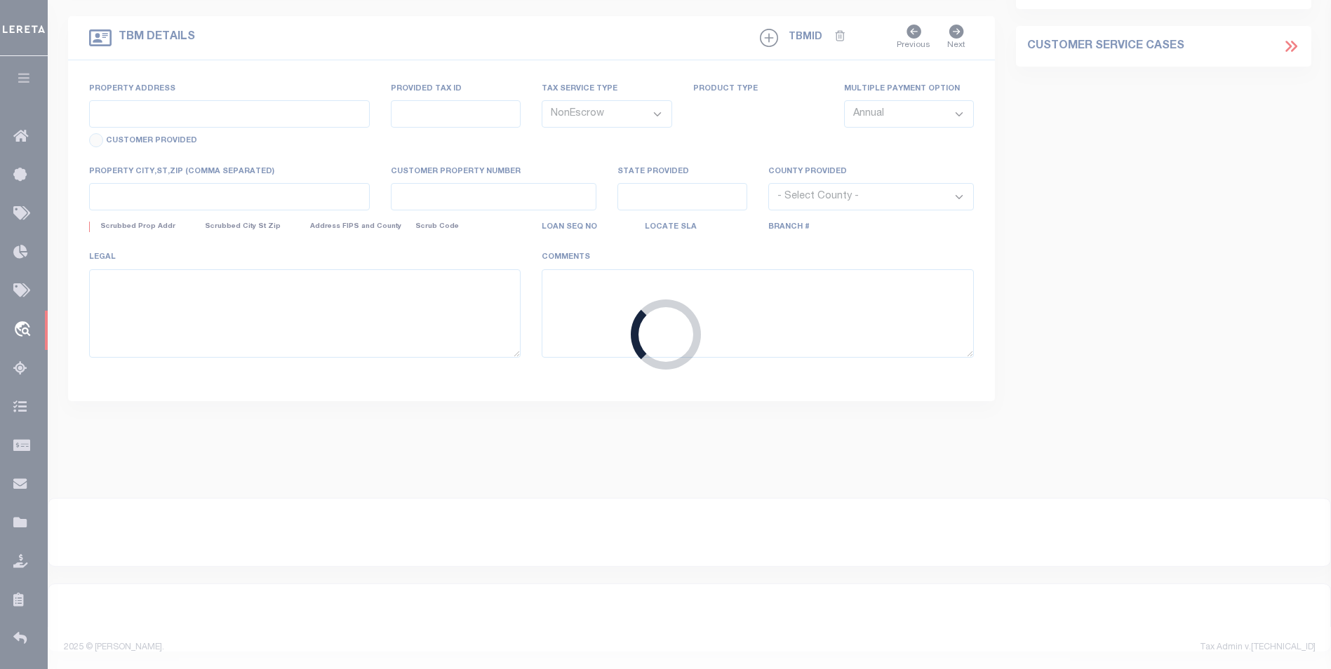
type input "a0kUS000008sGCr"
type input "RI"
select select
type textarea "LEGAL REQUIRED"
select select "25066"
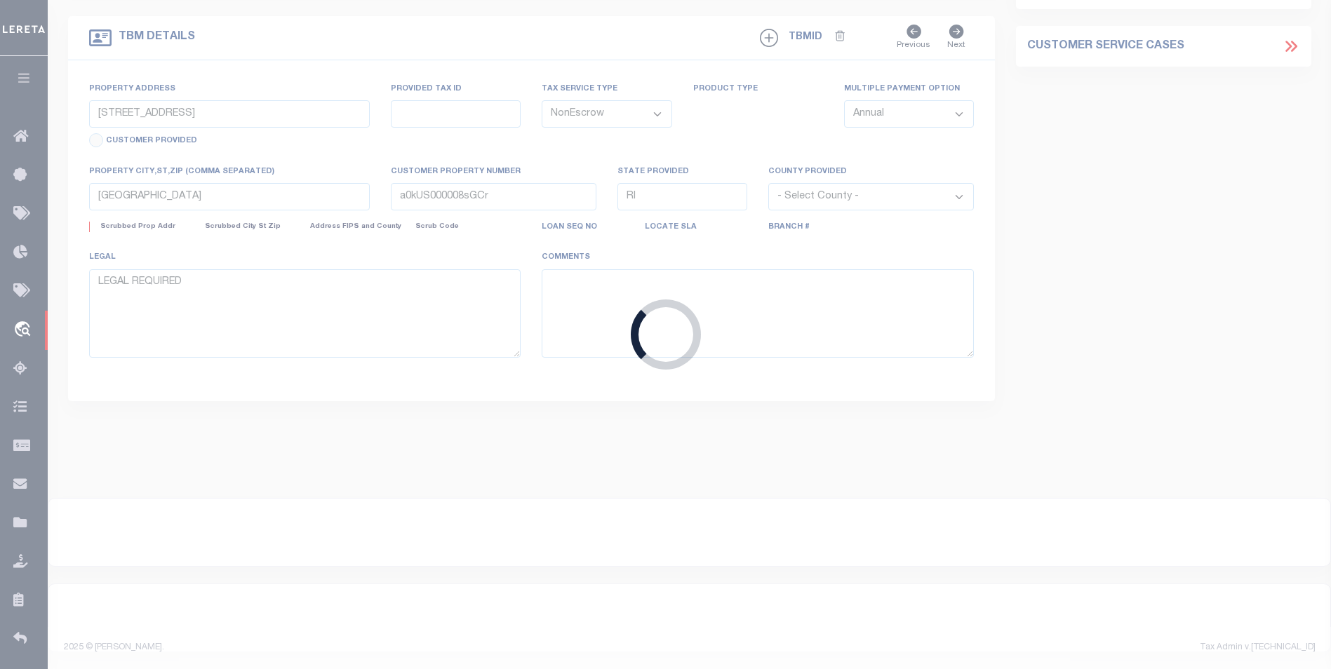
select select
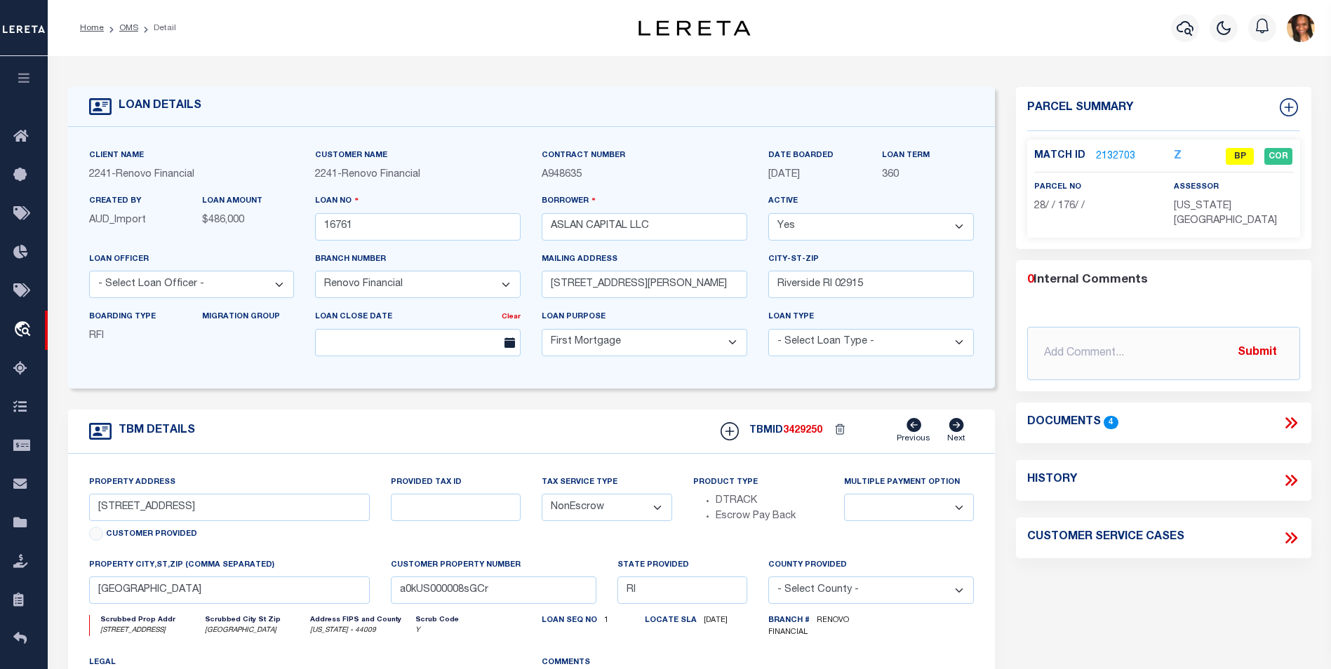
click at [1111, 156] on link "2132703" at bounding box center [1115, 156] width 39 height 15
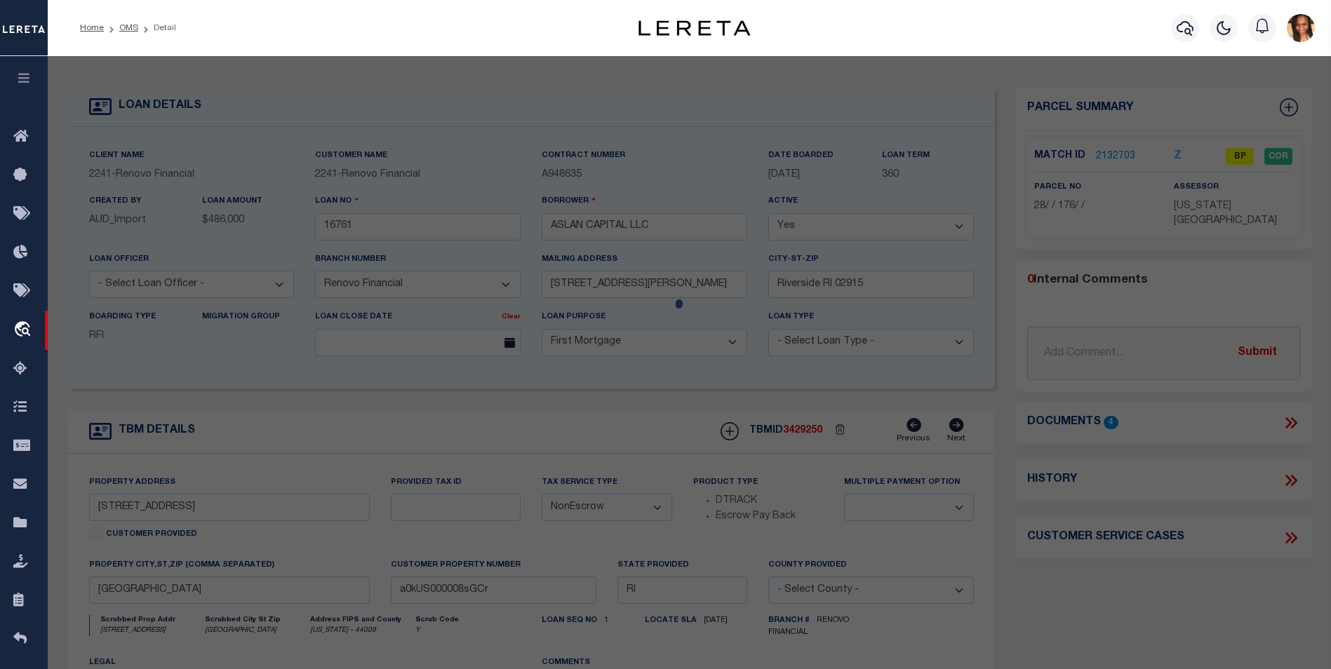
checkbox input "false"
select select "BP"
type input "ASLAN CAPITAL LLC"
select select "AGW"
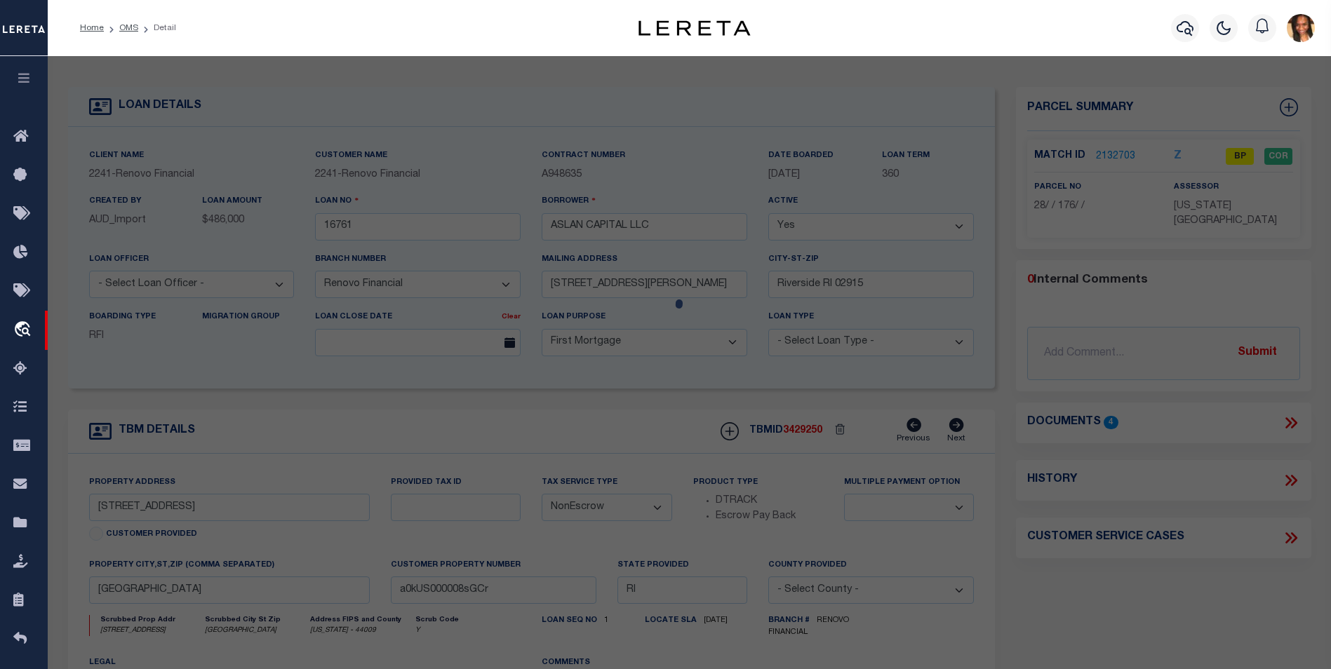
select select "LEG"
type input "4115 SOUTH COUNTY TRAIL"
checkbox input "false"
type input "Charlestown, RI 02813"
type textarea "per tax office we have the incorrect parcel correct is 028-176-000"
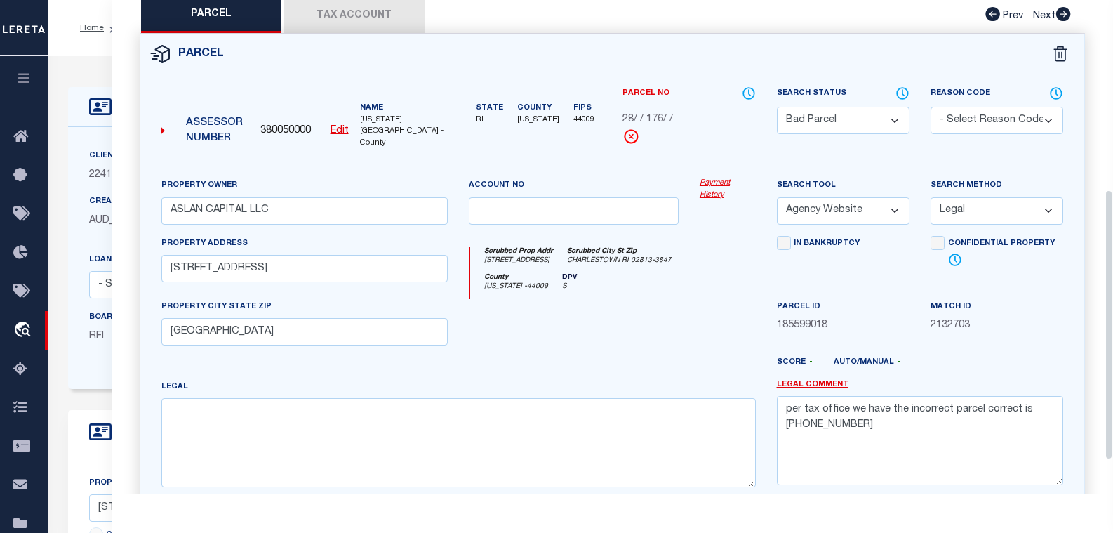
scroll to position [260, 0]
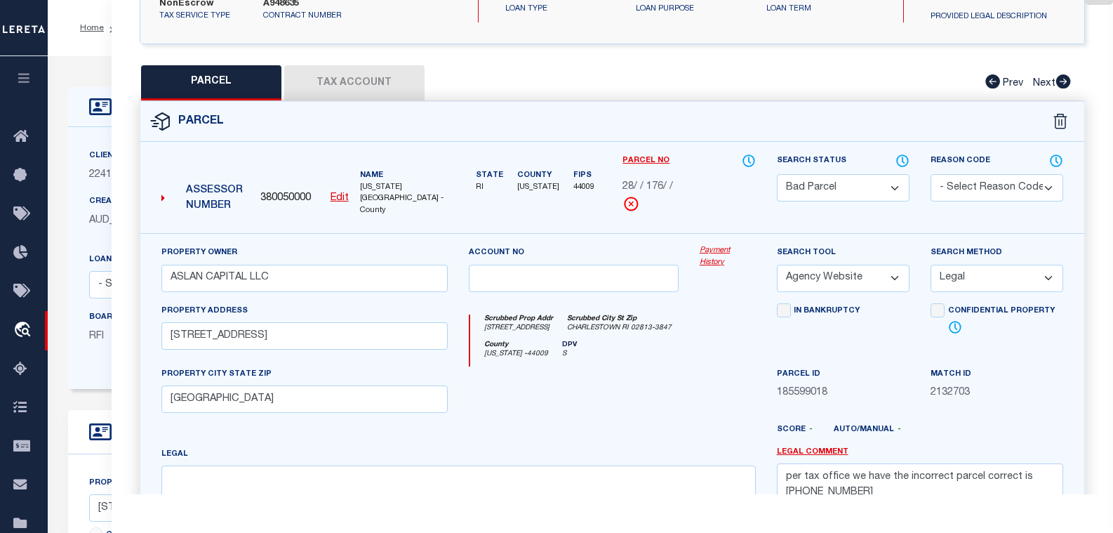
click at [394, 84] on button "Tax Account" at bounding box center [354, 82] width 140 height 35
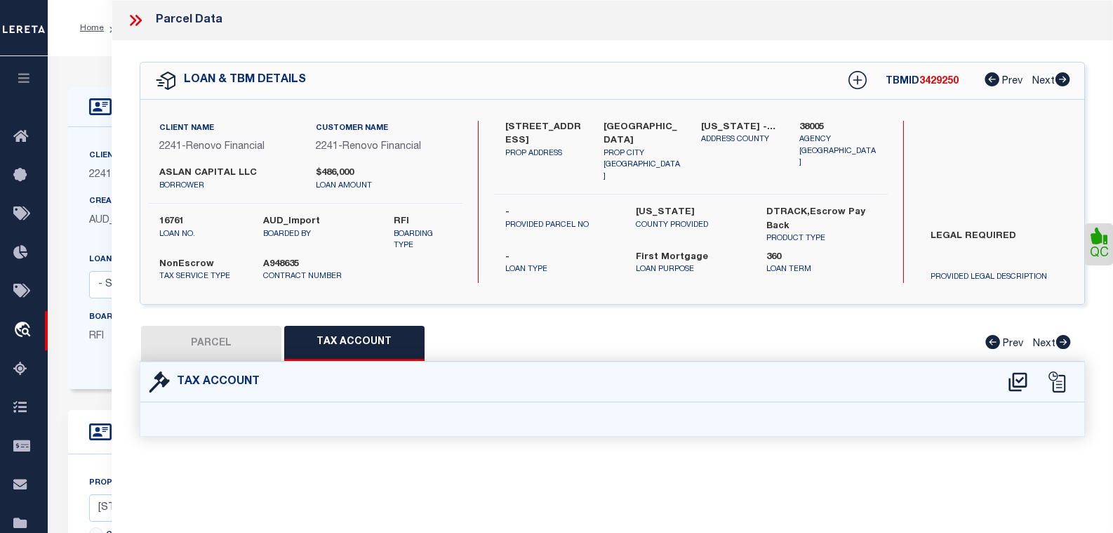
select select "100"
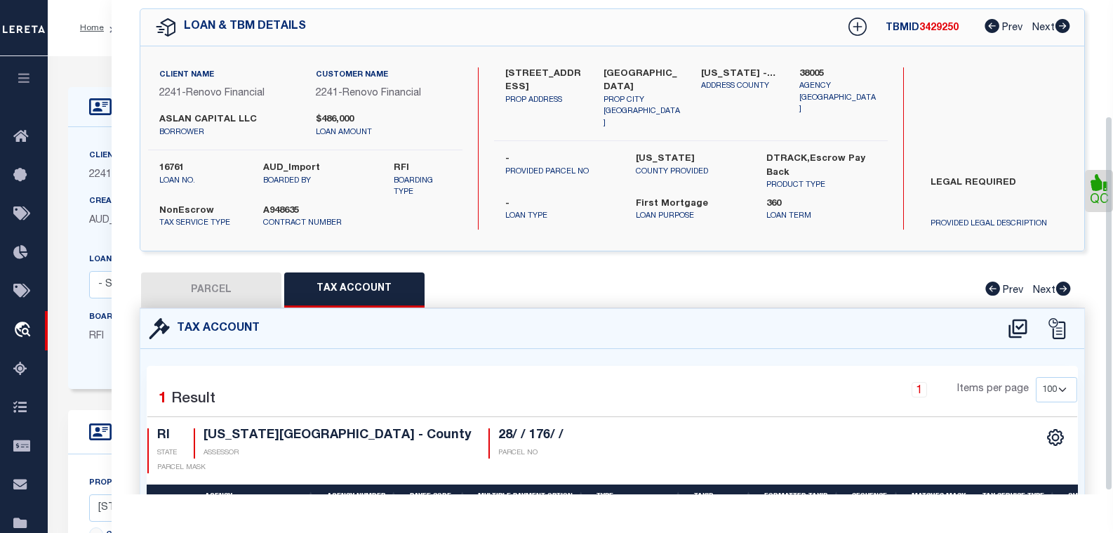
scroll to position [156, 0]
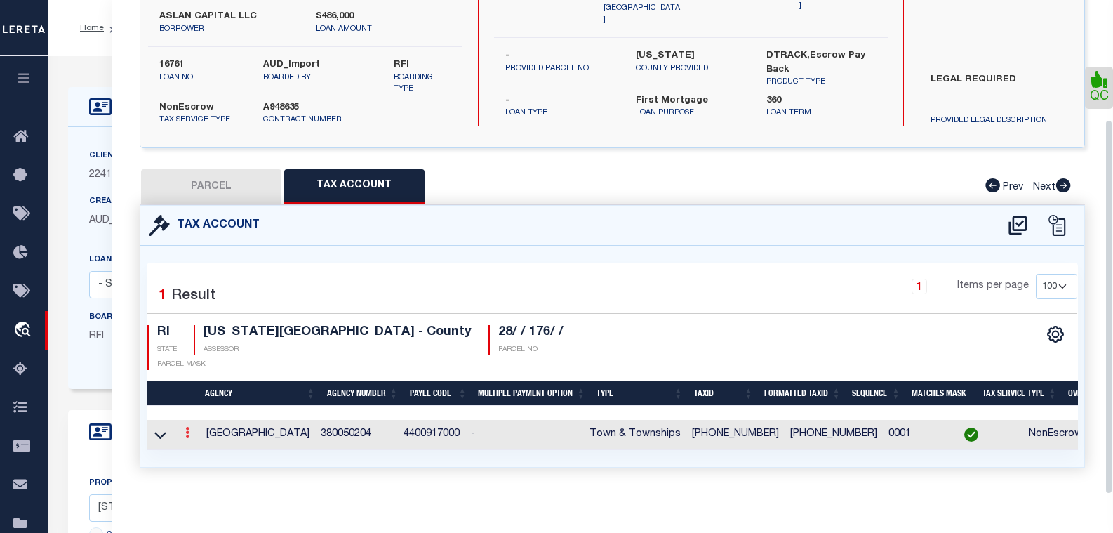
click at [188, 427] on icon at bounding box center [187, 432] width 4 height 11
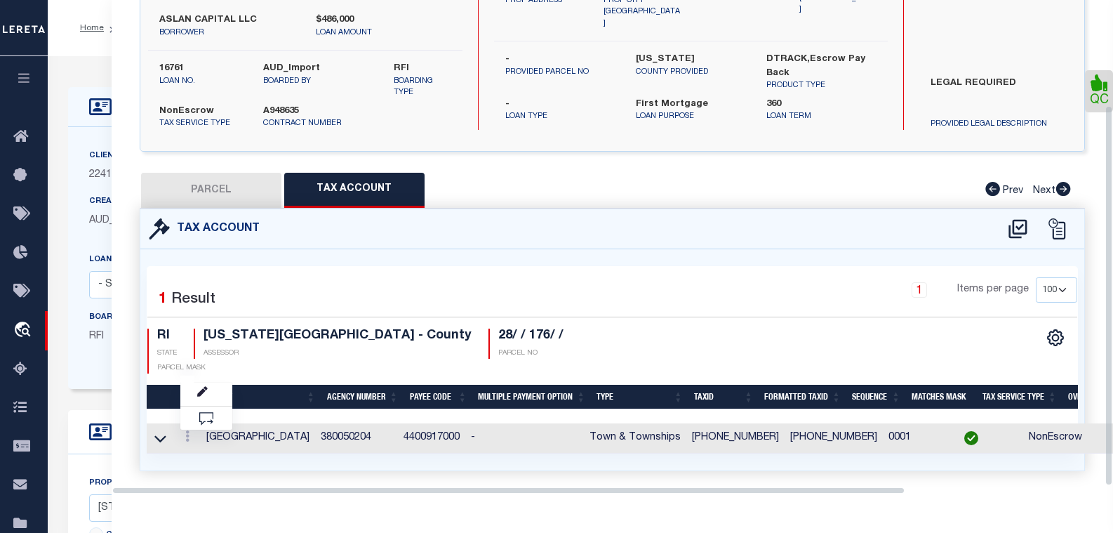
scroll to position [137, 0]
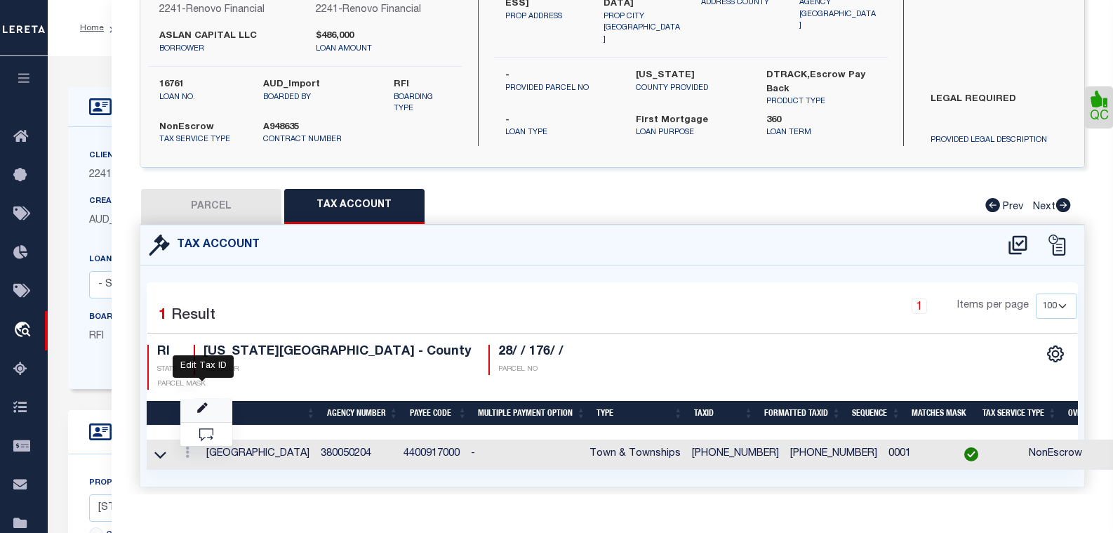
click at [201, 403] on icon "" at bounding box center [202, 408] width 11 height 11
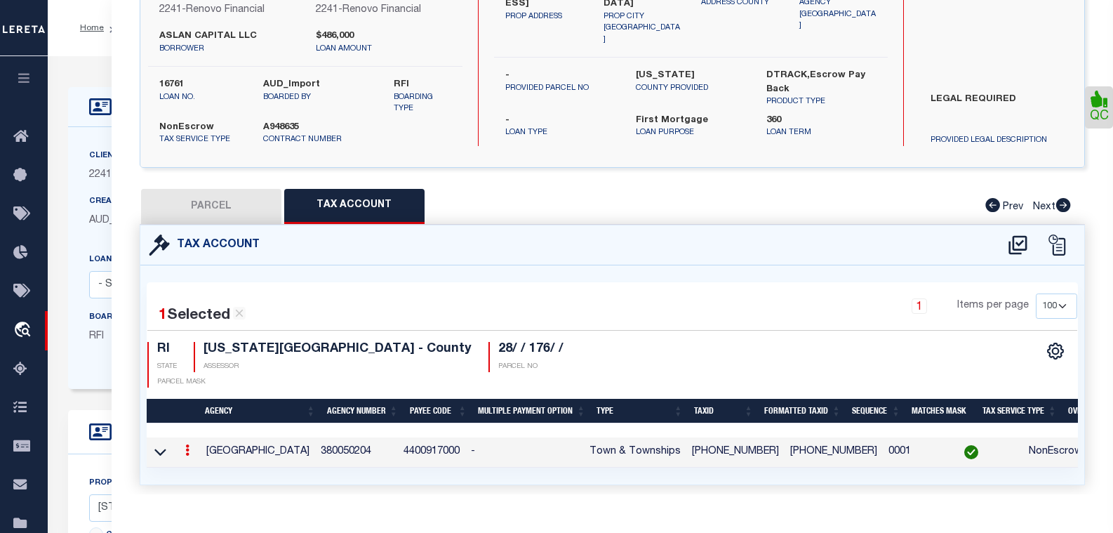
type input "026-176-000"
type textarea "$$&-&&&-$$&+XXX"
checkbox input "true"
type input "XXXXXXXXXXXXXXX"
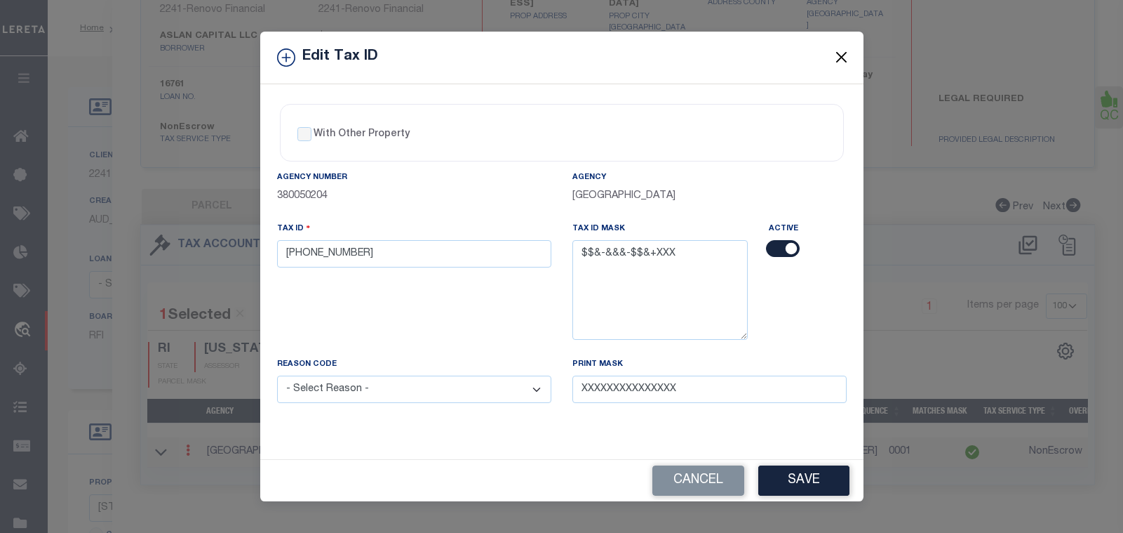
click at [848, 59] on button "Close" at bounding box center [841, 57] width 18 height 18
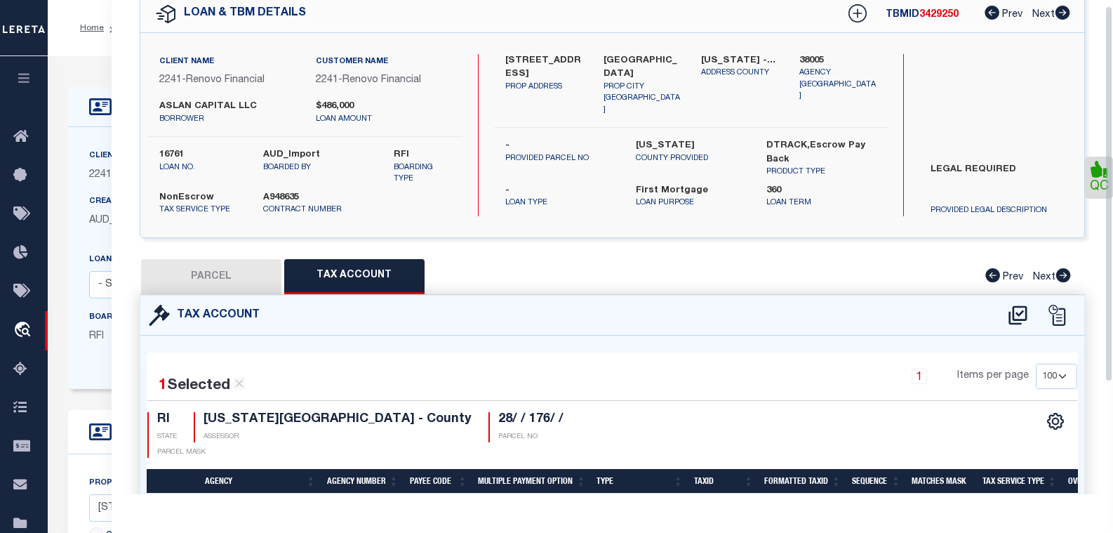
scroll to position [0, 0]
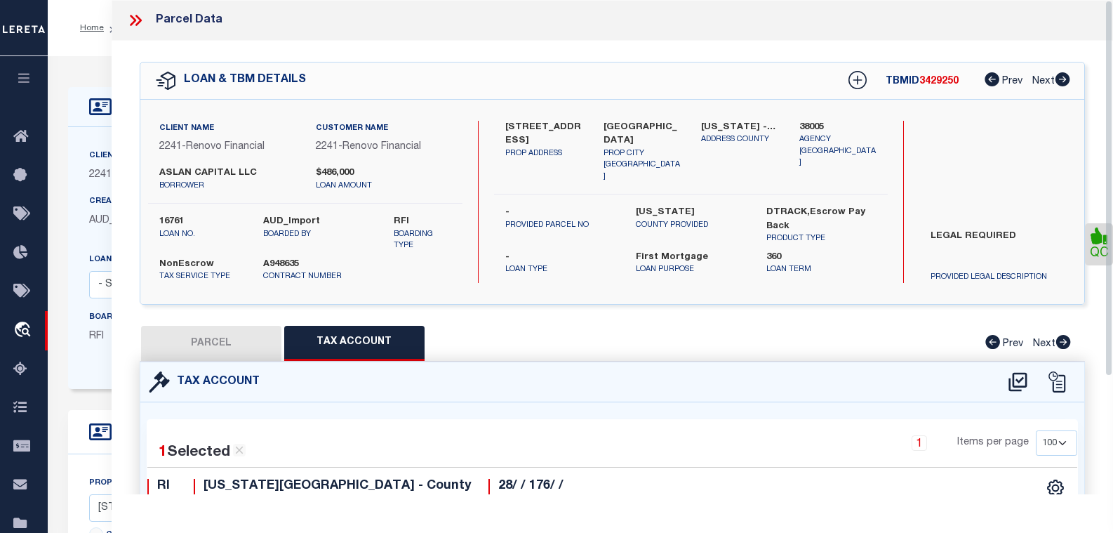
click at [222, 364] on div "Tax Account" at bounding box center [612, 382] width 944 height 40
click at [227, 348] on button "PARCEL" at bounding box center [211, 343] width 140 height 35
select select "AS"
select select
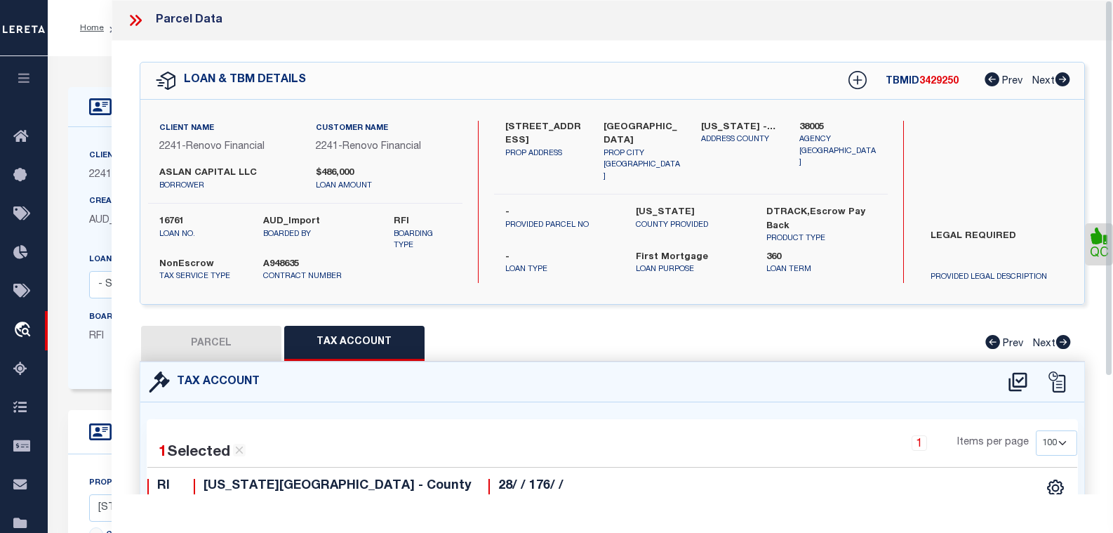
checkbox input "false"
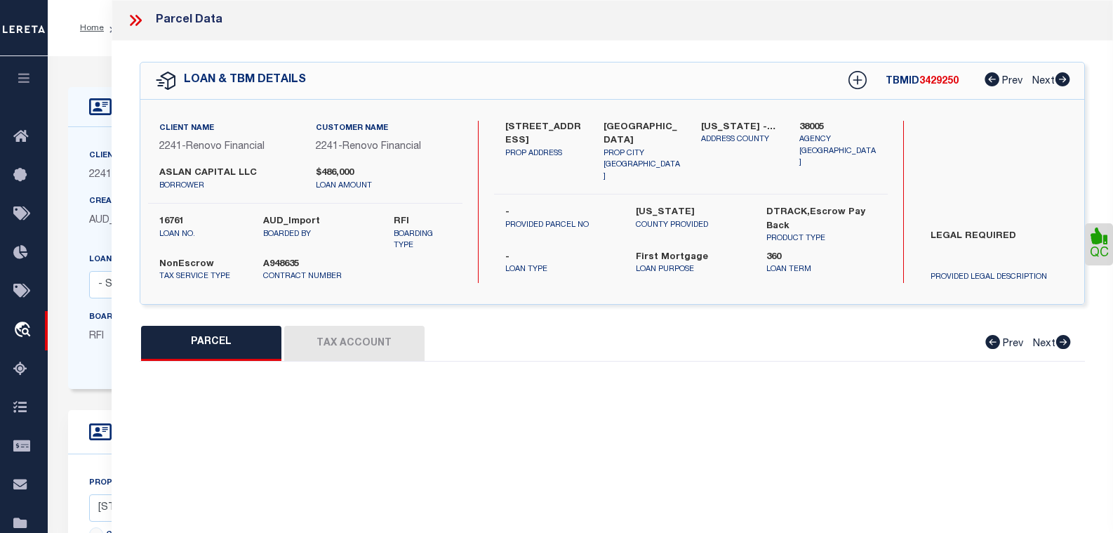
select select "BP"
type input "ASLAN CAPITAL LLC"
select select "AGW"
select select "LEG"
type input "4115 SOUTH COUNTY TRAIL"
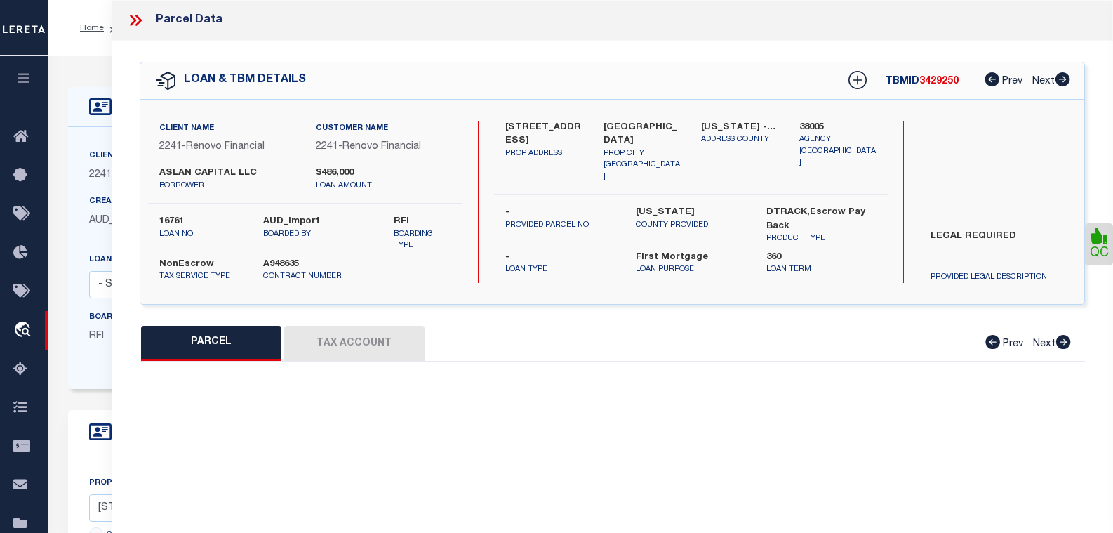
checkbox input "false"
type input "Charlestown, RI 02813"
type textarea "per tax office we have the incorrect parcel correct is 028-176-000"
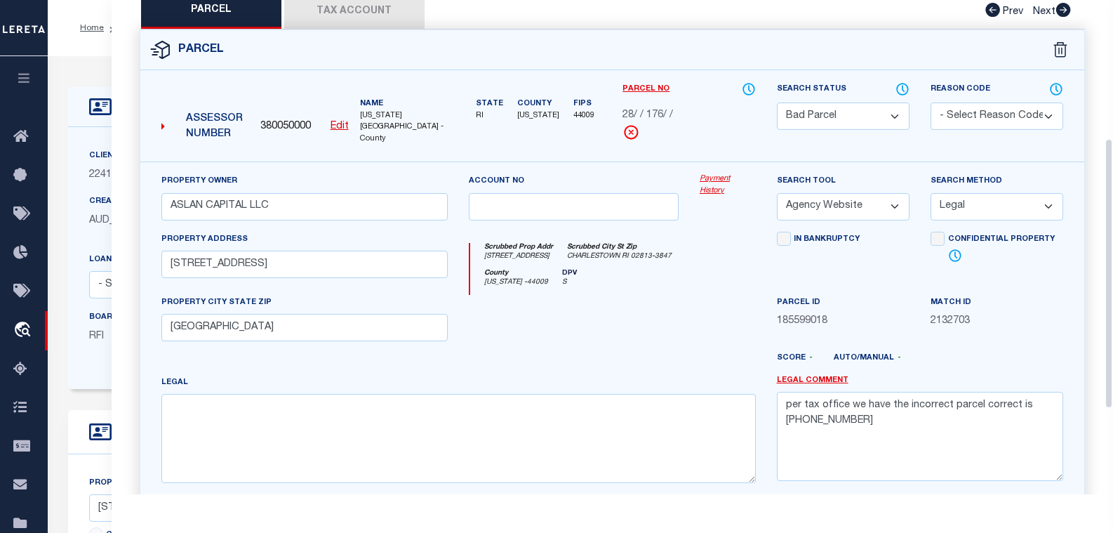
scroll to position [408, 0]
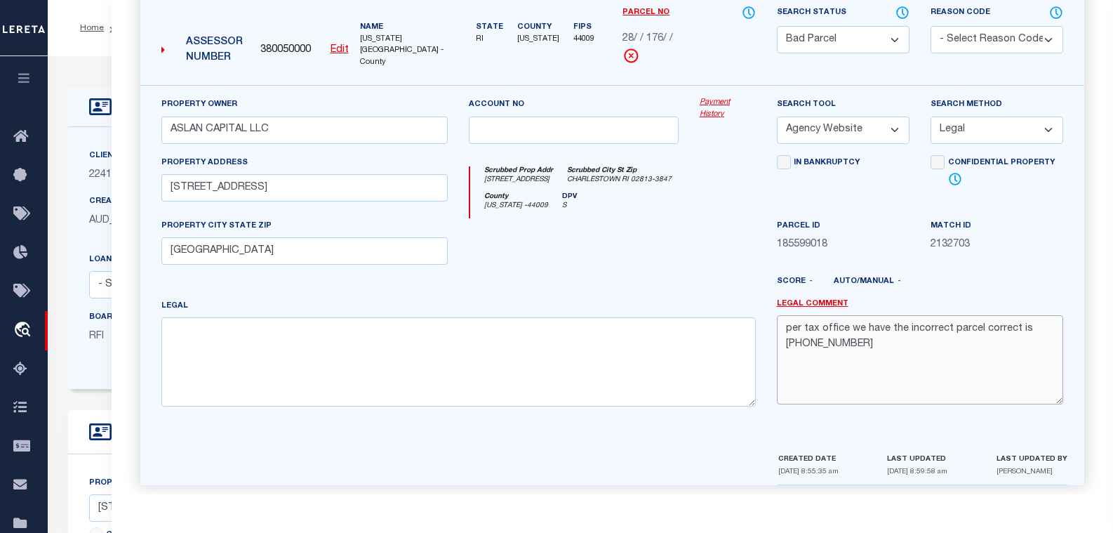
drag, startPoint x: 1023, startPoint y: 319, endPoint x: 1055, endPoint y: 337, distance: 36.1
click at [1055, 337] on textarea "per tax office we have the incorrect parcel correct is 028-176-000" at bounding box center [920, 359] width 286 height 88
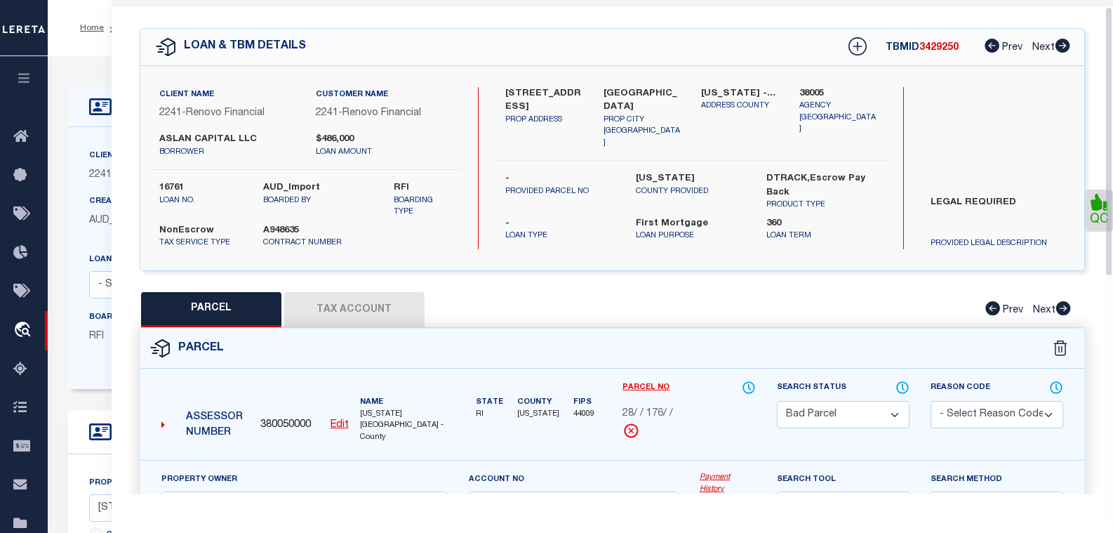
scroll to position [0, 0]
